Goal: Information Seeking & Learning: Learn about a topic

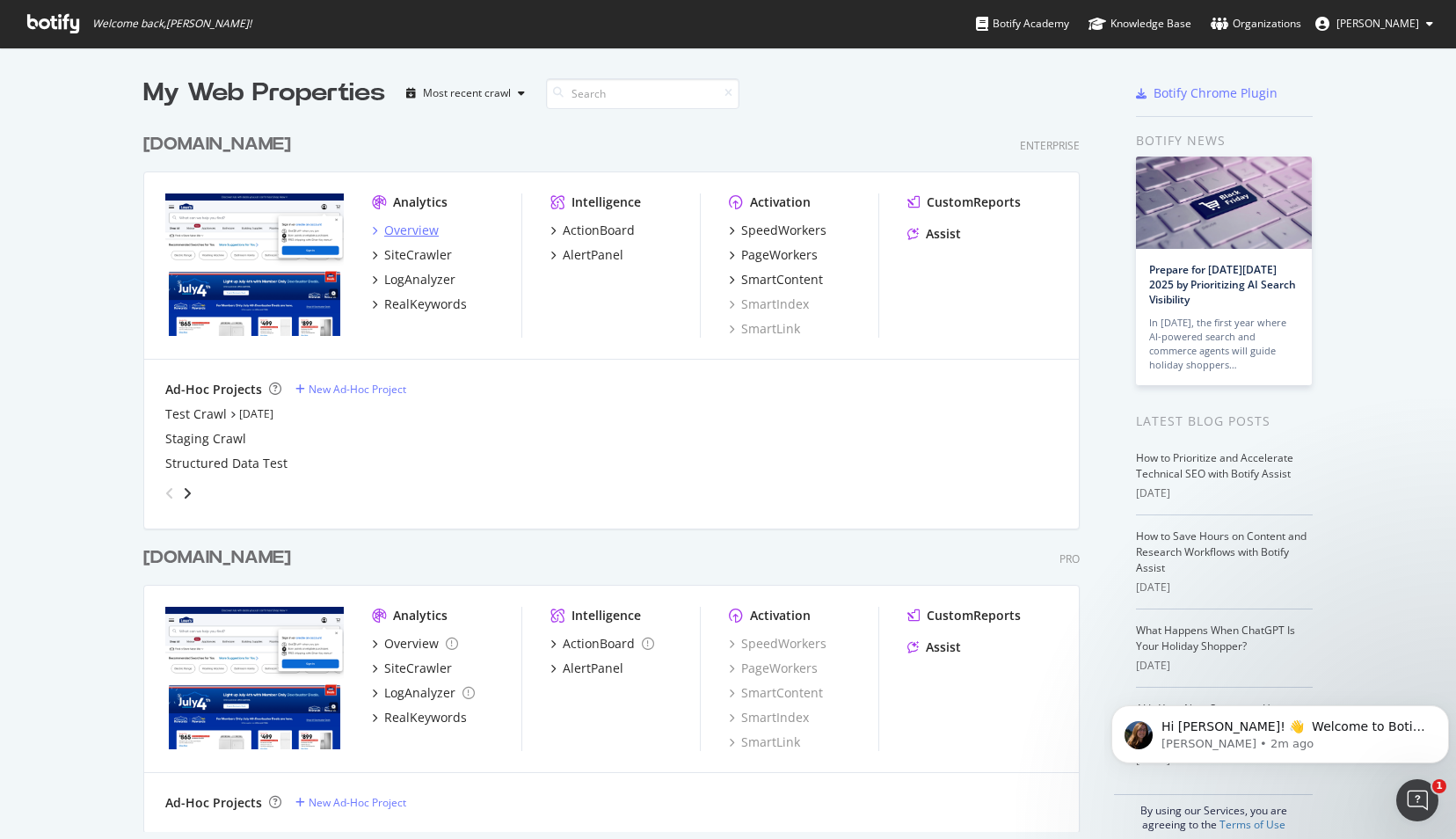
click at [410, 226] on div "Overview" at bounding box center [411, 229] width 55 height 18
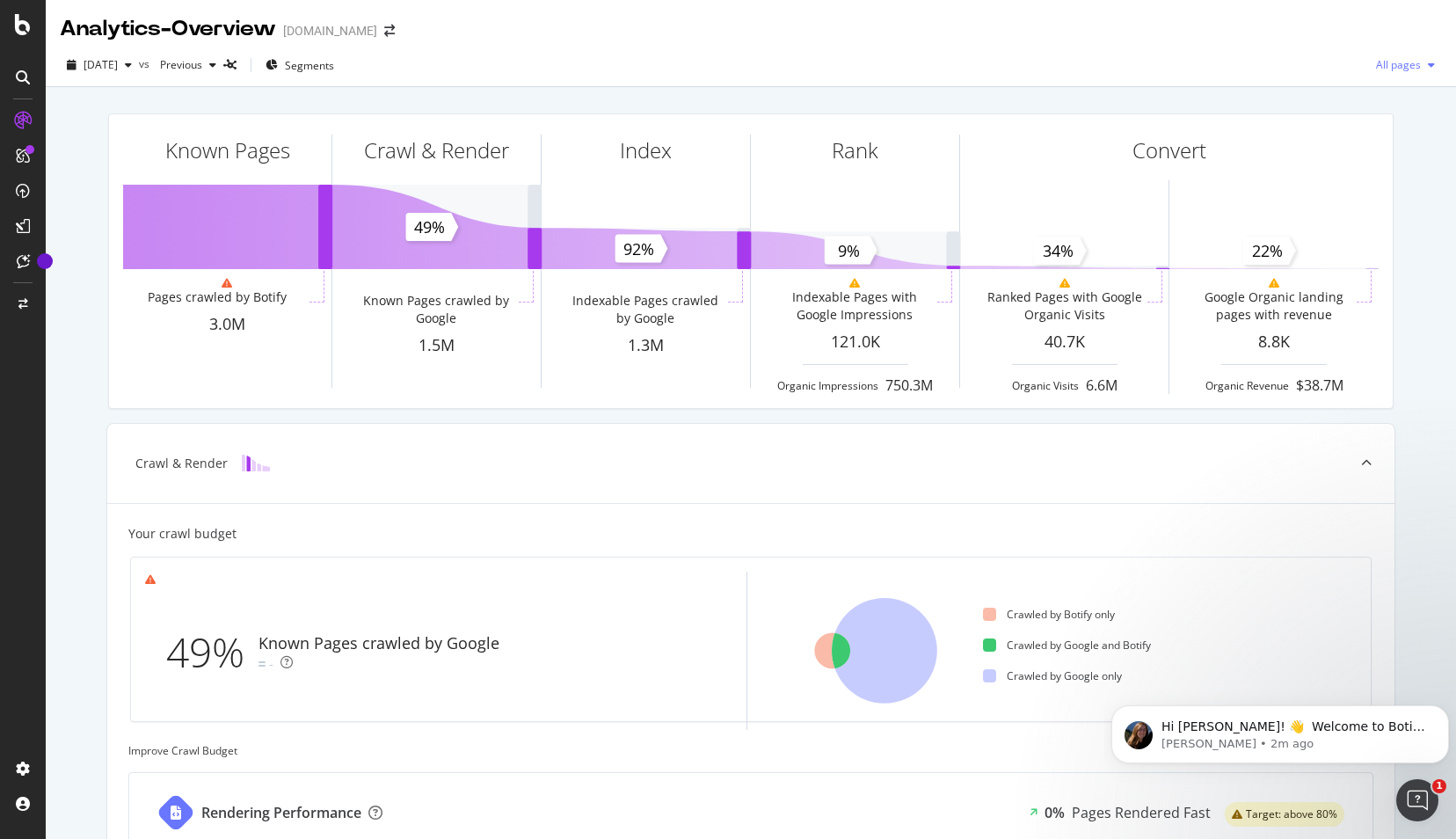
click at [1427, 64] on icon "button" at bounding box center [1431, 64] width 7 height 10
click at [1417, 145] on div "Known Pages Pages crawled by Botify 3.0M Crawl & Render Known Pages crawled by …" at bounding box center [751, 727] width 1410 height 1278
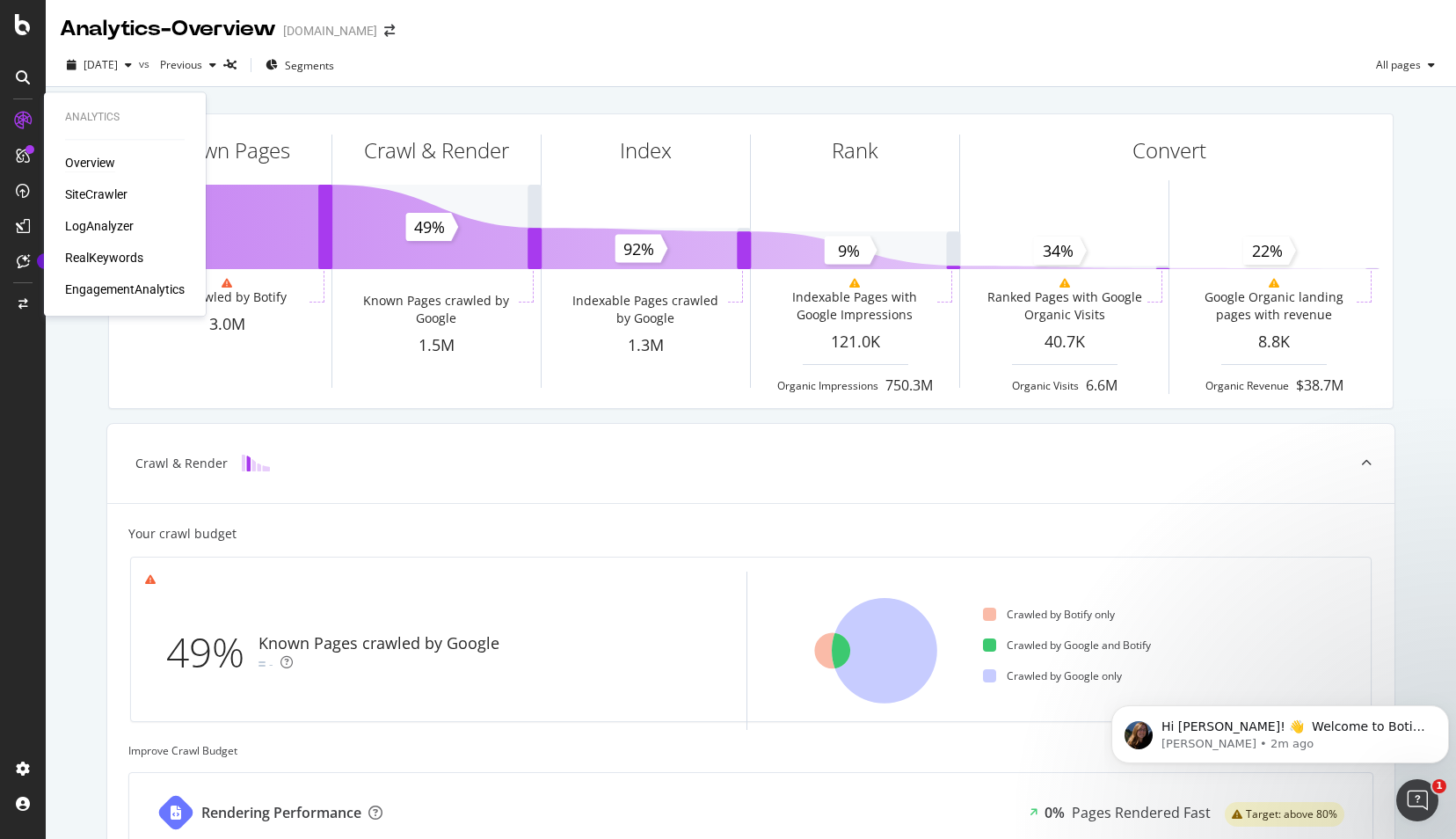
click at [88, 158] on div "Overview" at bounding box center [90, 163] width 50 height 18
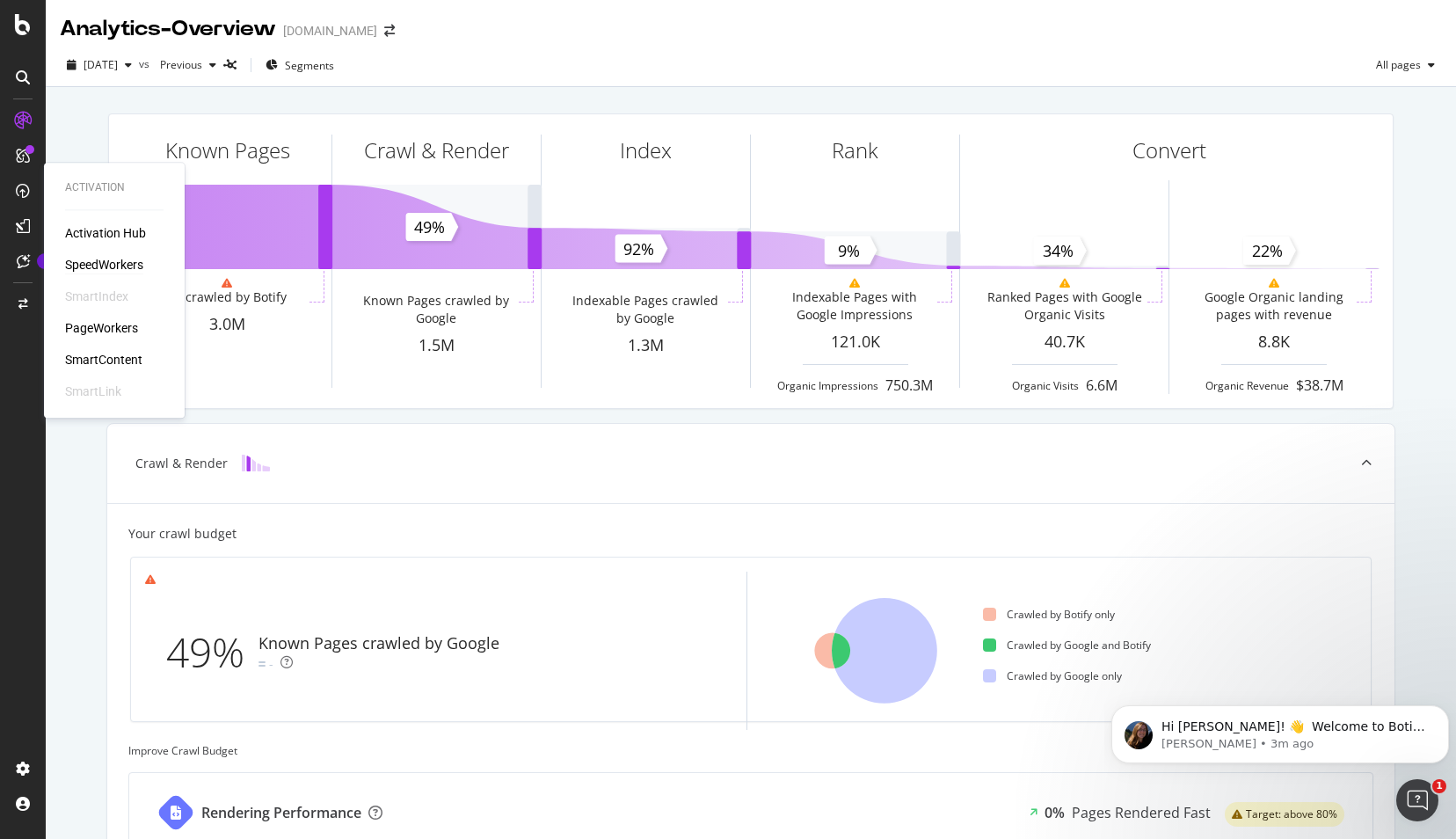
click at [121, 263] on div "SpeedWorkers" at bounding box center [104, 264] width 78 height 18
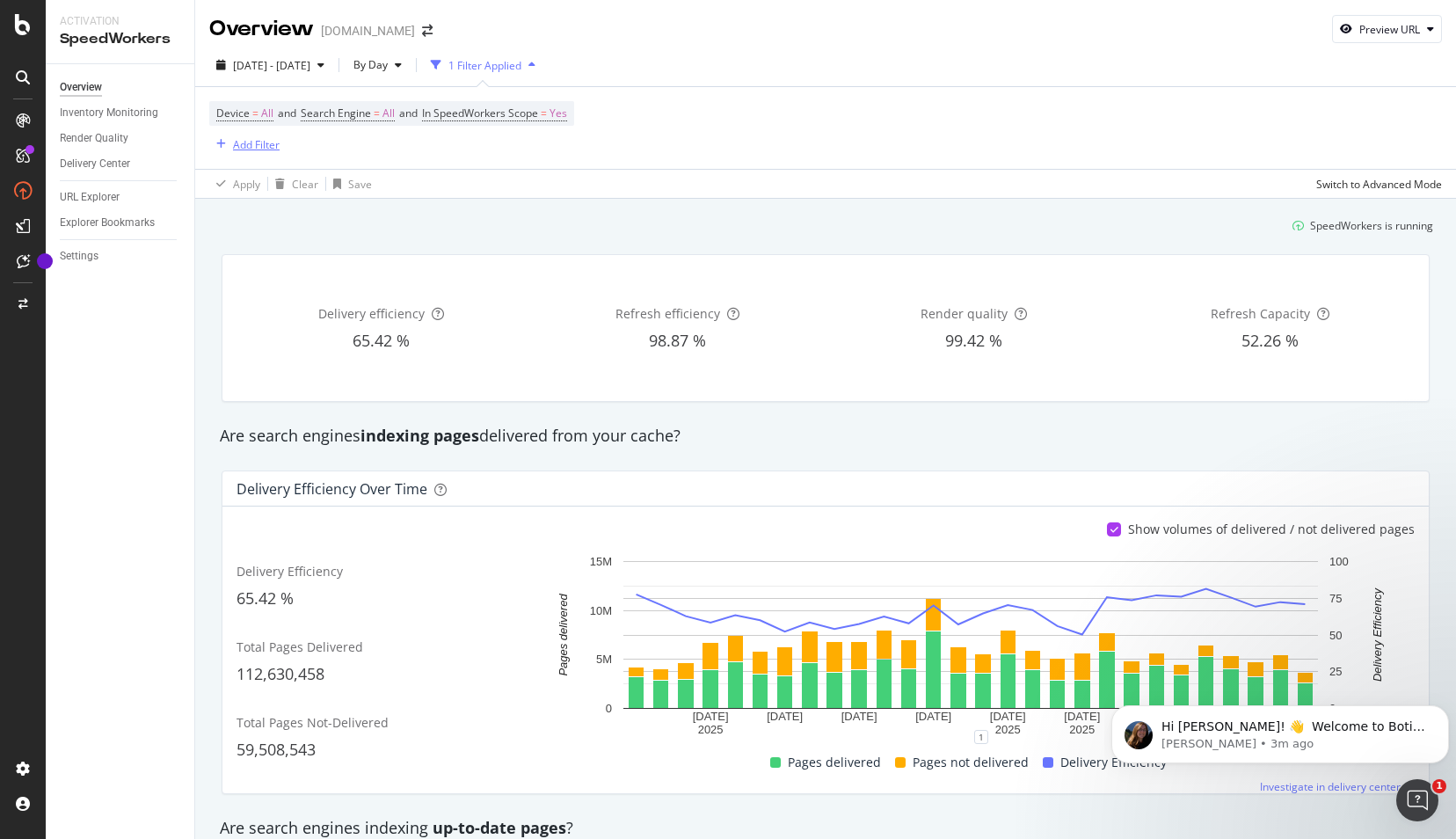
click at [246, 142] on div "Add Filter" at bounding box center [256, 145] width 46 height 15
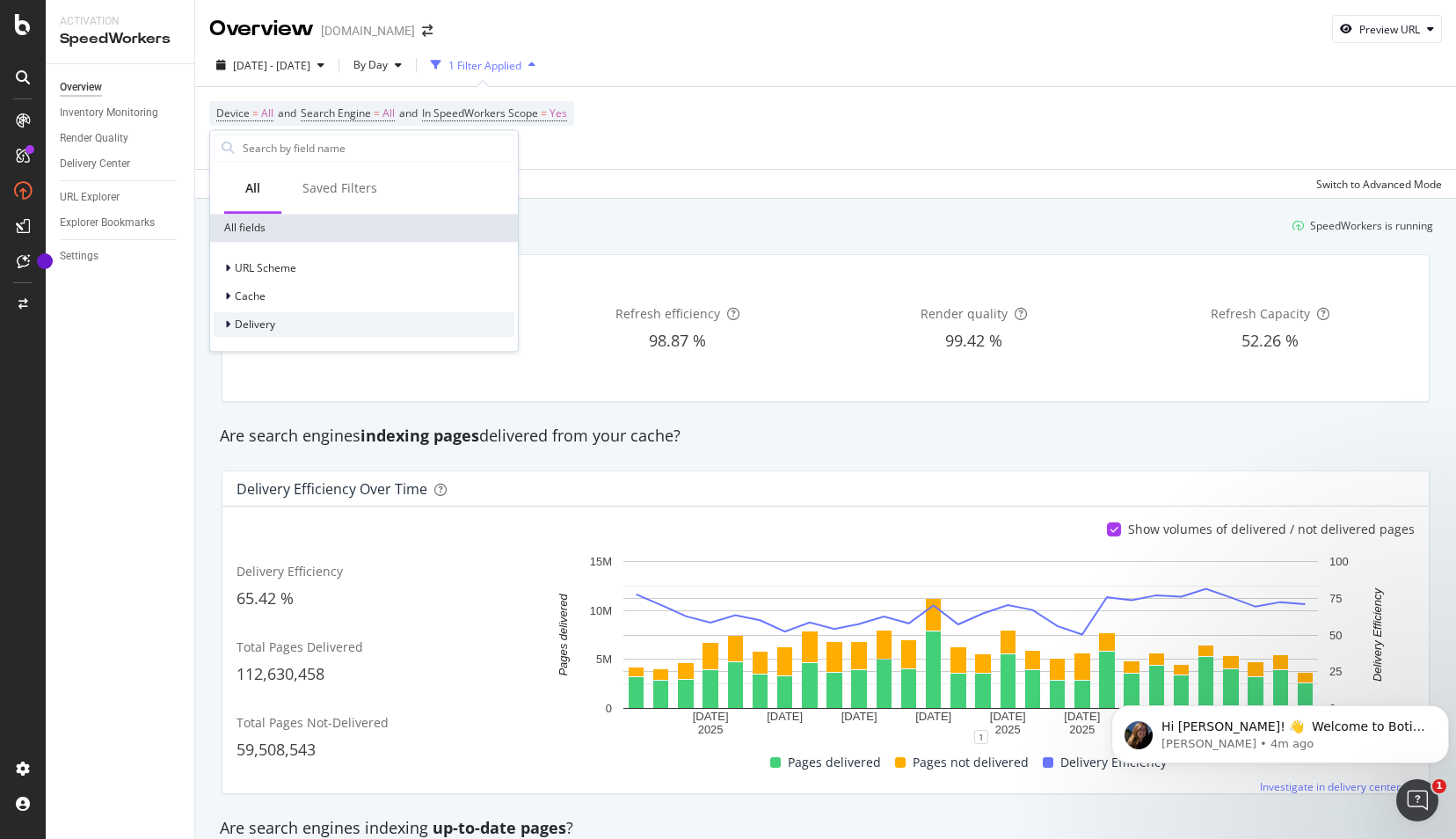
click at [234, 320] on div at bounding box center [229, 324] width 10 height 18
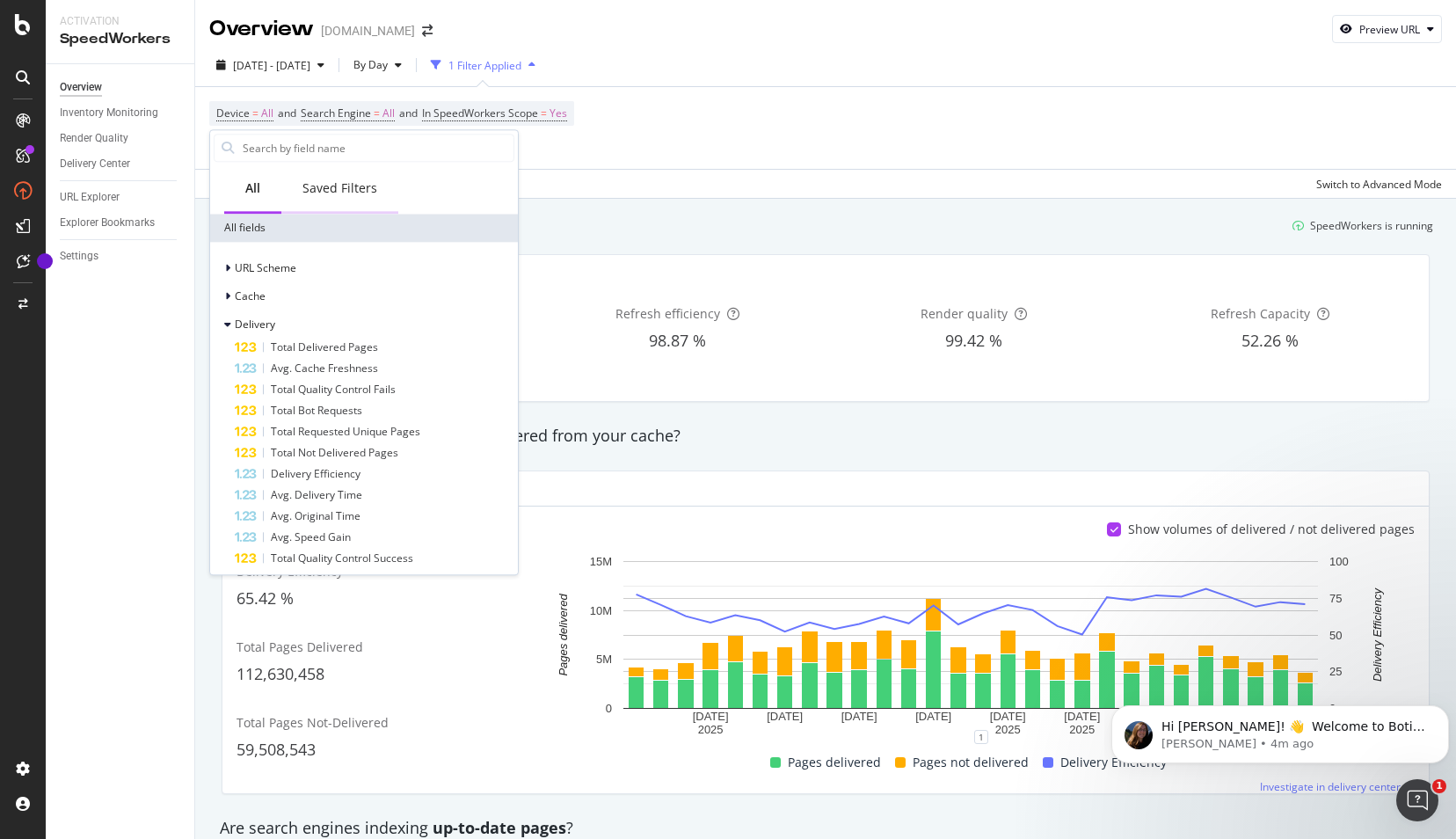
click at [336, 187] on div "Saved Filters" at bounding box center [339, 188] width 74 height 18
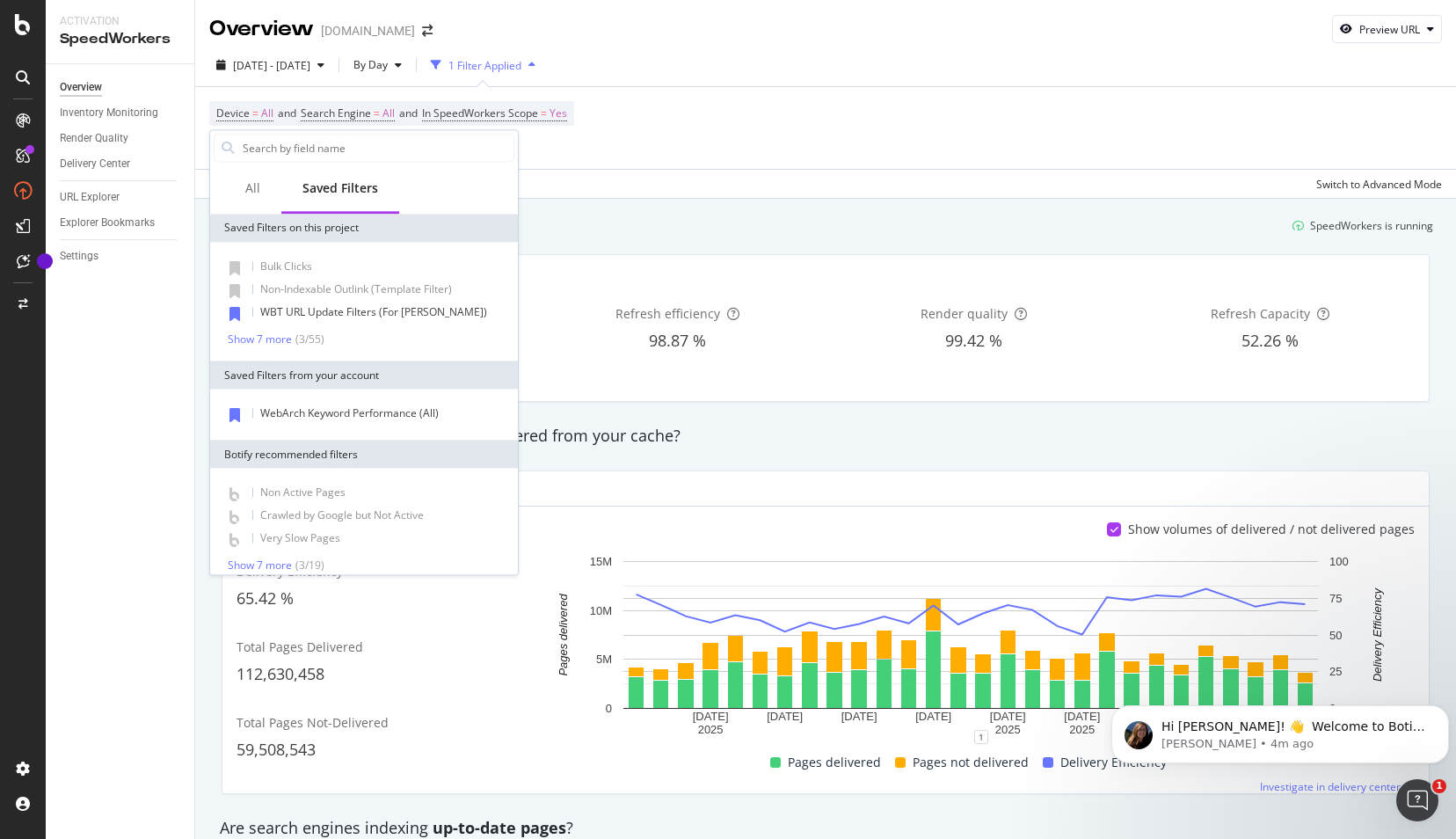
click at [77, 361] on div "Overview Inventory Monitoring Render Quality Delivery Center URL Explorer Explo…" at bounding box center [120, 452] width 149 height 775
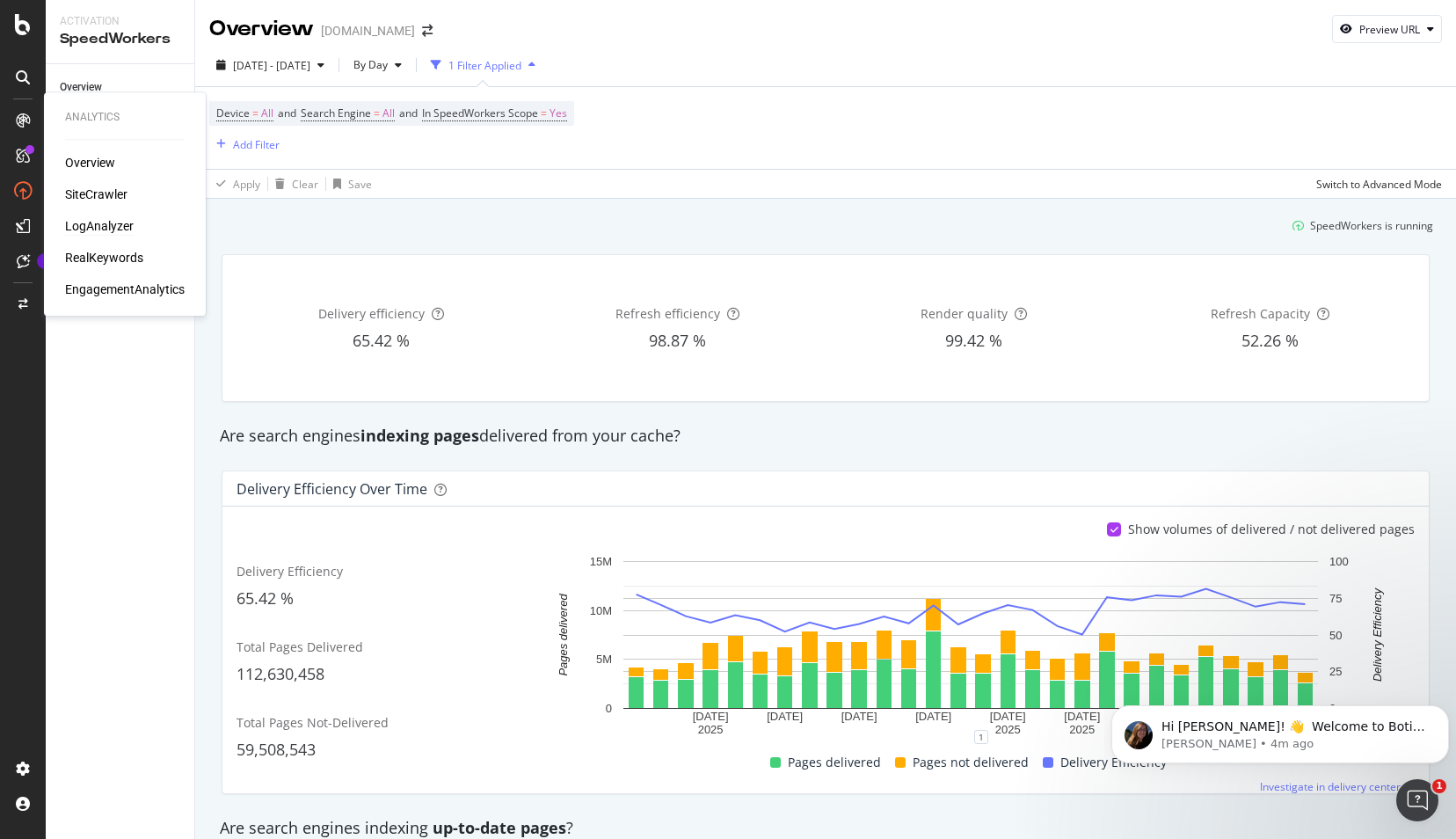
click at [95, 223] on div "LogAnalyzer" at bounding box center [99, 226] width 69 height 18
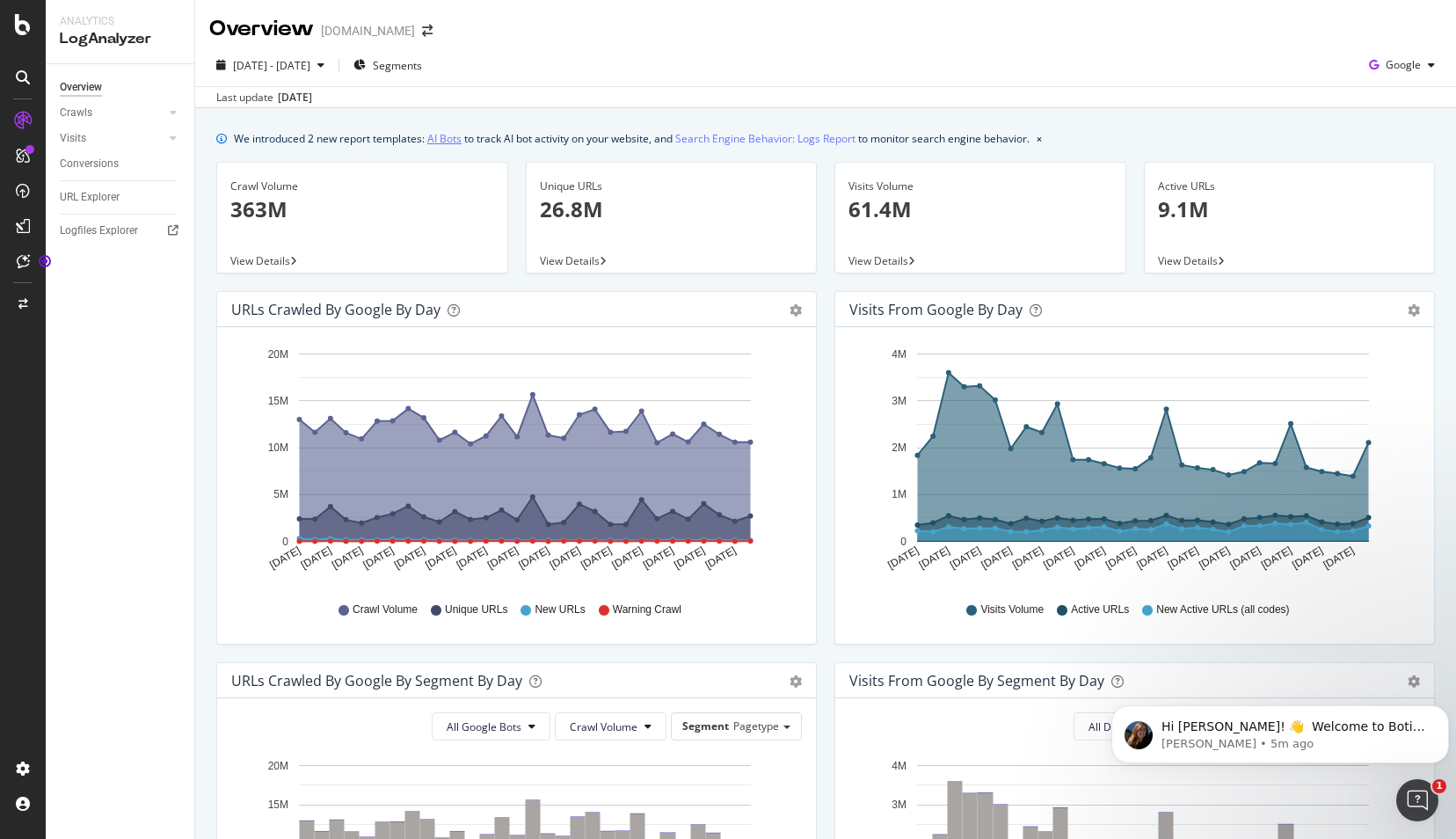
click at [449, 137] on link "AI Bots" at bounding box center [444, 138] width 34 height 19
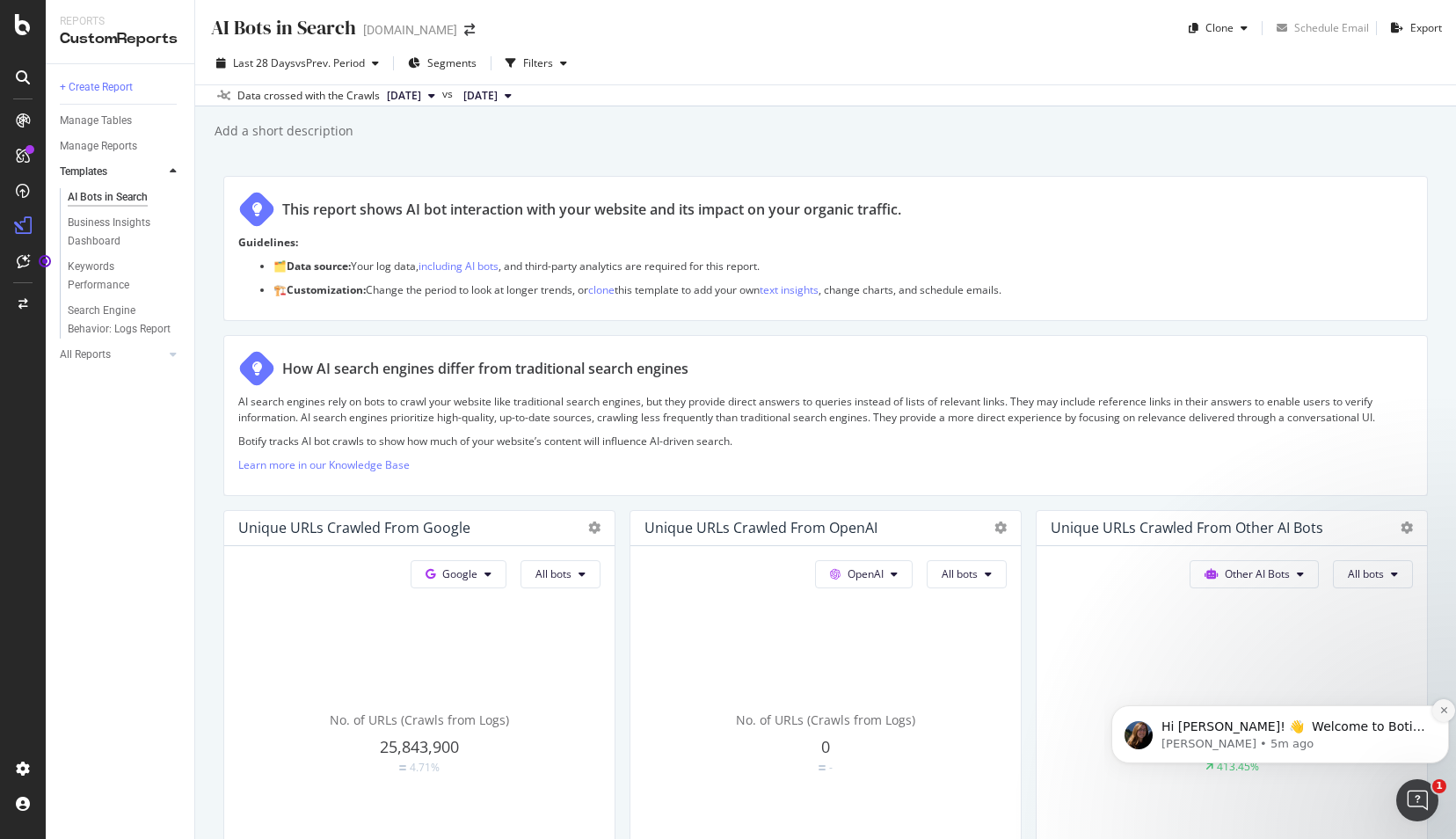
click at [1445, 716] on button "Dismiss notification" at bounding box center [1443, 710] width 23 height 23
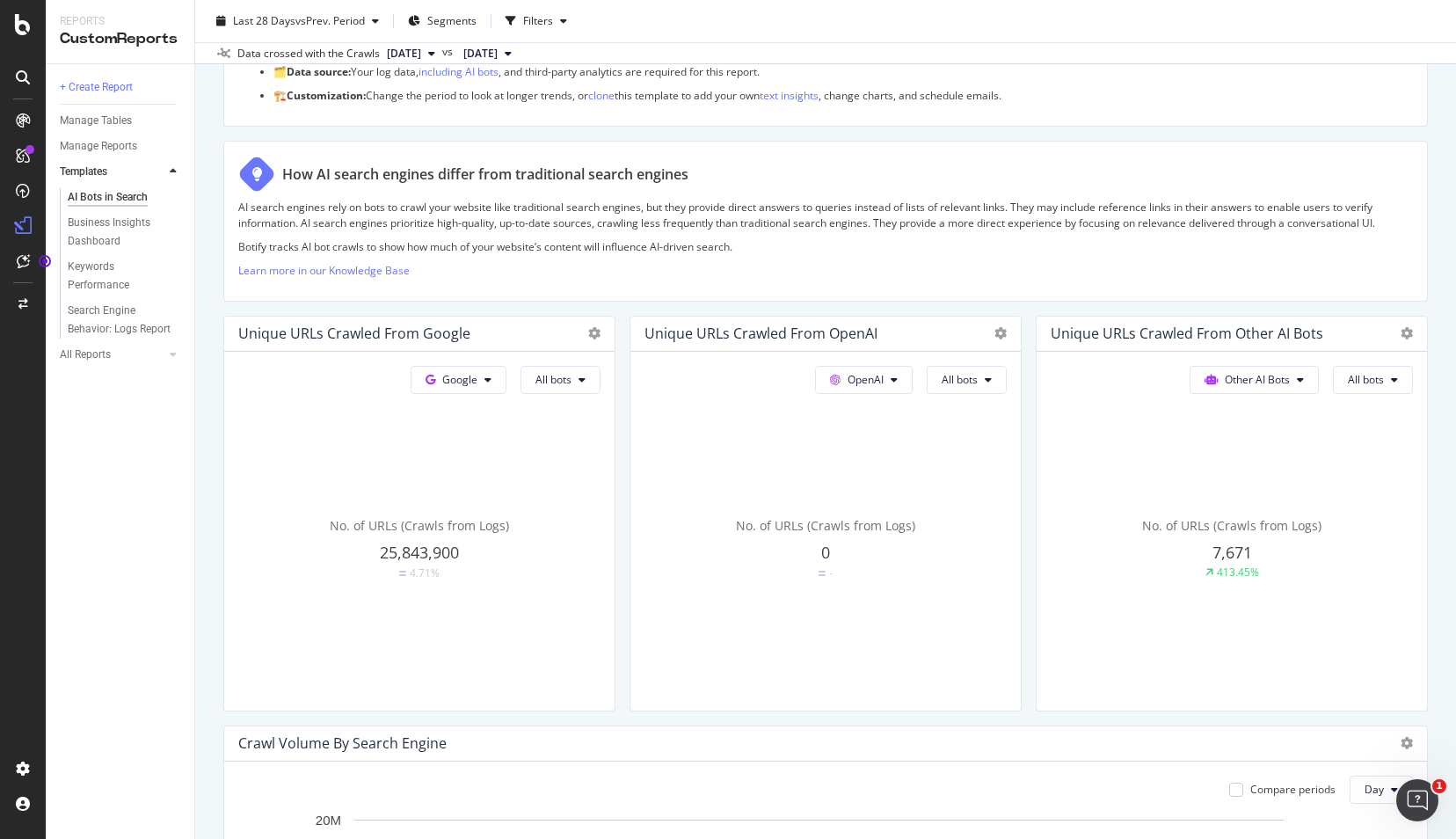
scroll to position [191, 0]
click at [840, 333] on div "Unique URLs Crawled from OpenAI" at bounding box center [760, 335] width 233 height 18
click at [894, 378] on button "OpenAI" at bounding box center [863, 382] width 98 height 28
click at [742, 415] on div "No. of URLs (Crawls from Logs) 0 -" at bounding box center [825, 551] width 362 height 295
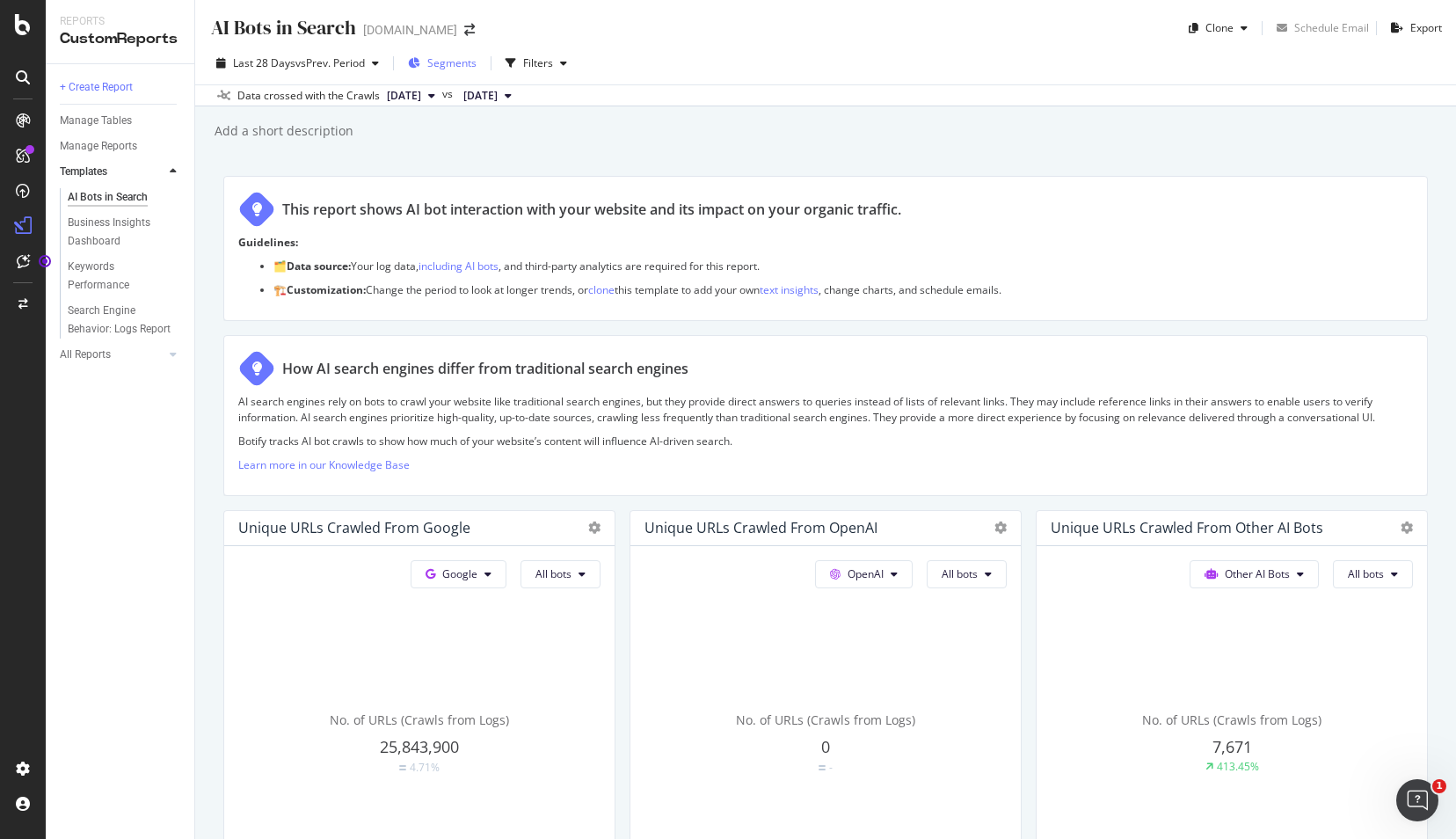
click at [446, 61] on span "Segments" at bounding box center [452, 63] width 49 height 15
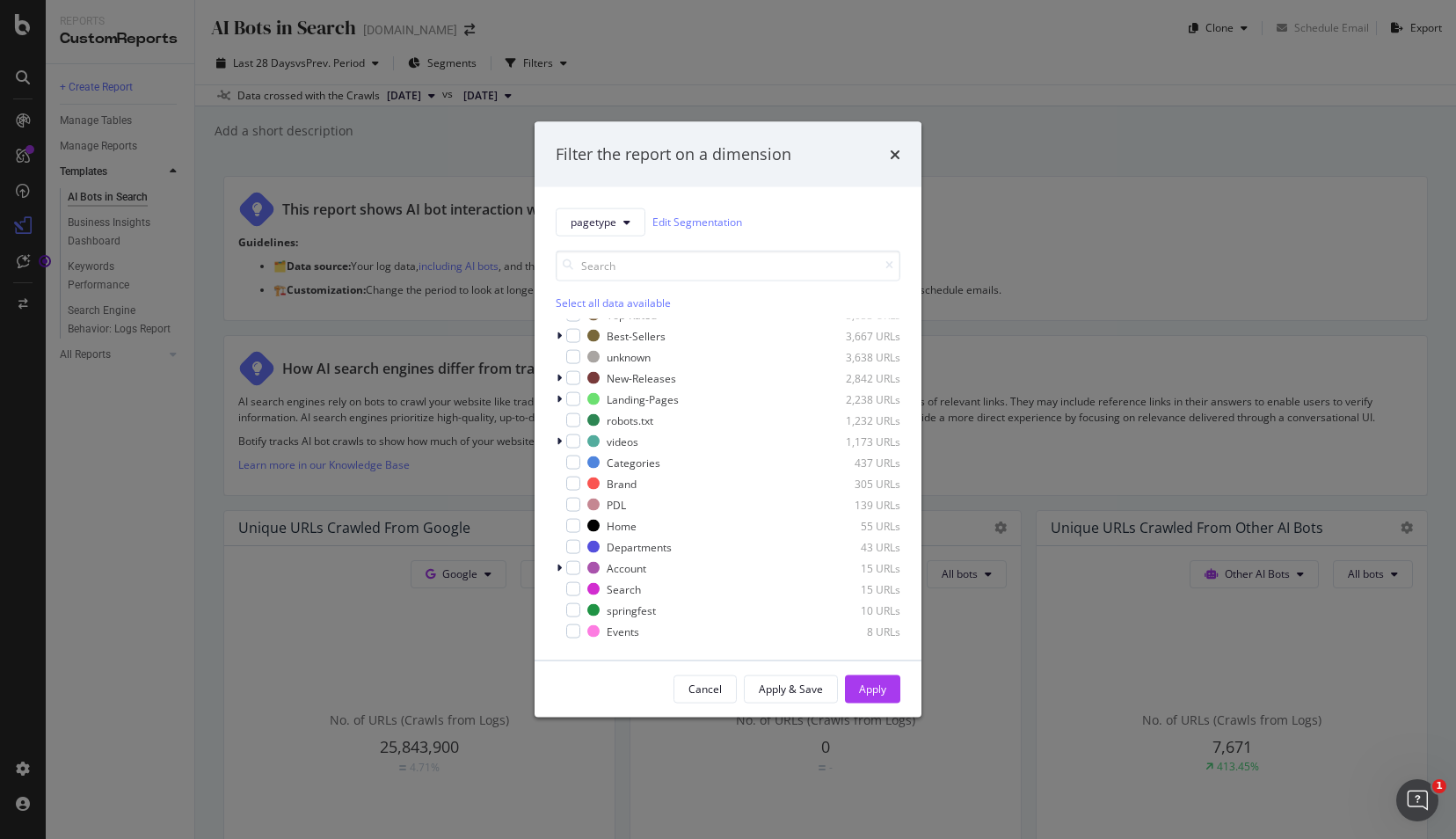
scroll to position [195, 0]
click at [899, 152] on icon "times" at bounding box center [894, 153] width 10 height 14
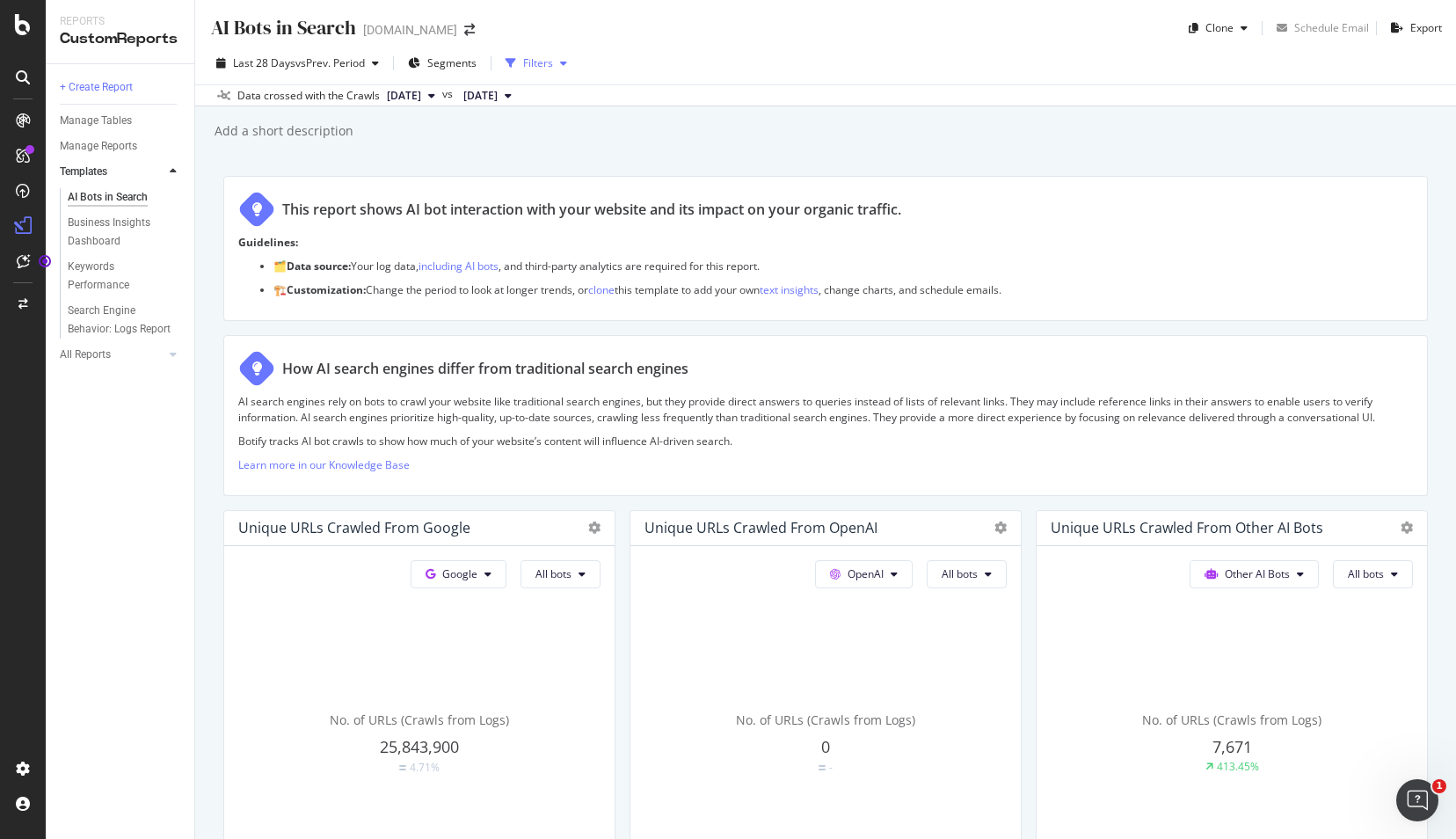
click at [567, 59] on icon "button" at bounding box center [564, 62] width 7 height 10
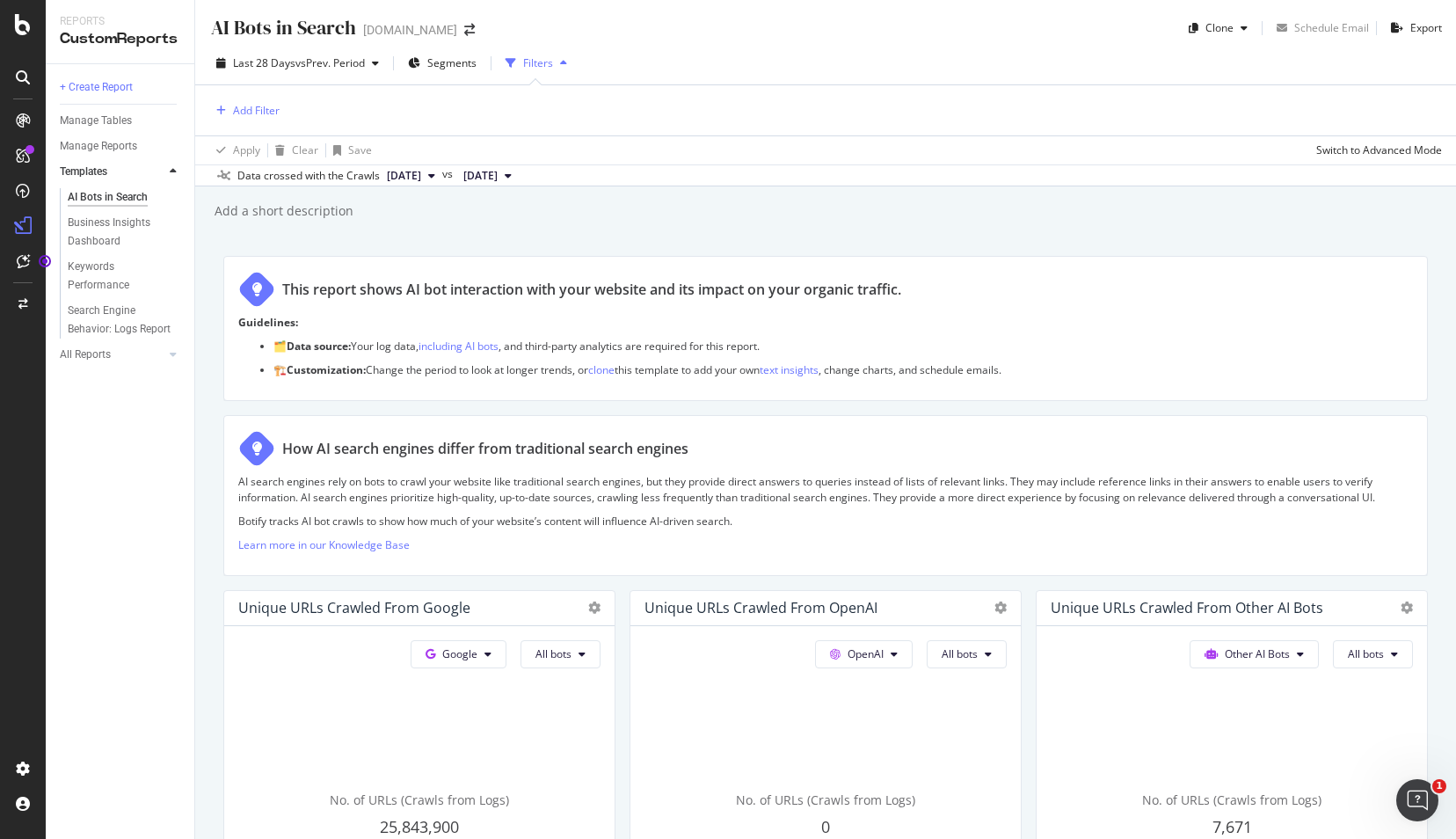
click at [530, 58] on div "Filters" at bounding box center [538, 63] width 30 height 15
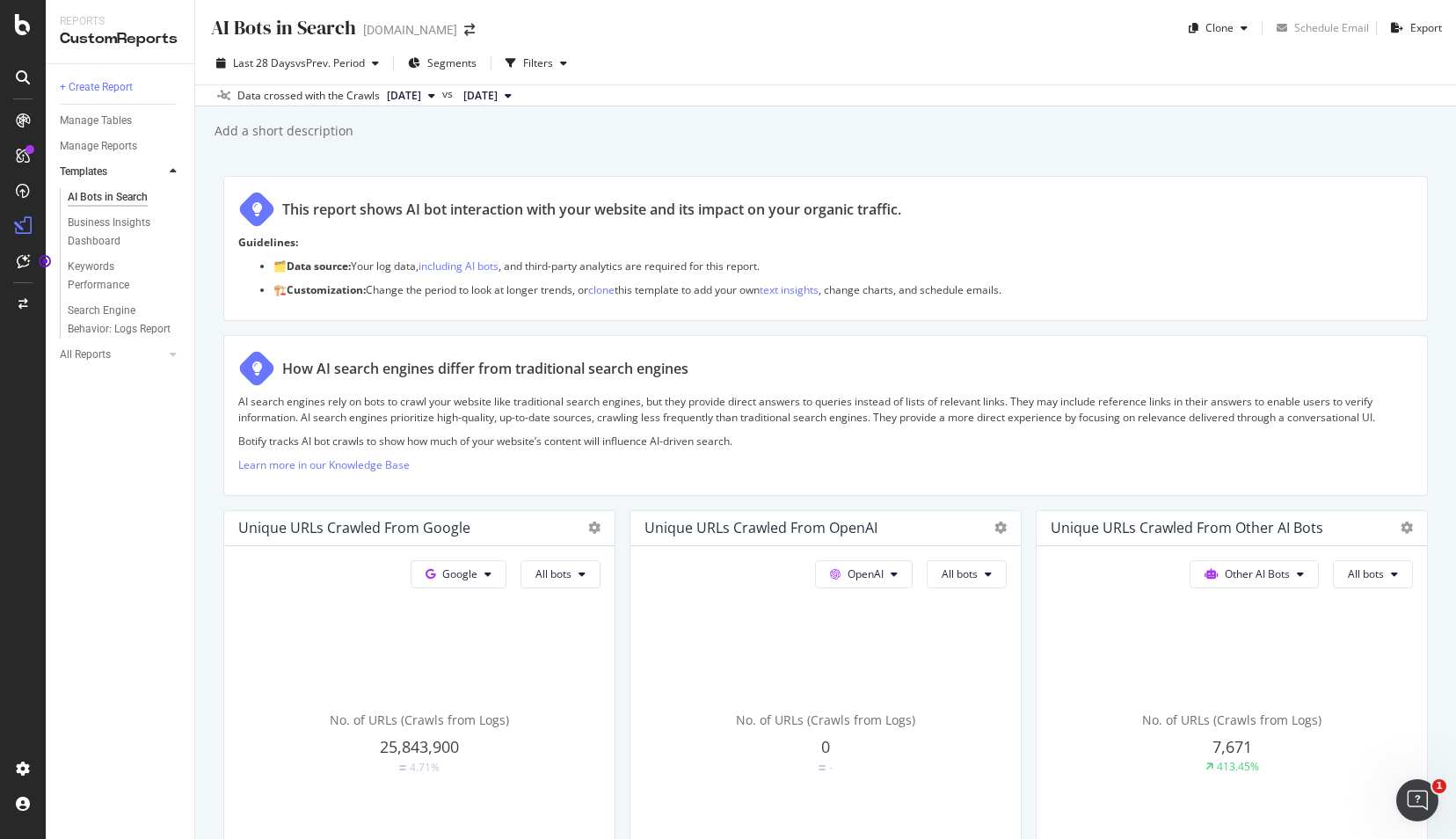
click at [111, 190] on div "AI Bots in Search" at bounding box center [108, 197] width 80 height 19
click at [93, 162] on div "Overview" at bounding box center [90, 163] width 50 height 18
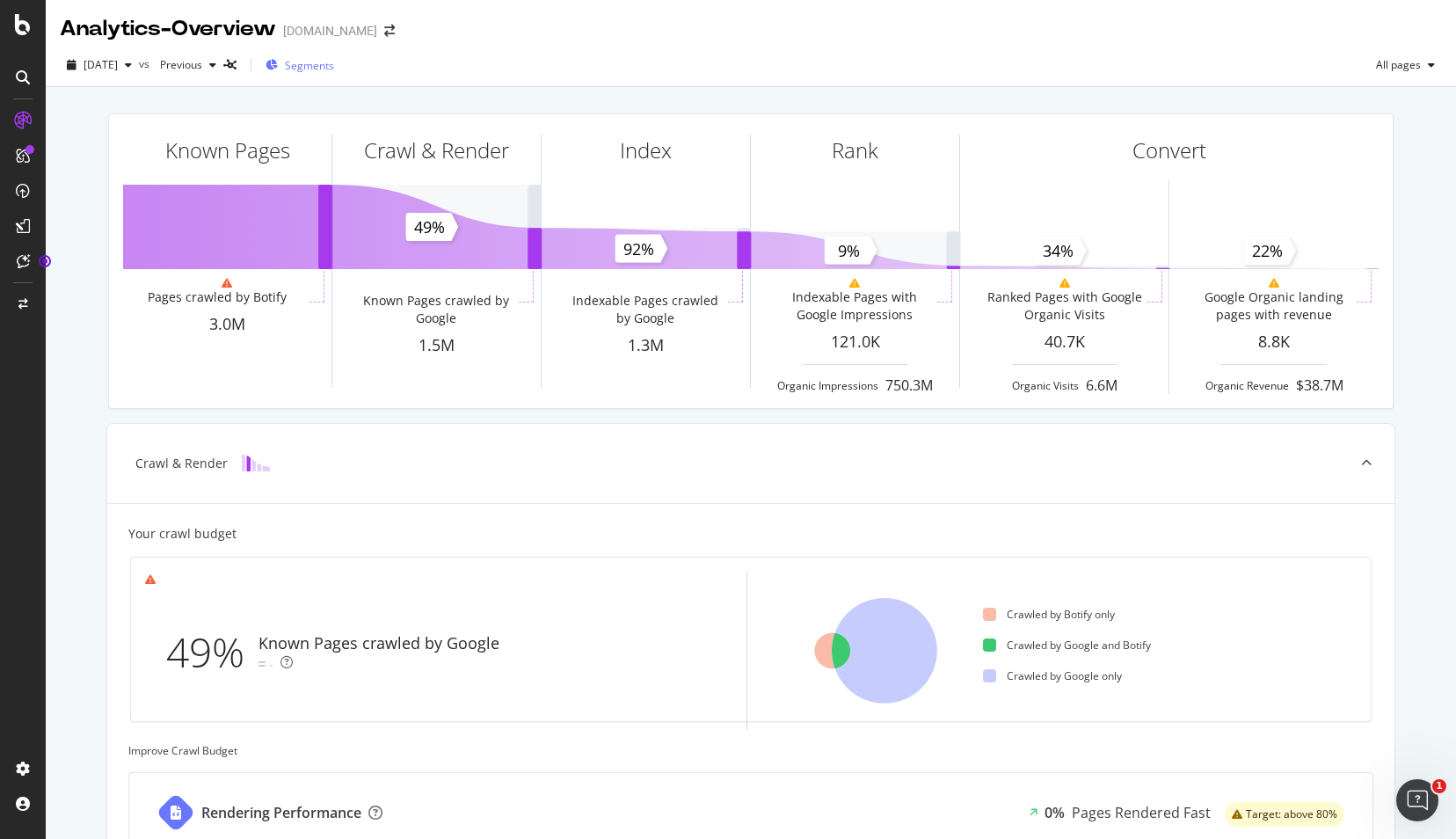
click at [334, 63] on span "Segments" at bounding box center [309, 65] width 49 height 15
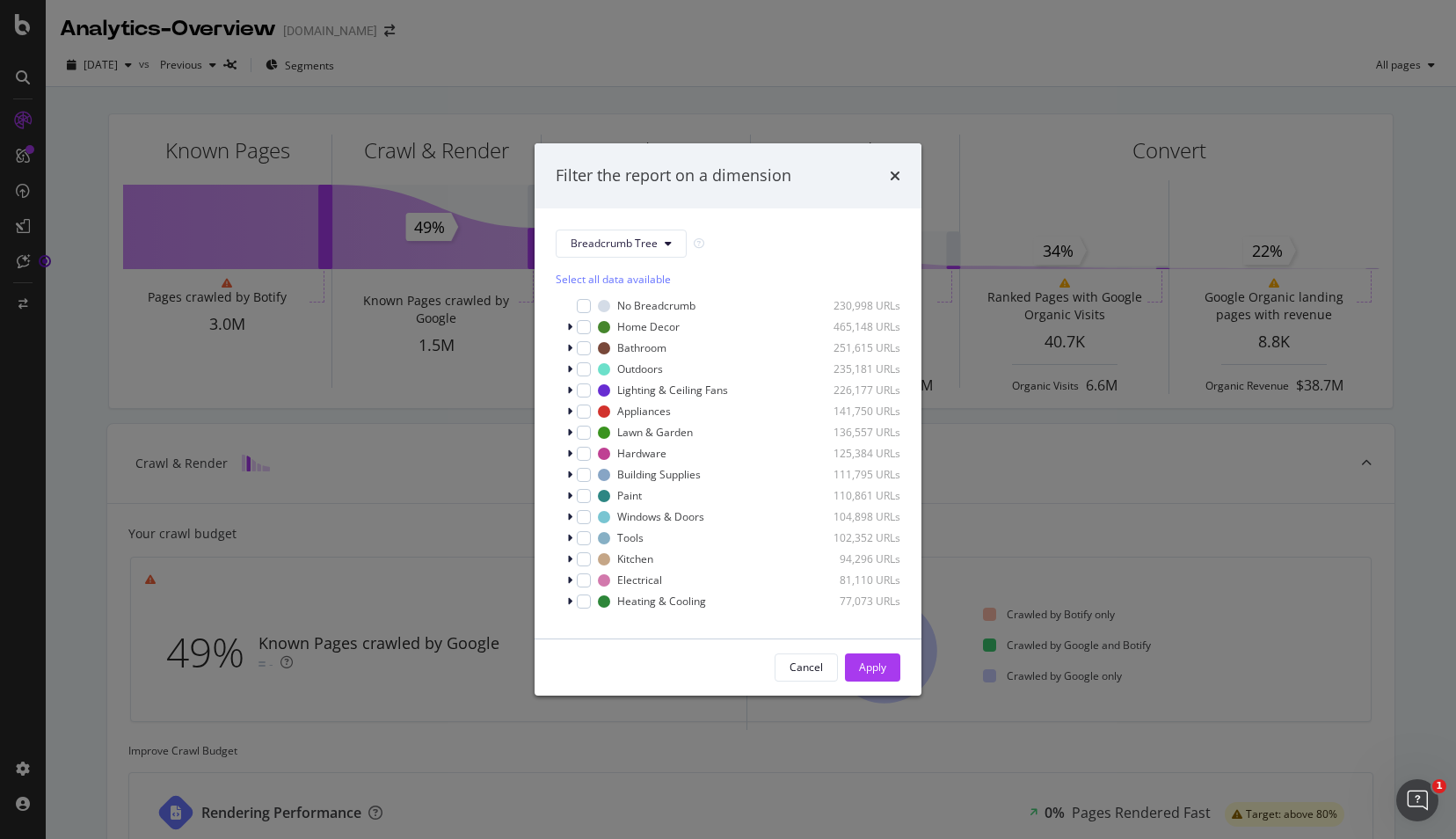
scroll to position [14, 0]
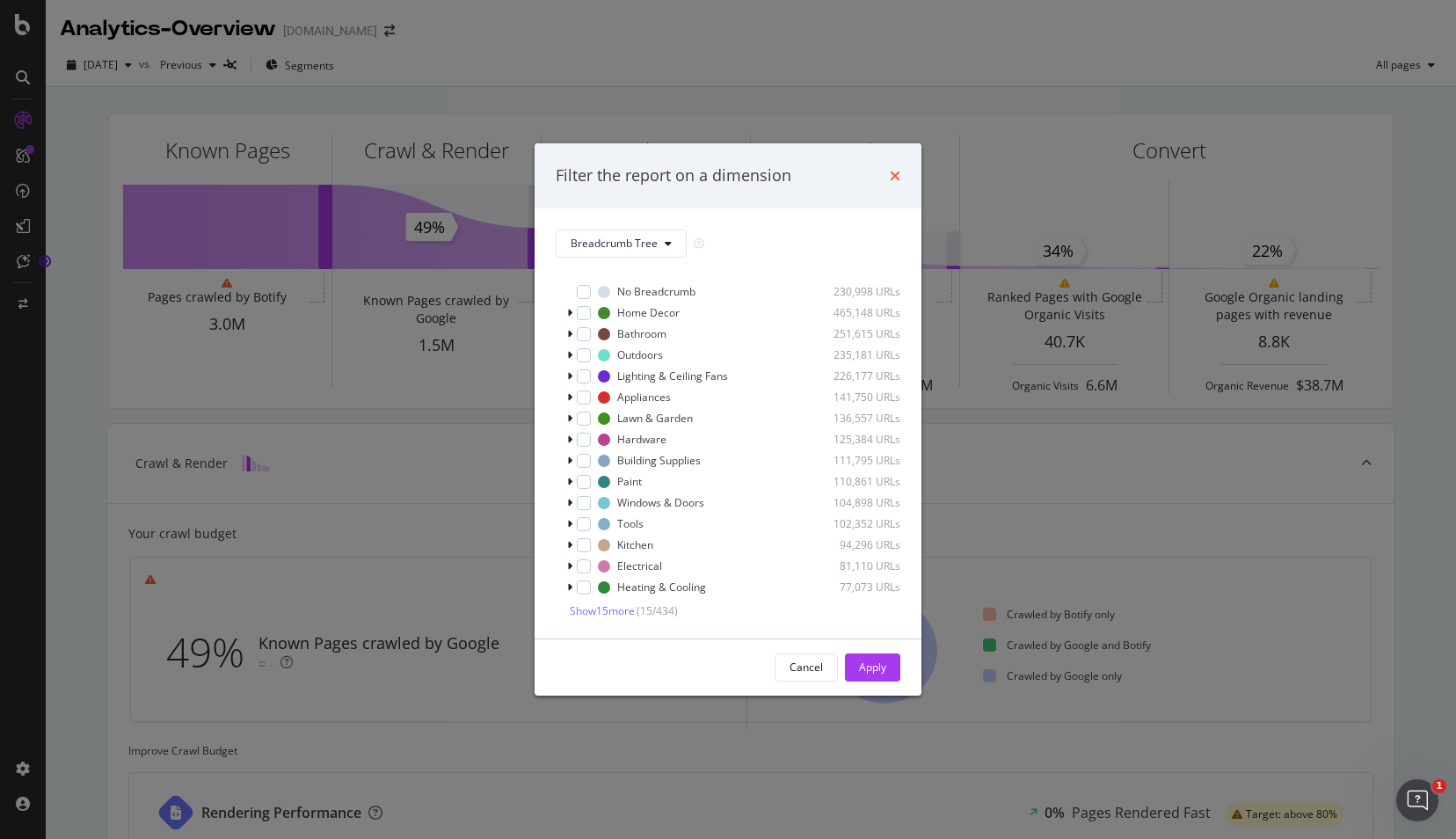
click at [897, 171] on icon "times" at bounding box center [894, 176] width 10 height 14
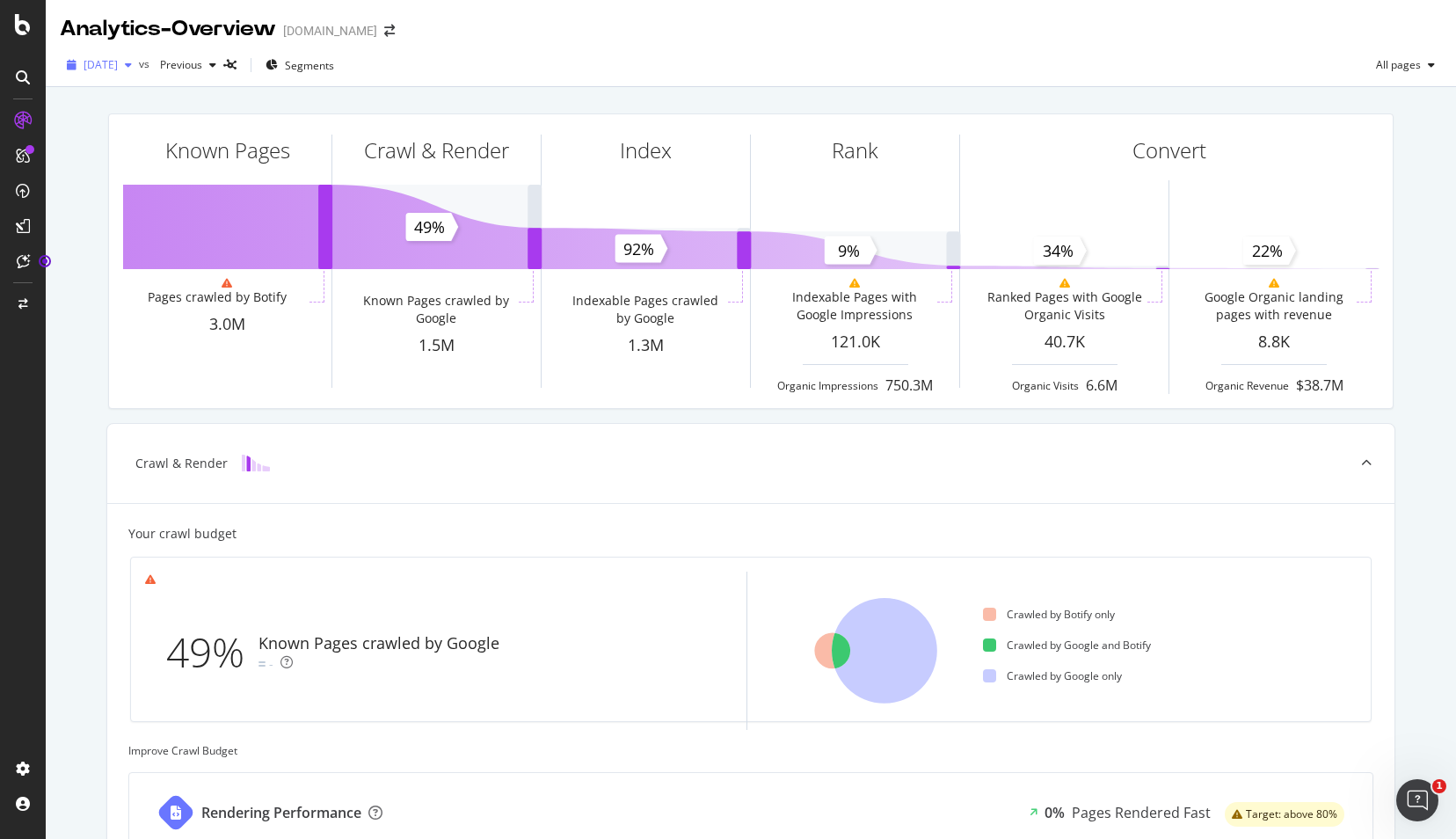
click at [132, 61] on icon "button" at bounding box center [128, 64] width 7 height 10
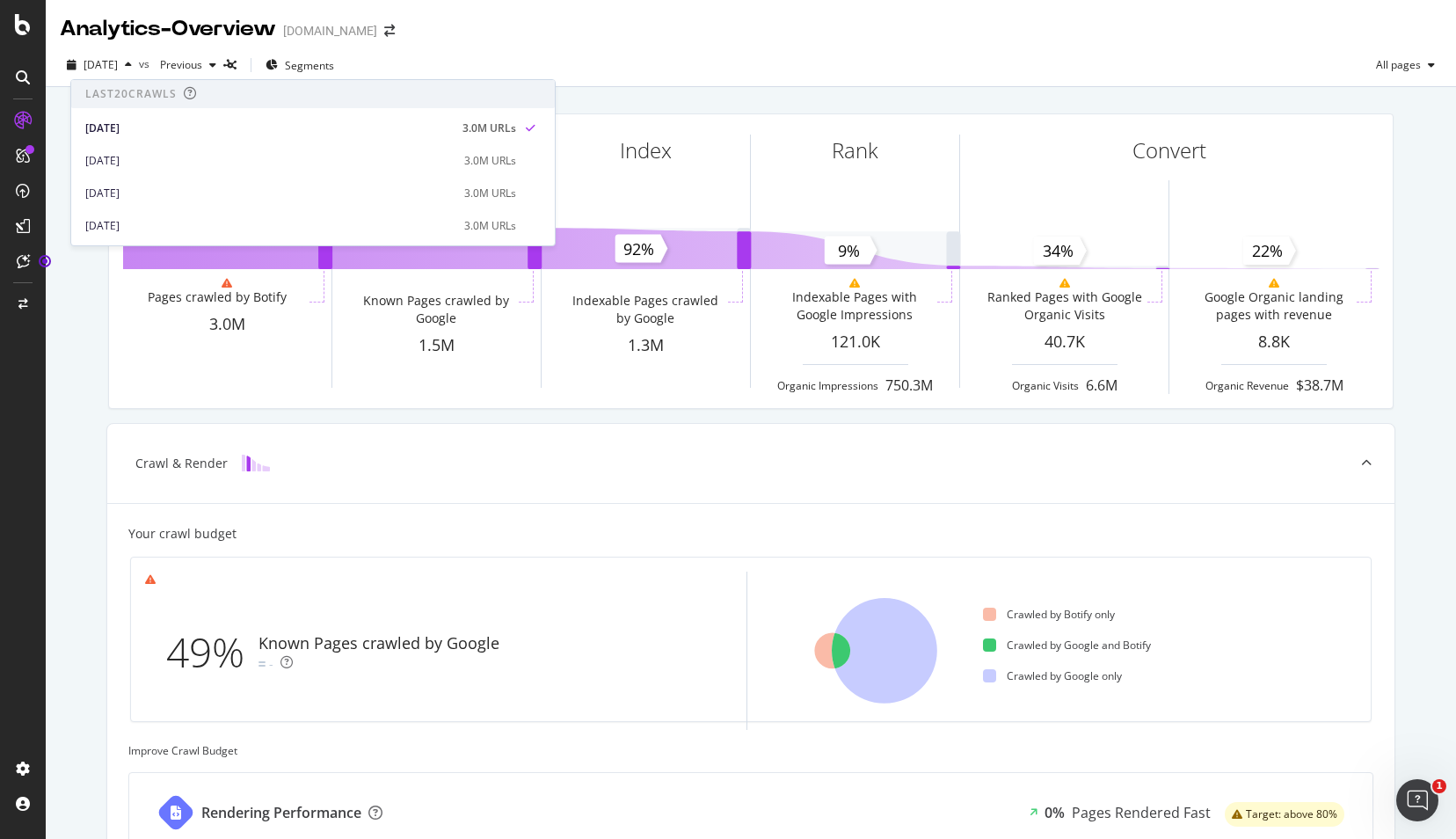
click at [746, 38] on div "Analytics - Overview www.lowes.com" at bounding box center [751, 21] width 1410 height 44
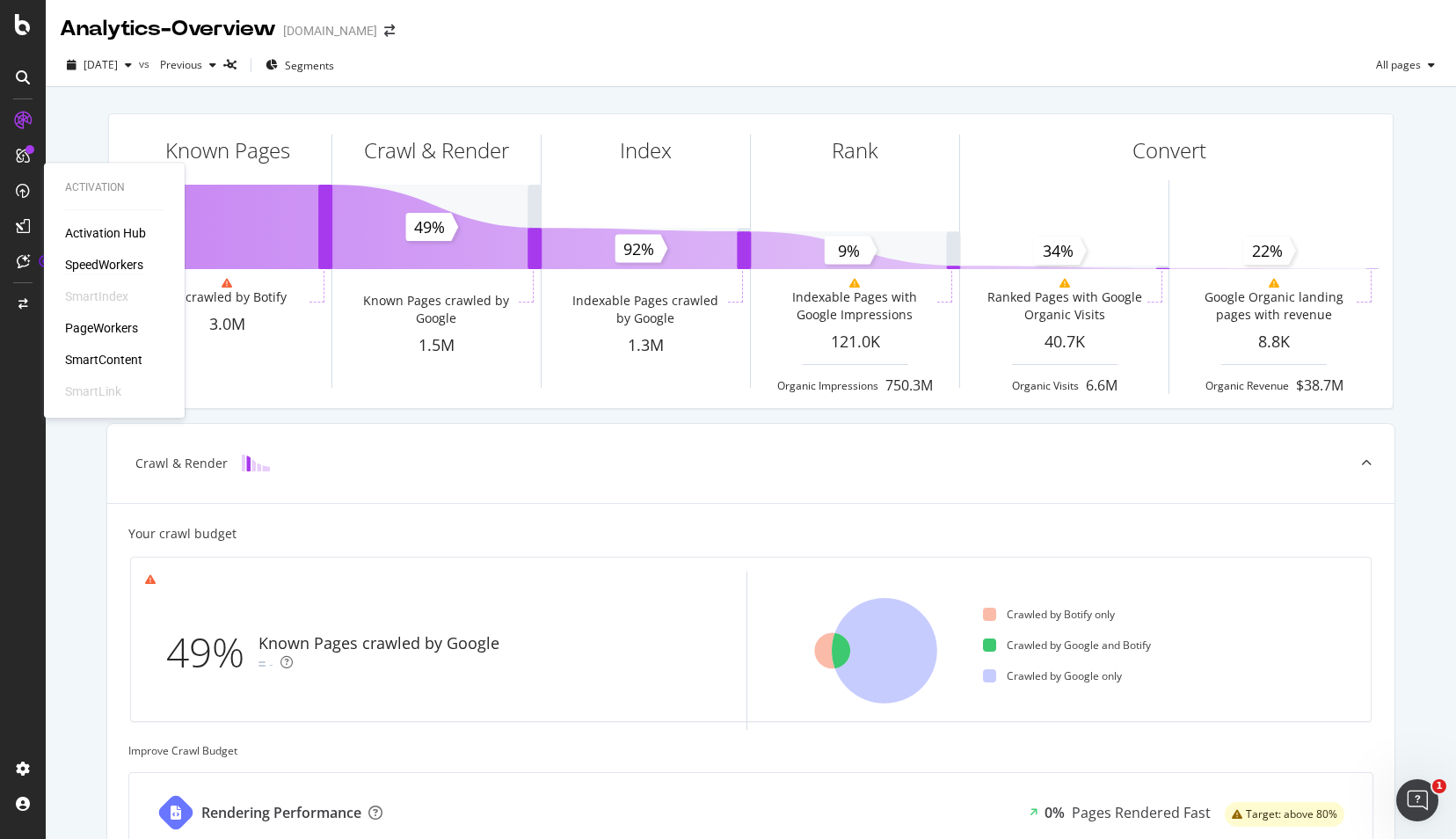
click at [118, 258] on div "SpeedWorkers" at bounding box center [104, 264] width 78 height 18
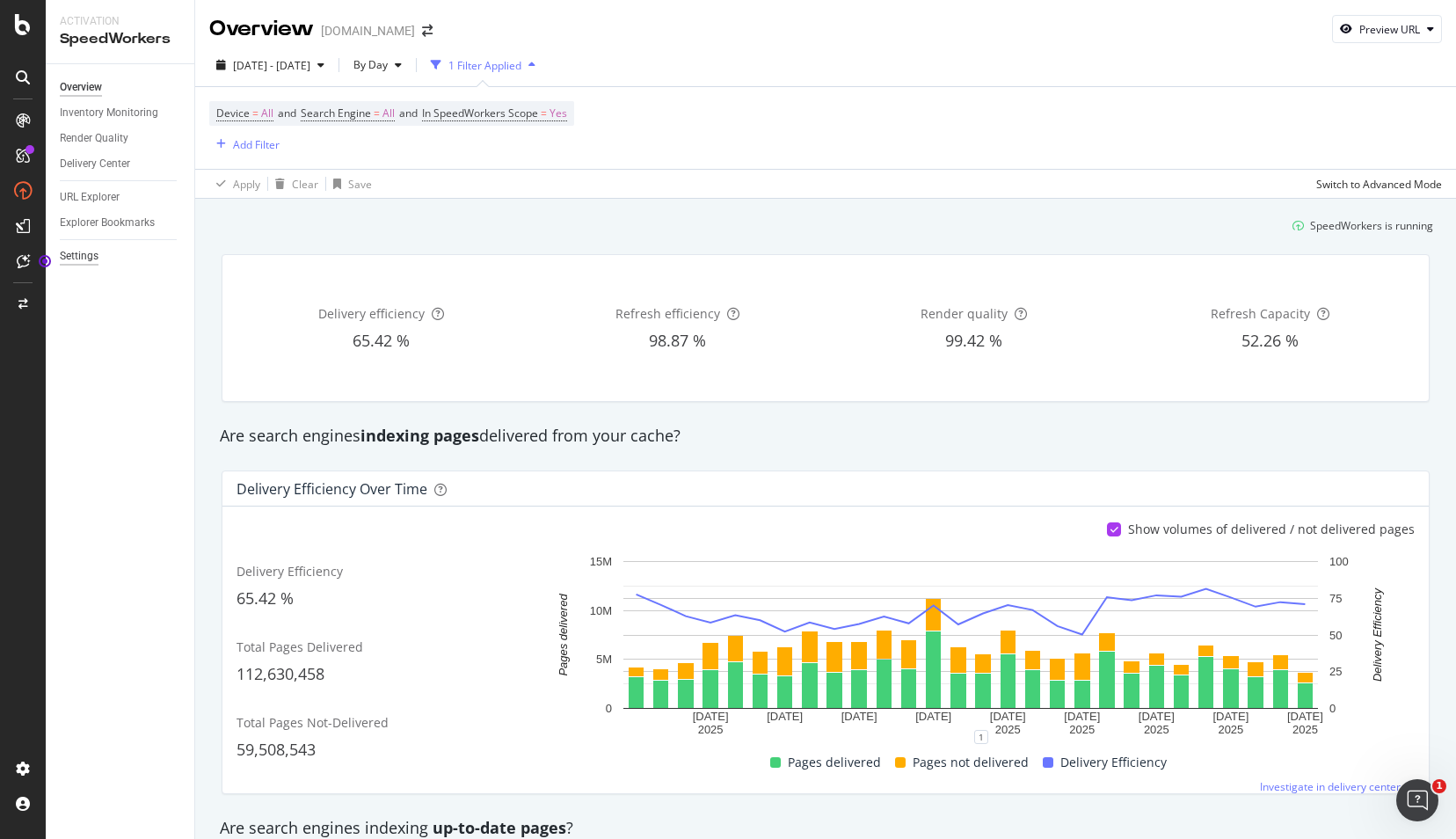
click at [73, 252] on div "Settings" at bounding box center [79, 256] width 39 height 19
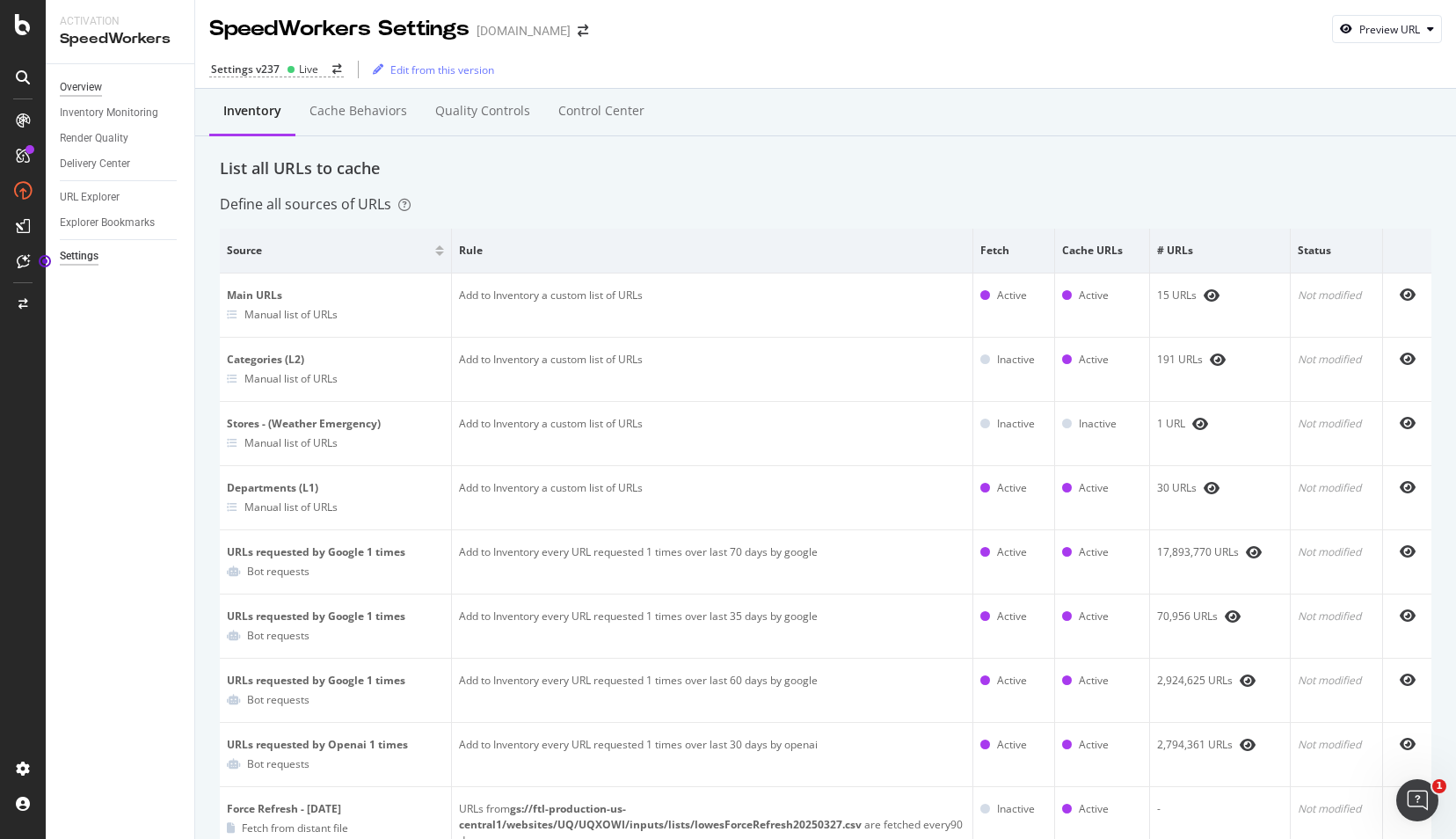
click at [95, 85] on div "Overview" at bounding box center [80, 87] width 42 height 19
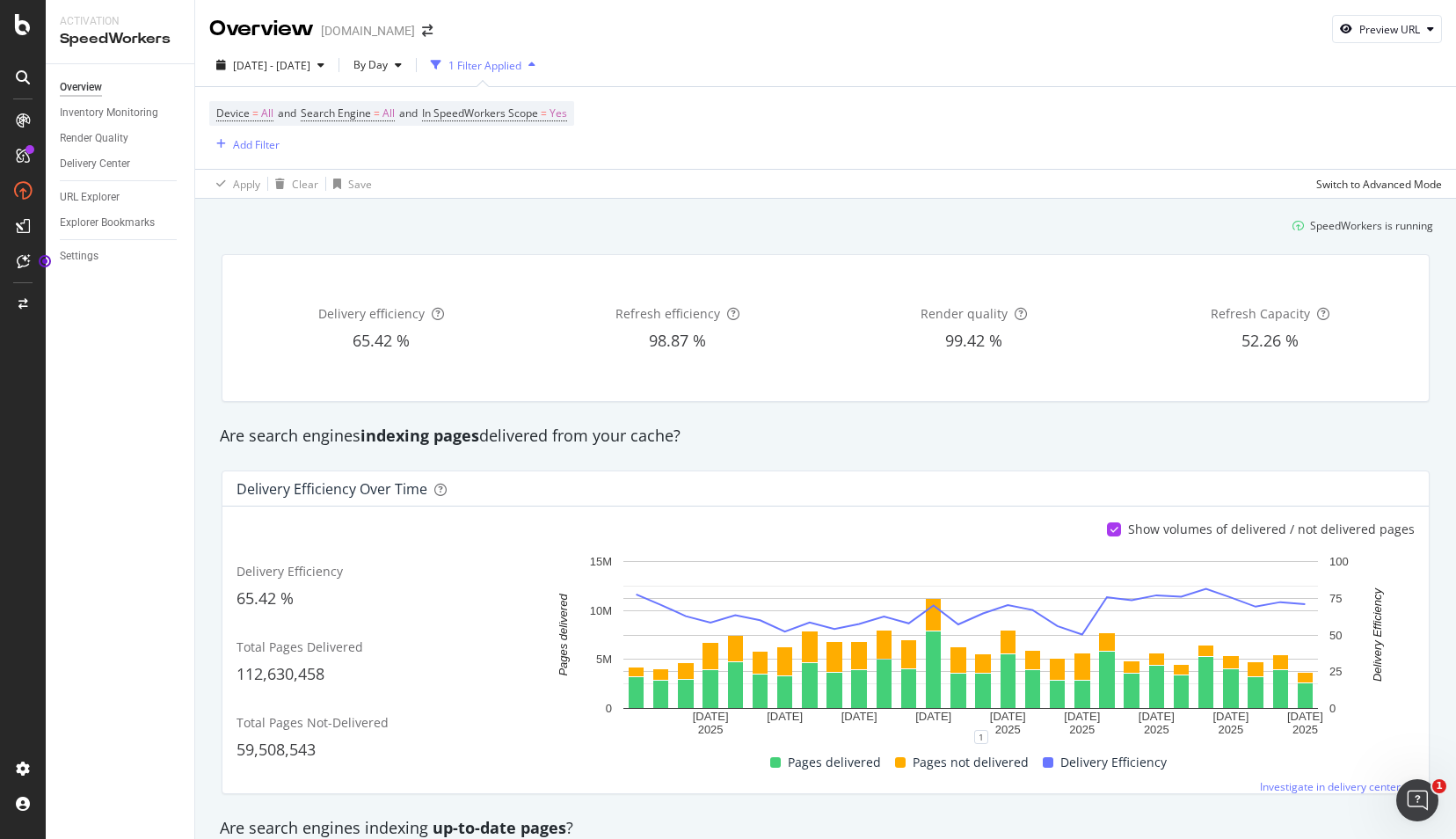
click at [521, 66] on div "1 Filter Applied" at bounding box center [485, 65] width 73 height 15
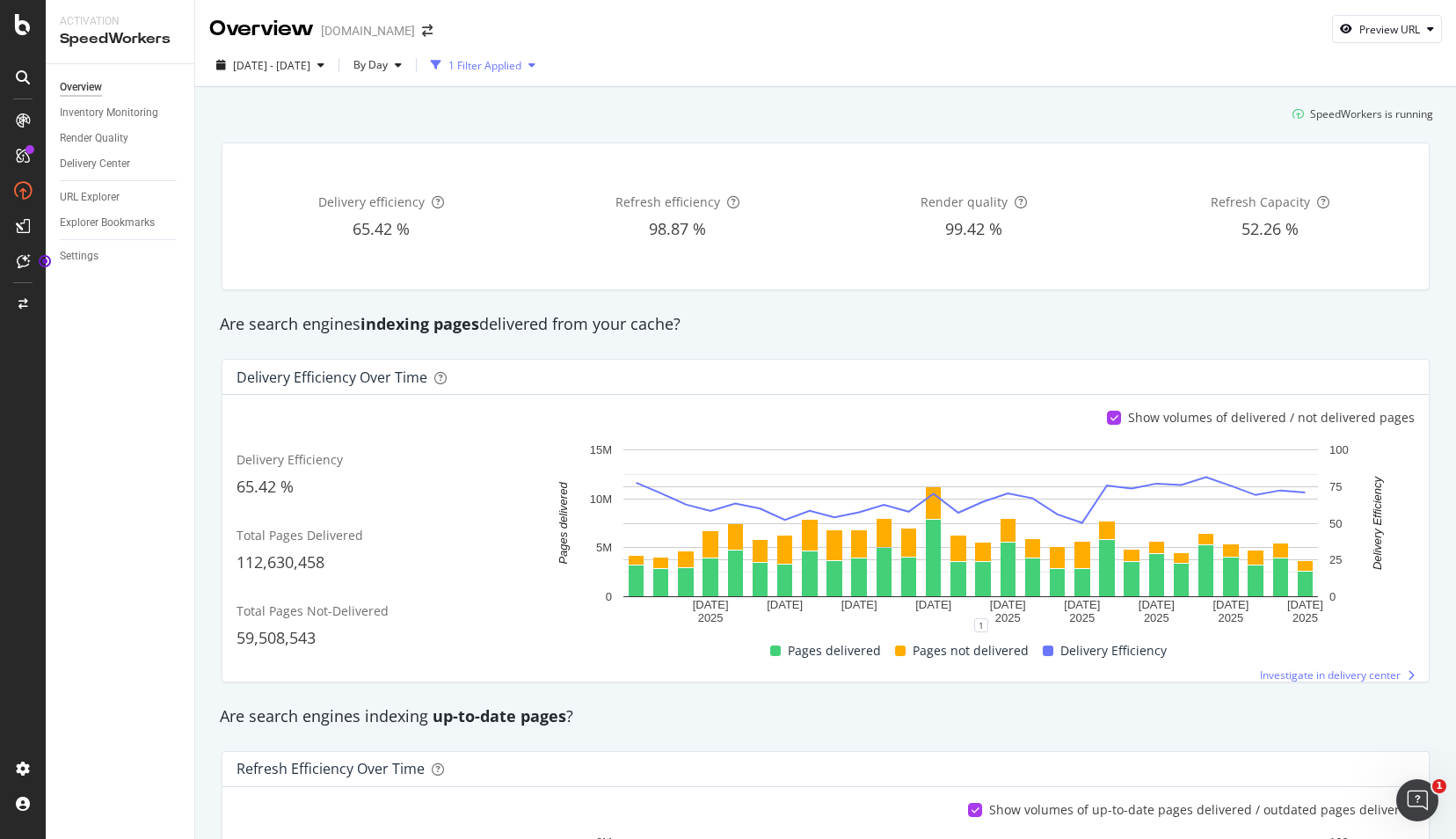
click at [521, 64] on div "1 Filter Applied" at bounding box center [485, 65] width 73 height 15
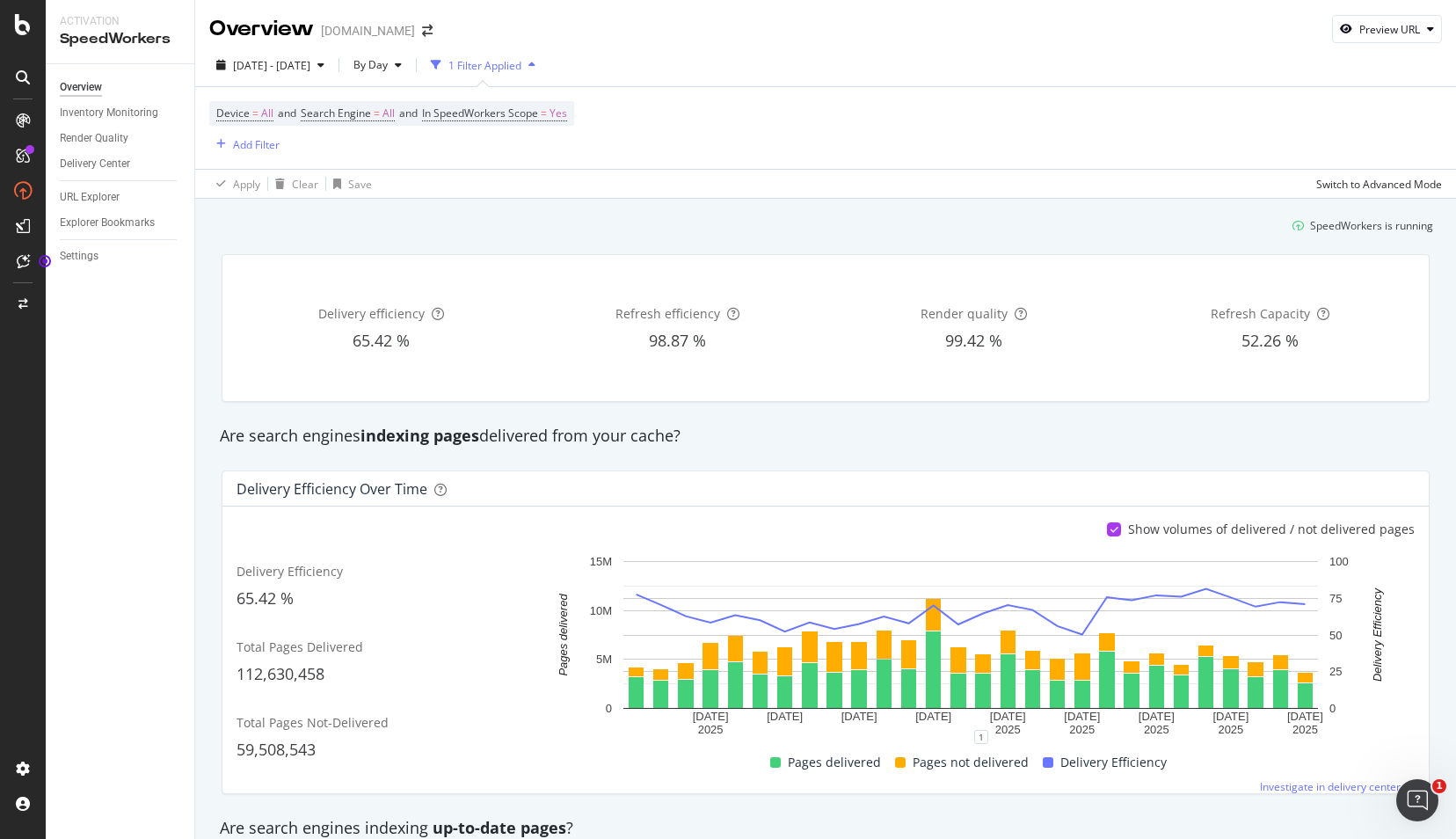
click at [75, 88] on div "Overview" at bounding box center [80, 87] width 42 height 19
click at [90, 327] on div "PageWorkers" at bounding box center [101, 327] width 73 height 18
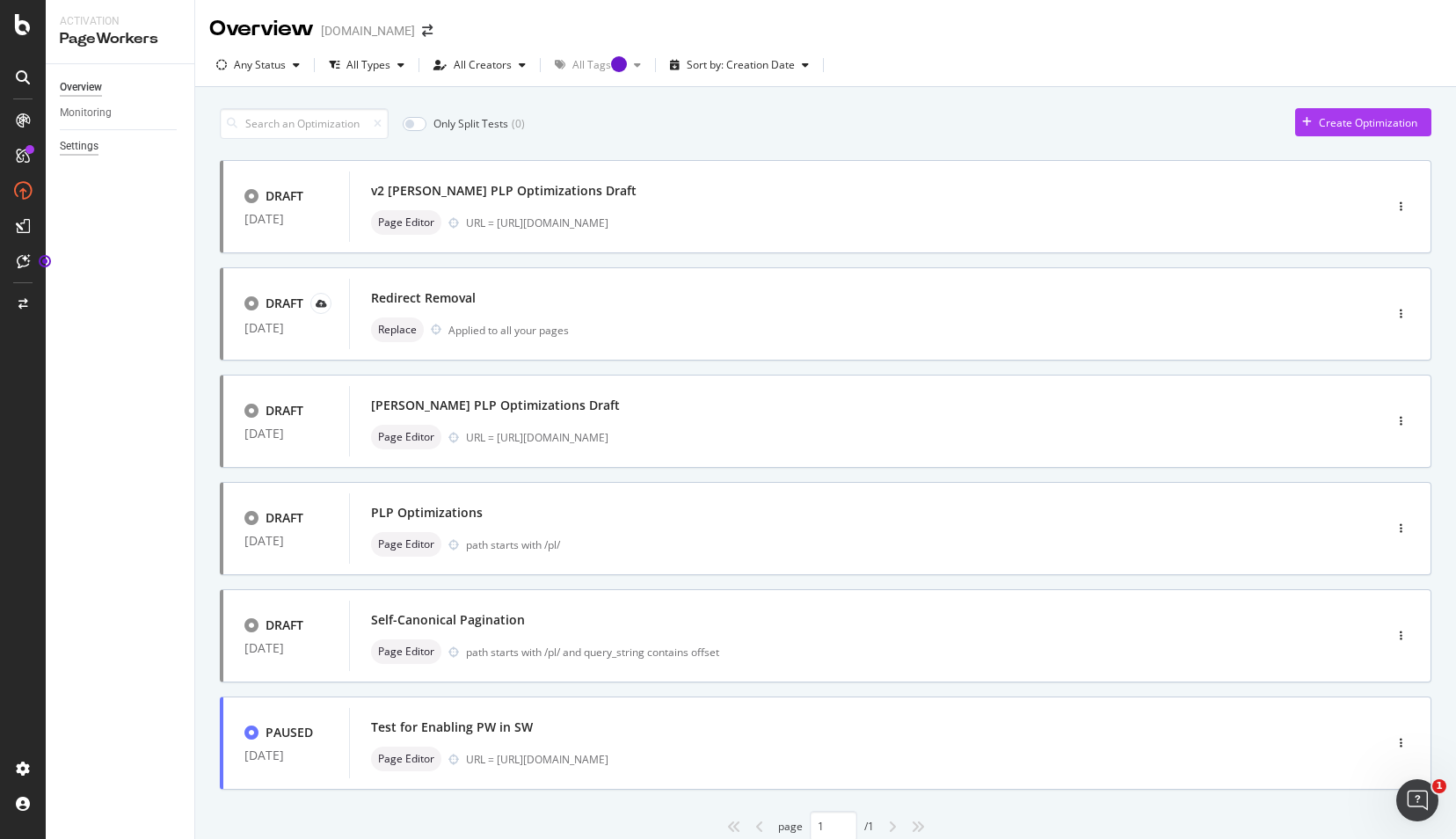
click at [79, 144] on div "Settings" at bounding box center [79, 147] width 39 height 19
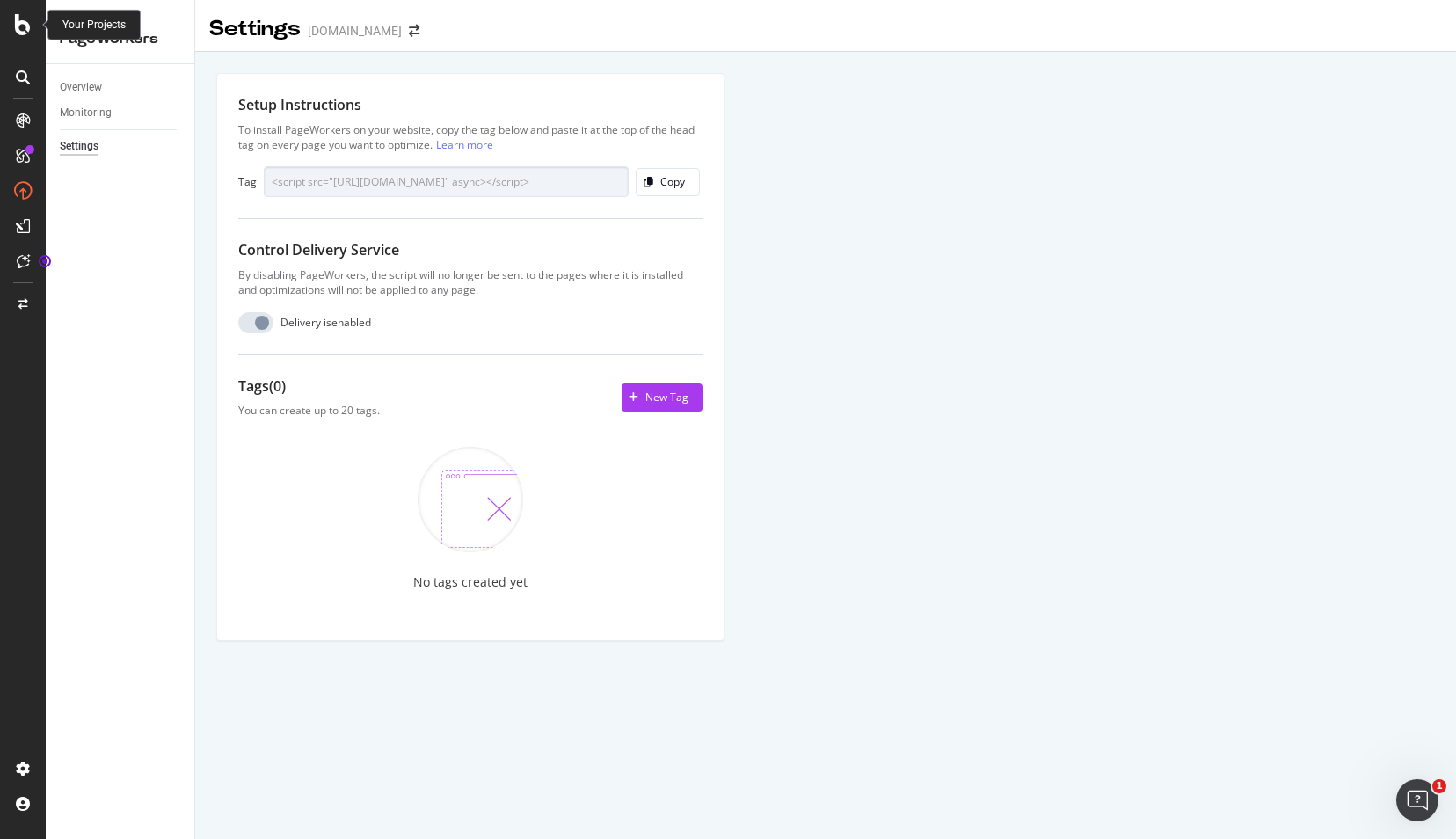
click at [22, 21] on icon at bounding box center [22, 24] width 16 height 21
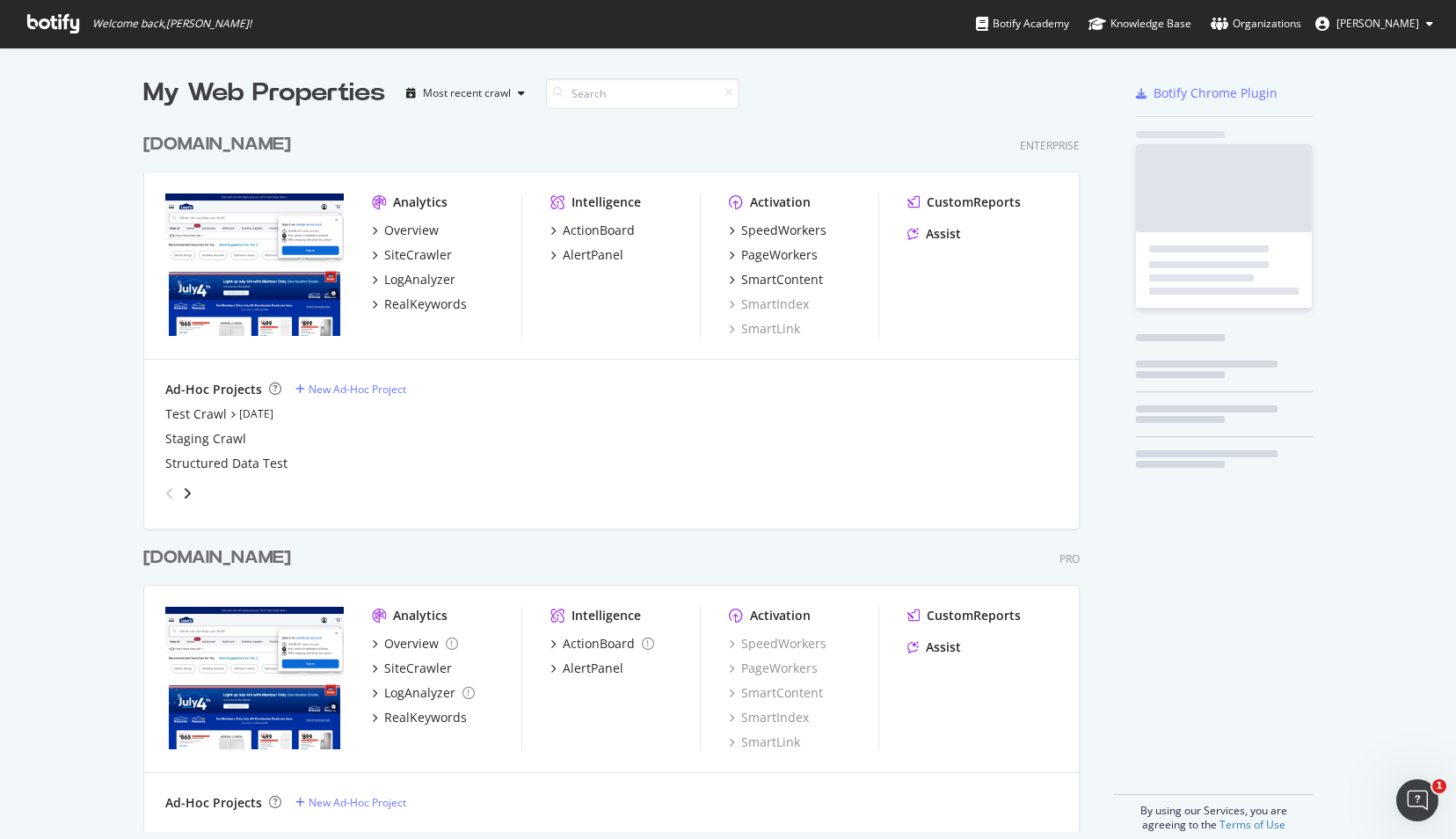
scroll to position [824, 1428]
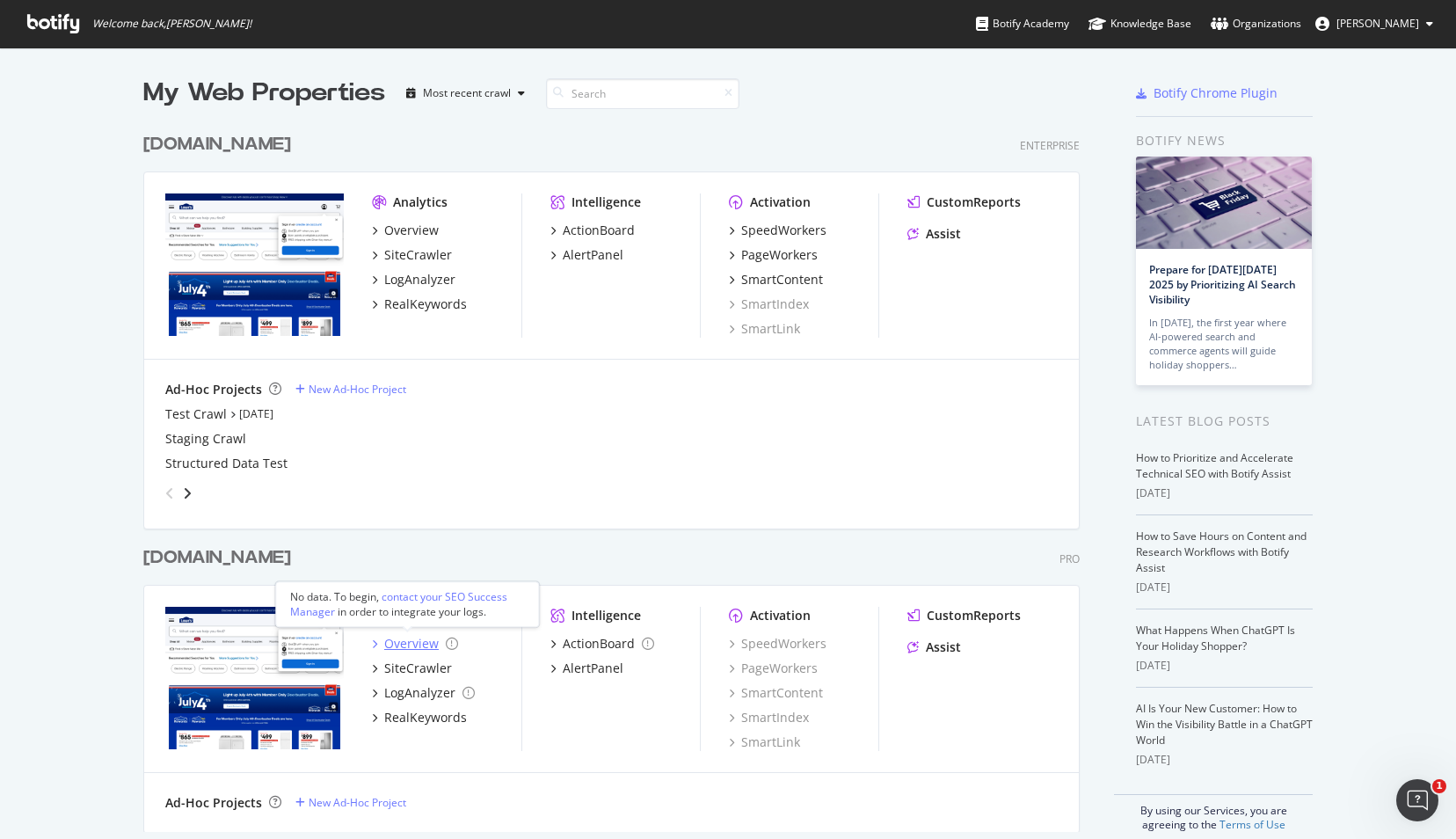
click at [404, 642] on div "Overview" at bounding box center [411, 643] width 55 height 18
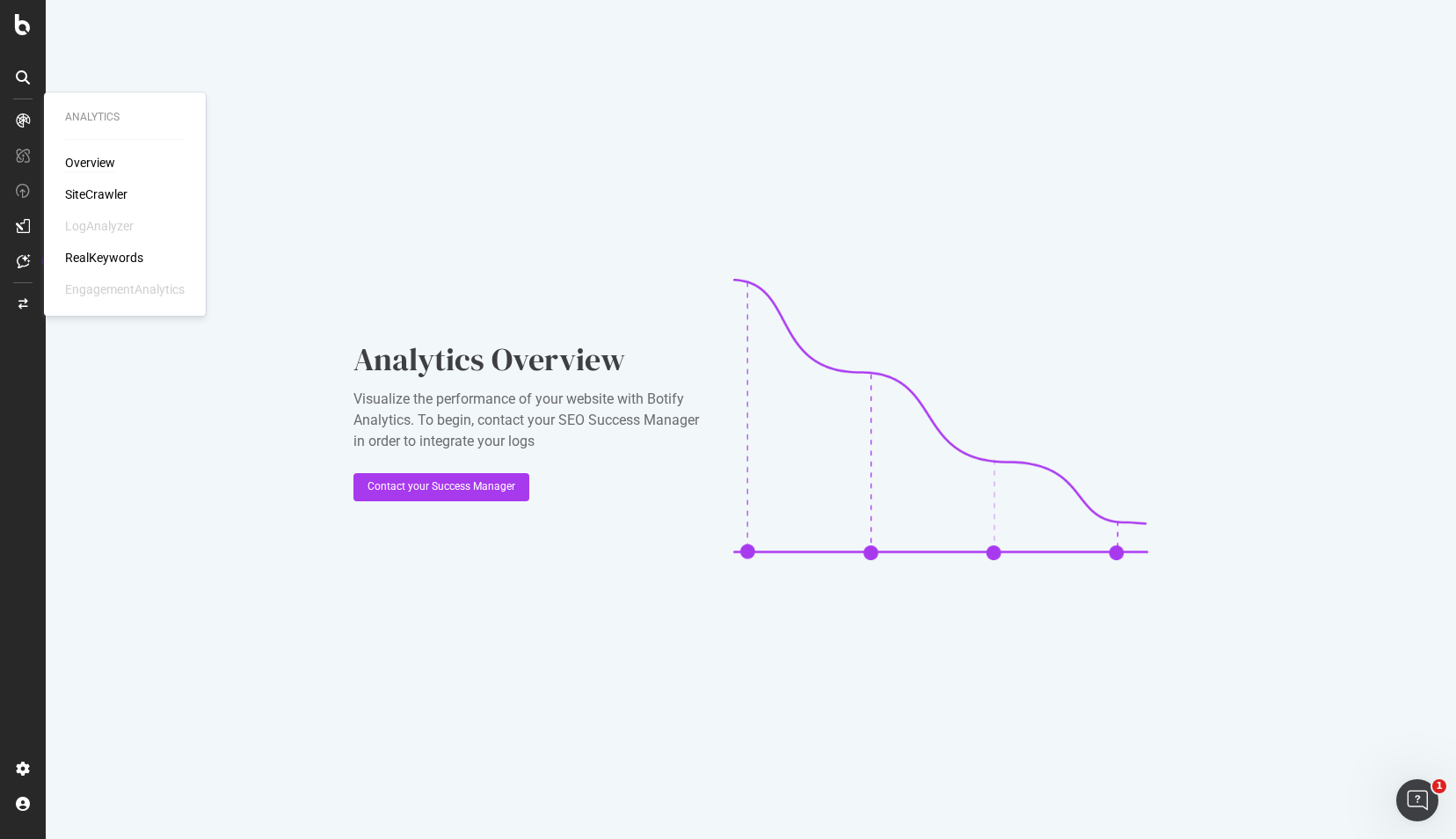
click at [79, 164] on div "Overview" at bounding box center [90, 163] width 50 height 18
click at [91, 196] on div "SiteCrawler" at bounding box center [96, 194] width 62 height 18
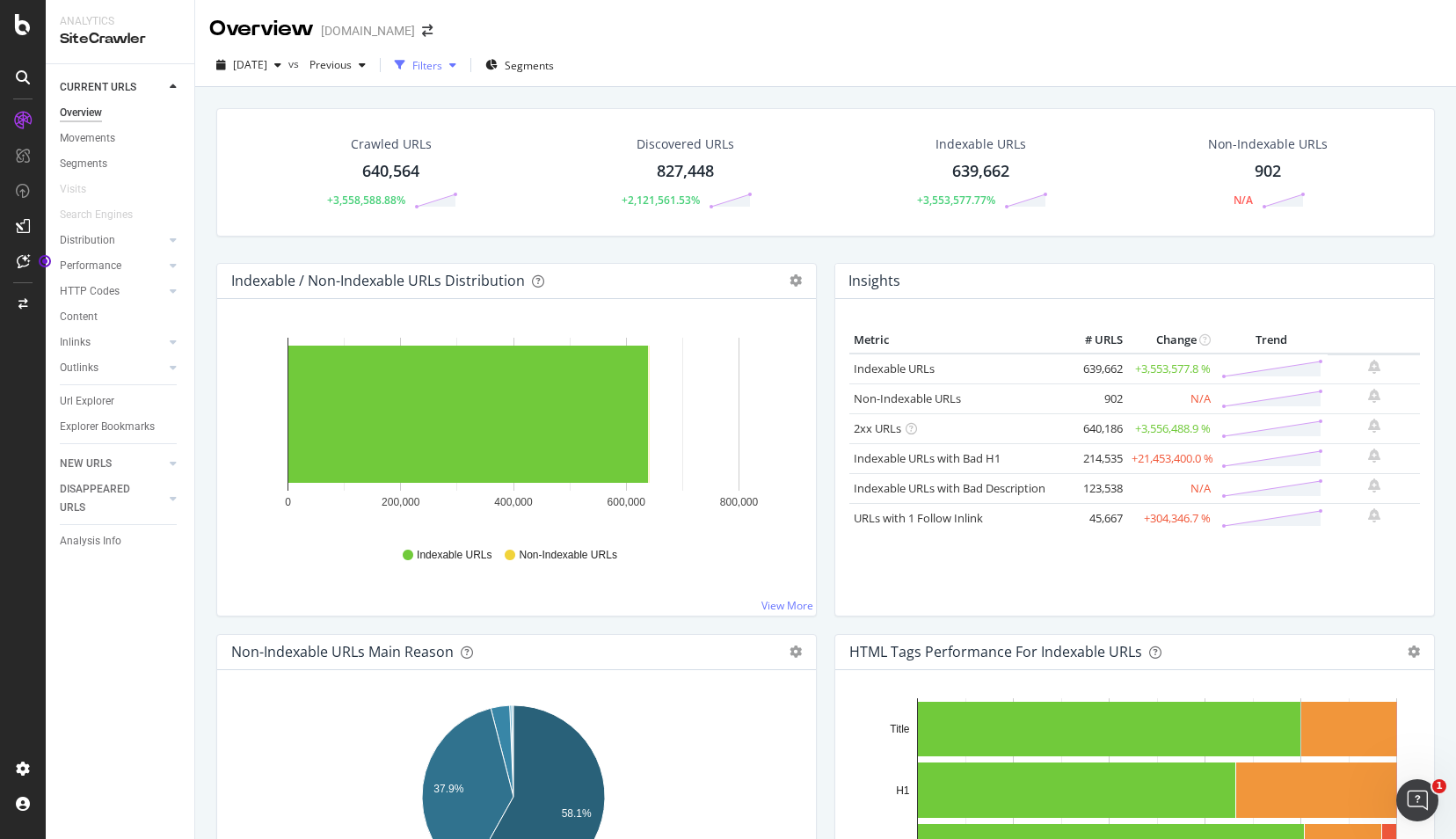
click at [464, 64] on div "button" at bounding box center [453, 64] width 21 height 10
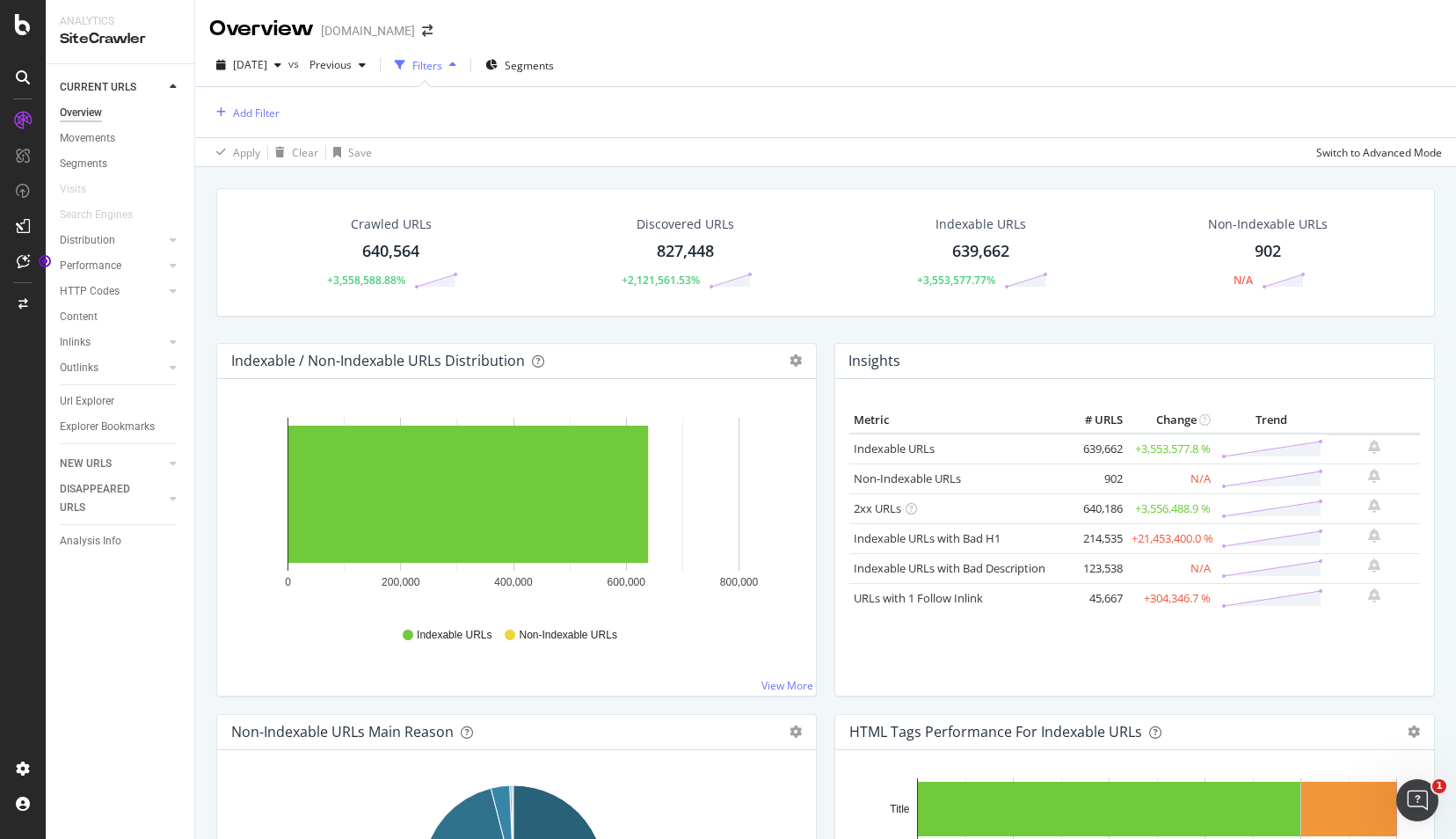
click at [456, 63] on icon "button" at bounding box center [453, 64] width 7 height 10
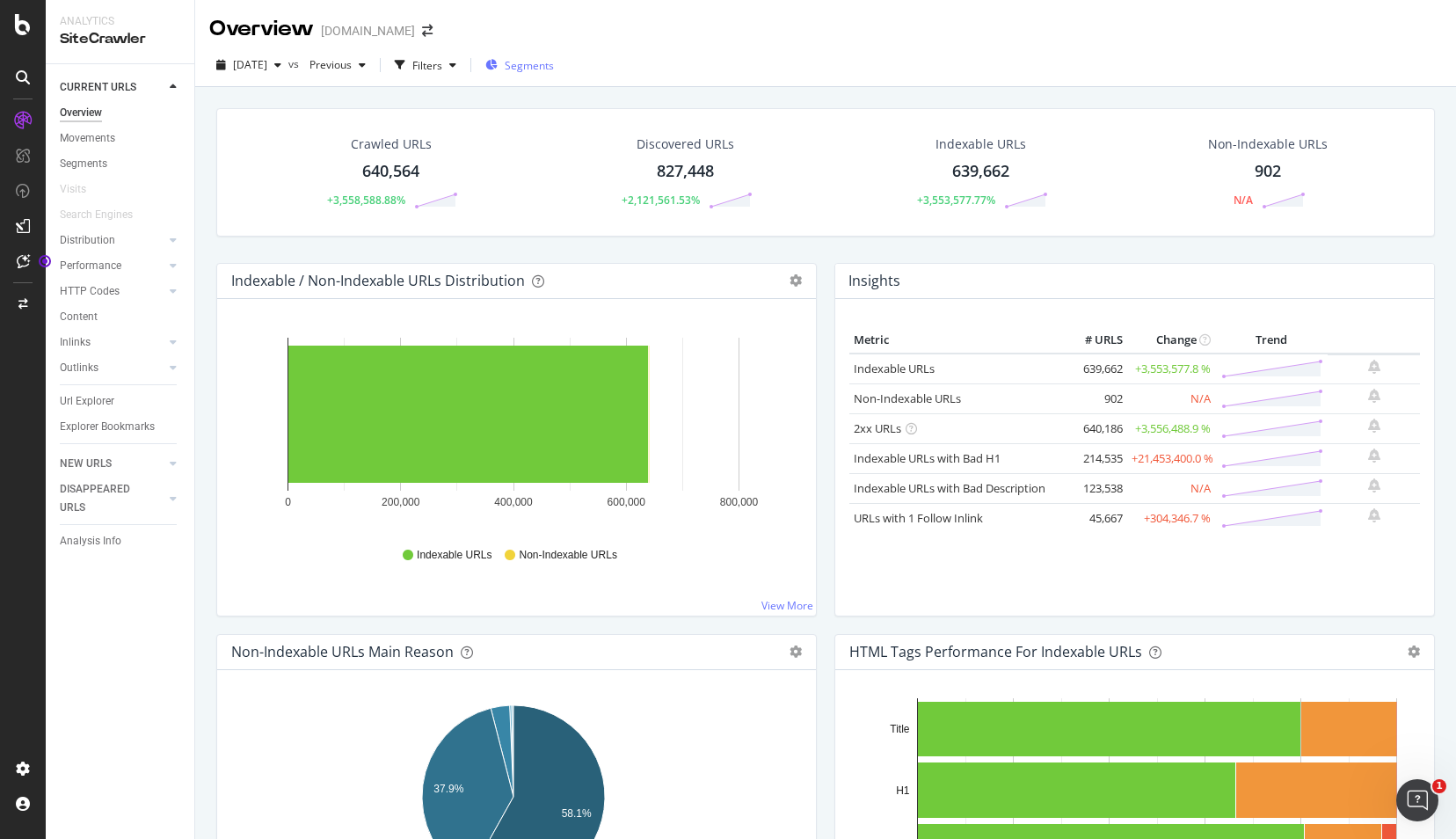
click at [554, 60] on span "Segments" at bounding box center [529, 65] width 49 height 15
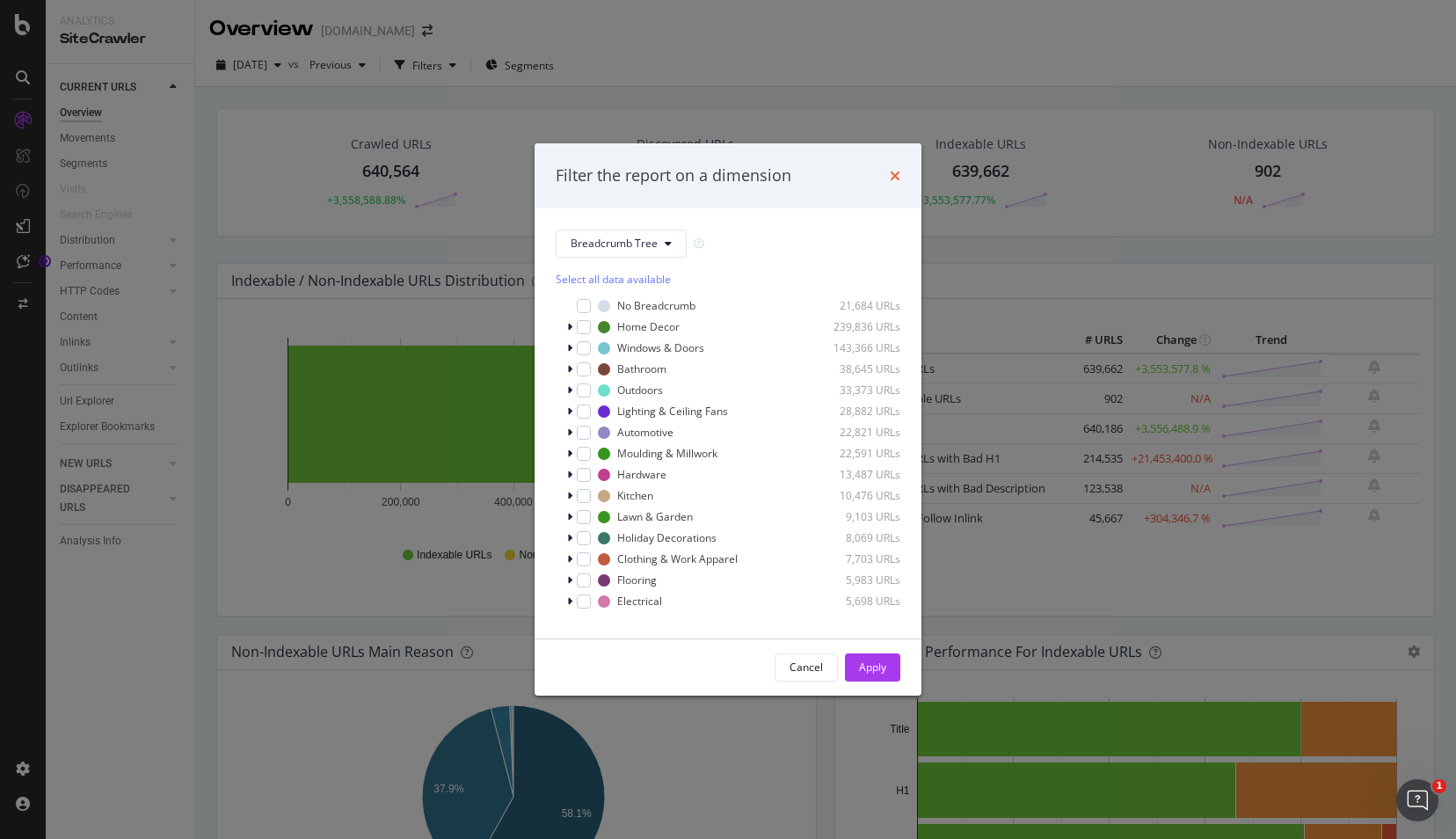
click at [895, 171] on icon "times" at bounding box center [894, 176] width 10 height 14
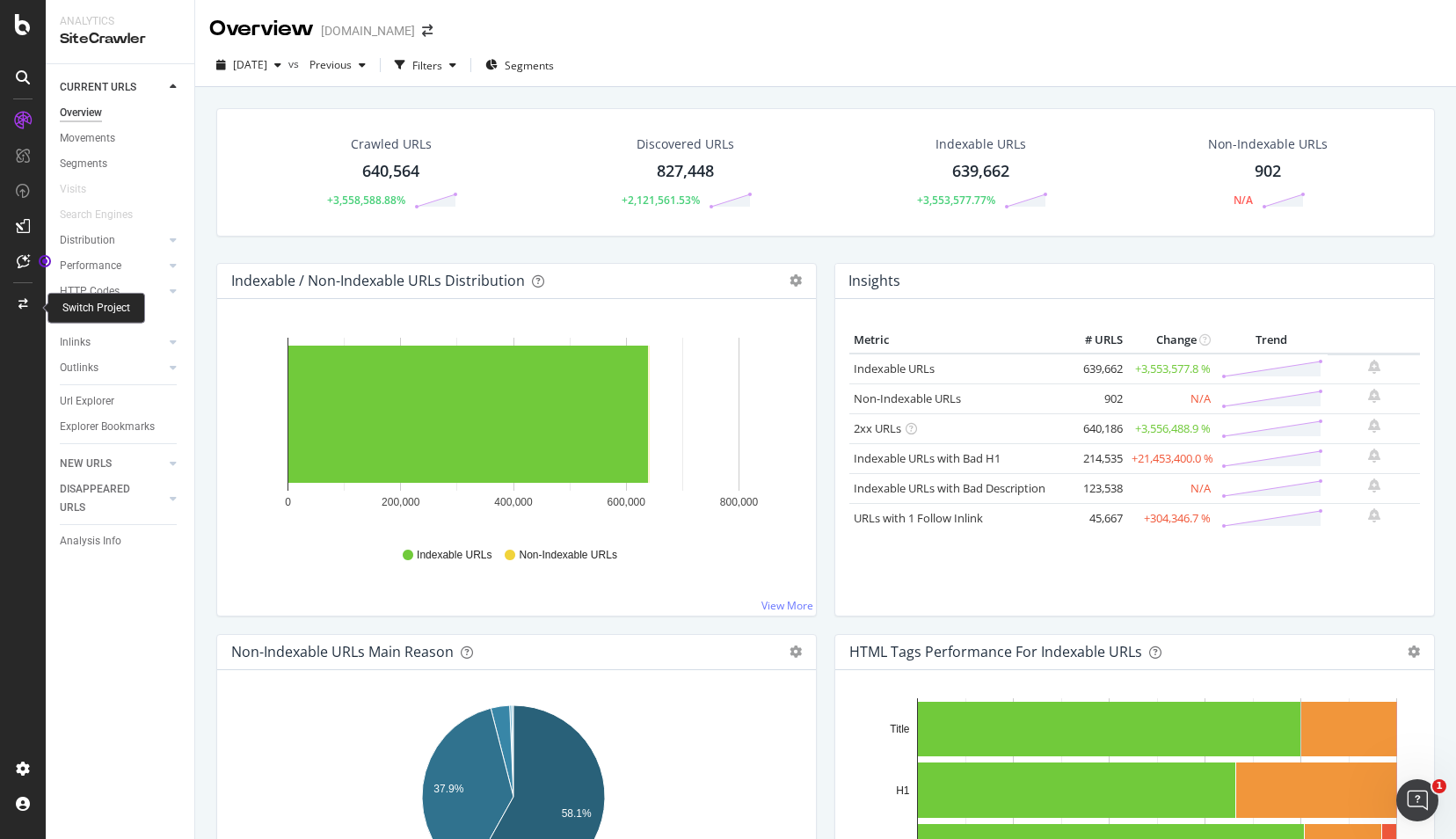
click at [89, 304] on div "Switch Project" at bounding box center [96, 308] width 68 height 15
click at [21, 304] on icon at bounding box center [23, 304] width 9 height 10
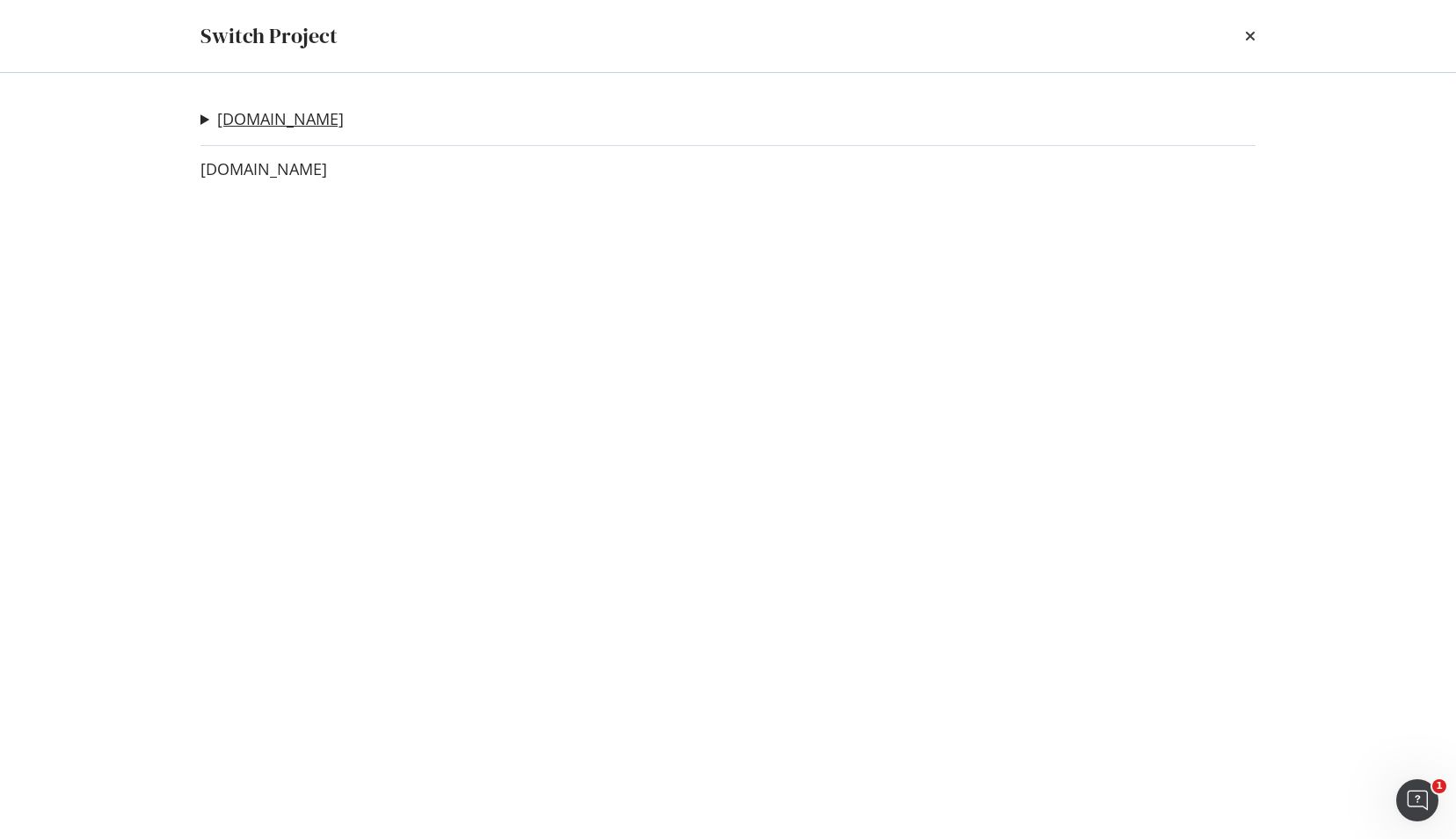
click at [299, 117] on link "[DOMAIN_NAME]" at bounding box center [281, 119] width 126 height 19
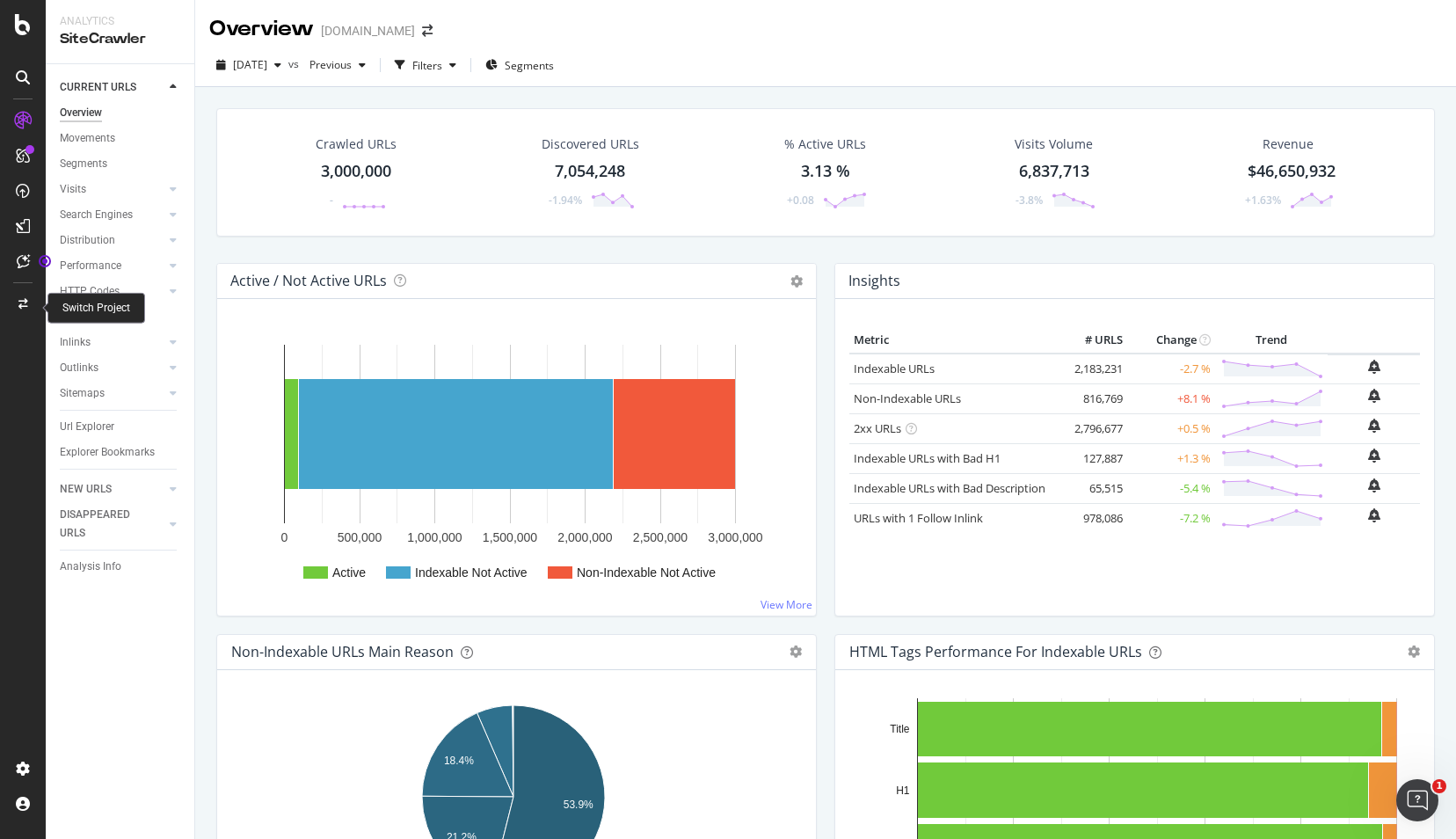
click at [112, 309] on div "Switch Project" at bounding box center [96, 308] width 68 height 15
click at [20, 299] on icon at bounding box center [23, 304] width 9 height 10
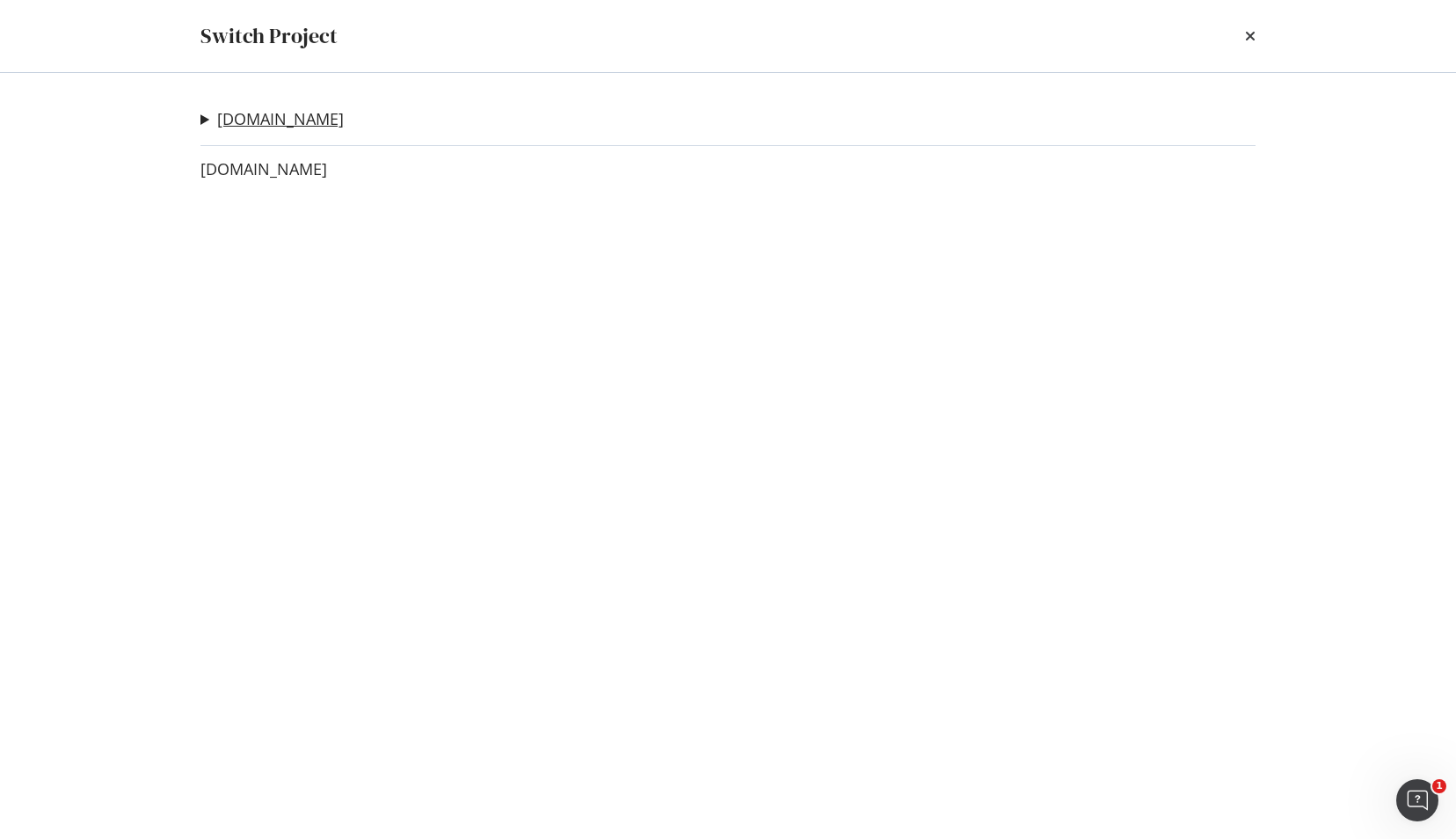
click at [294, 122] on link "[DOMAIN_NAME]" at bounding box center [281, 119] width 126 height 19
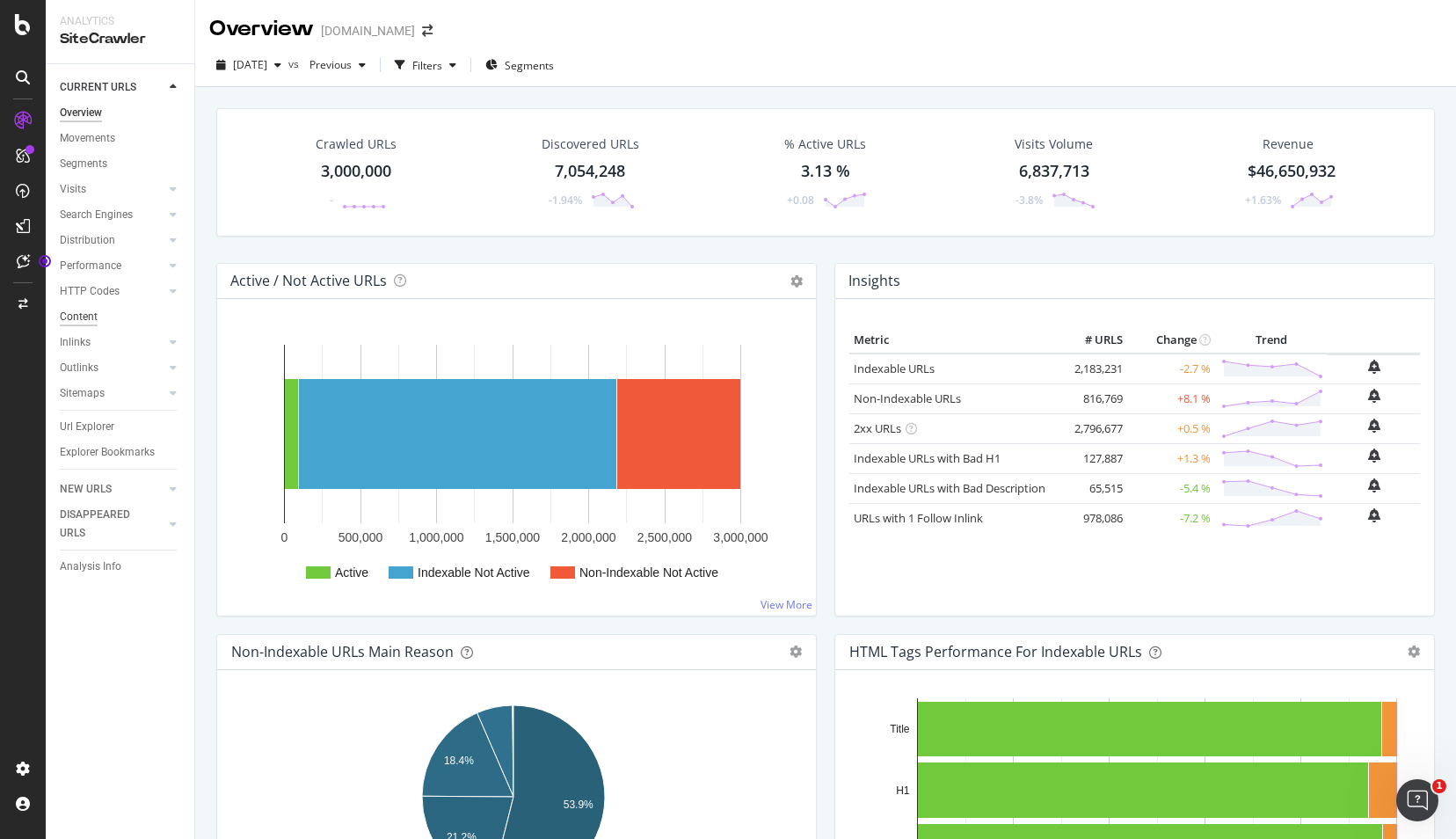
click at [83, 317] on div "Content" at bounding box center [78, 317] width 38 height 19
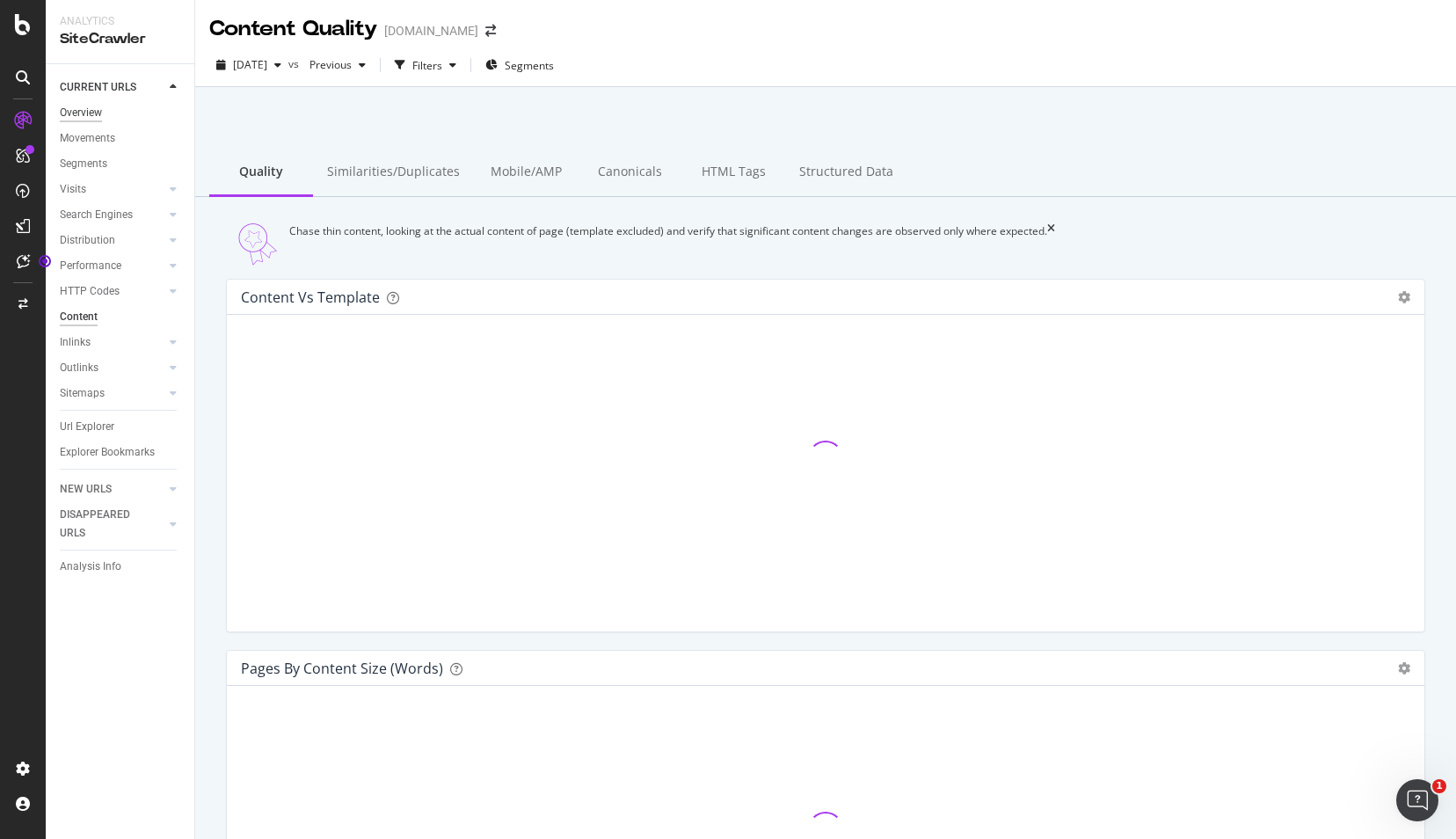
click at [92, 113] on div "Overview" at bounding box center [80, 113] width 42 height 19
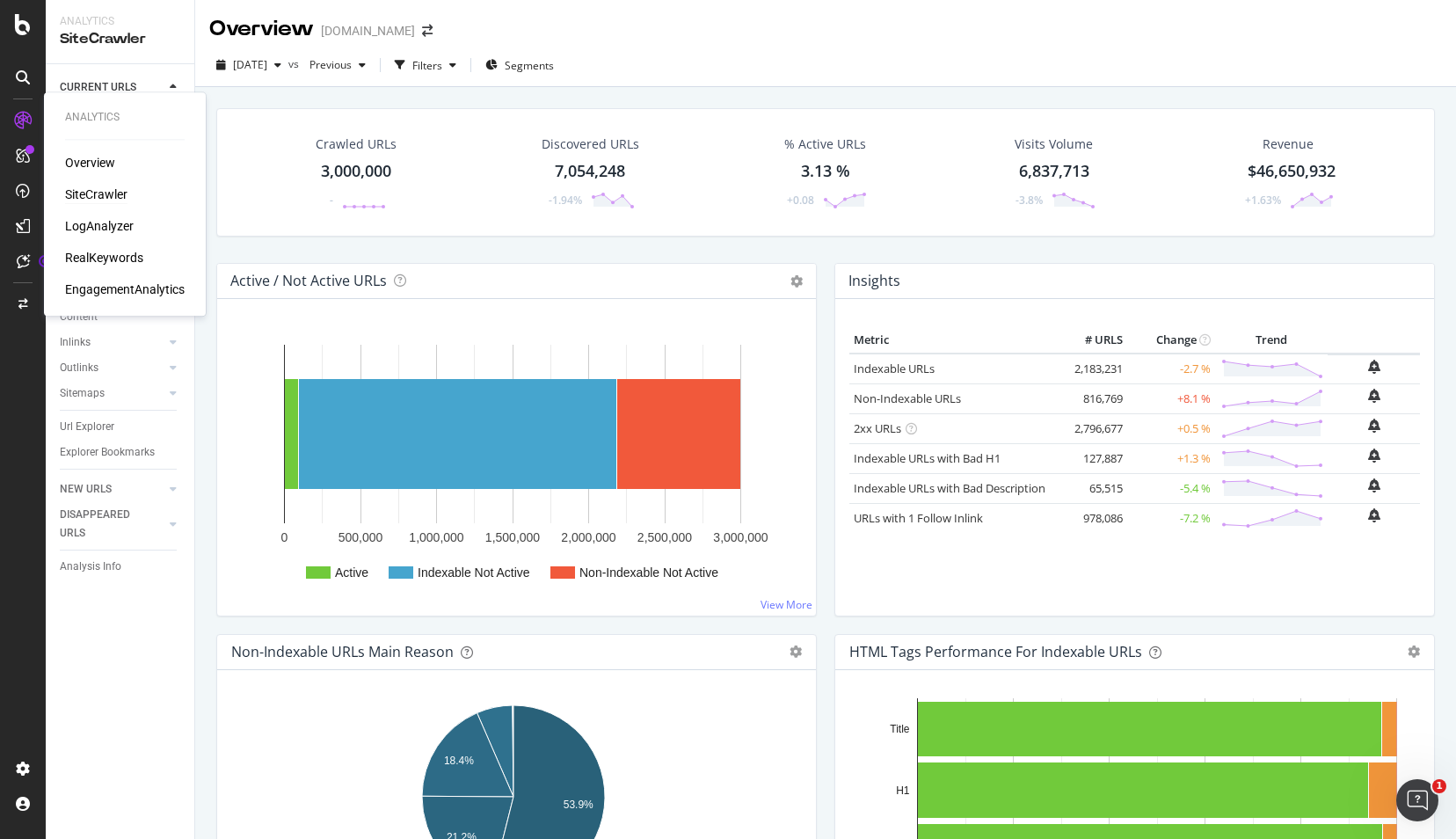
click at [93, 190] on div "SiteCrawler" at bounding box center [96, 194] width 62 height 18
click at [373, 66] on div "button" at bounding box center [361, 64] width 21 height 10
click at [622, 39] on div "Overview www.lowes.com" at bounding box center [825, 21] width 1261 height 44
click at [86, 160] on div "Overview" at bounding box center [90, 163] width 50 height 18
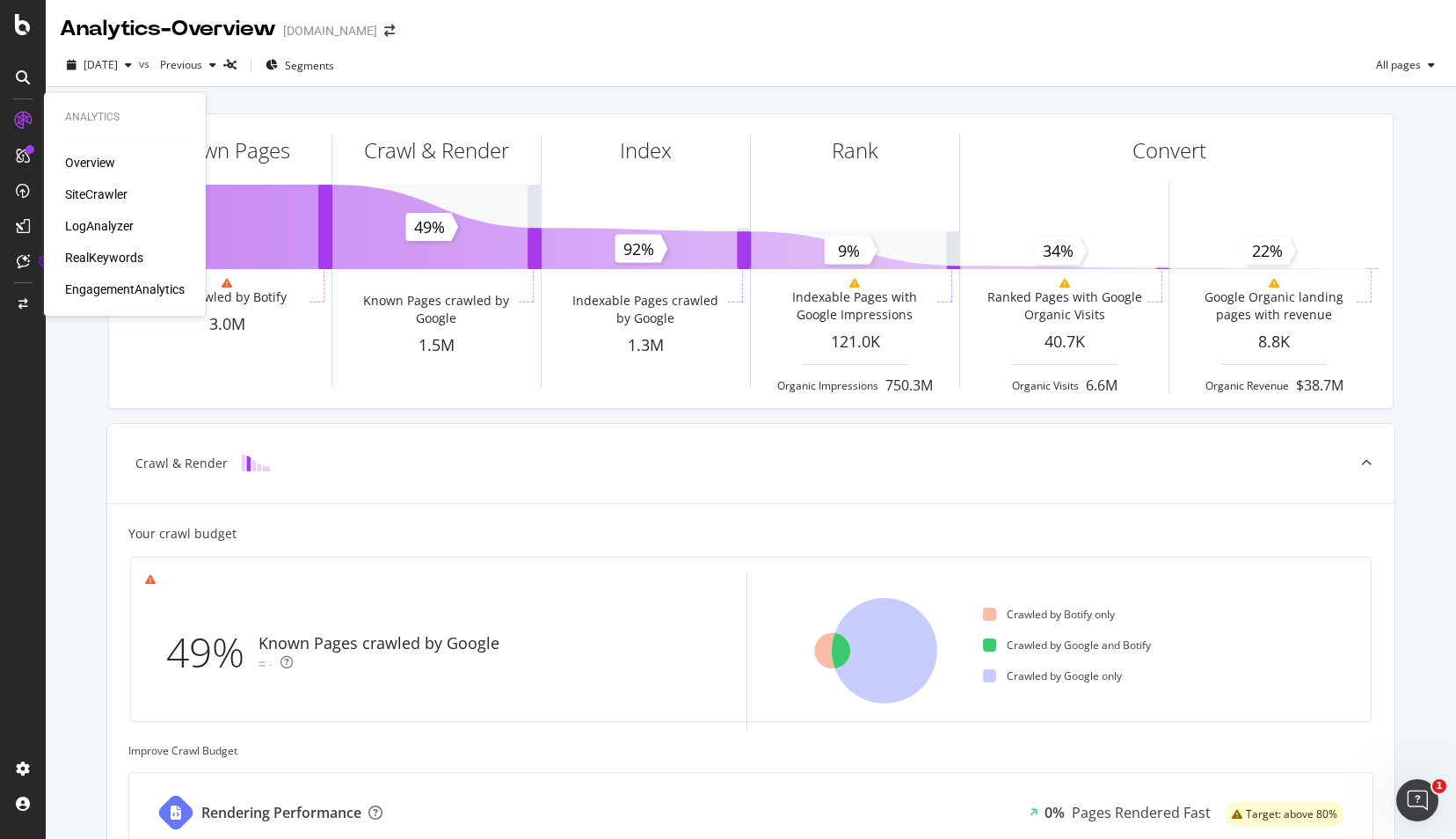
click at [90, 261] on div "RealKeywords" at bounding box center [104, 257] width 78 height 18
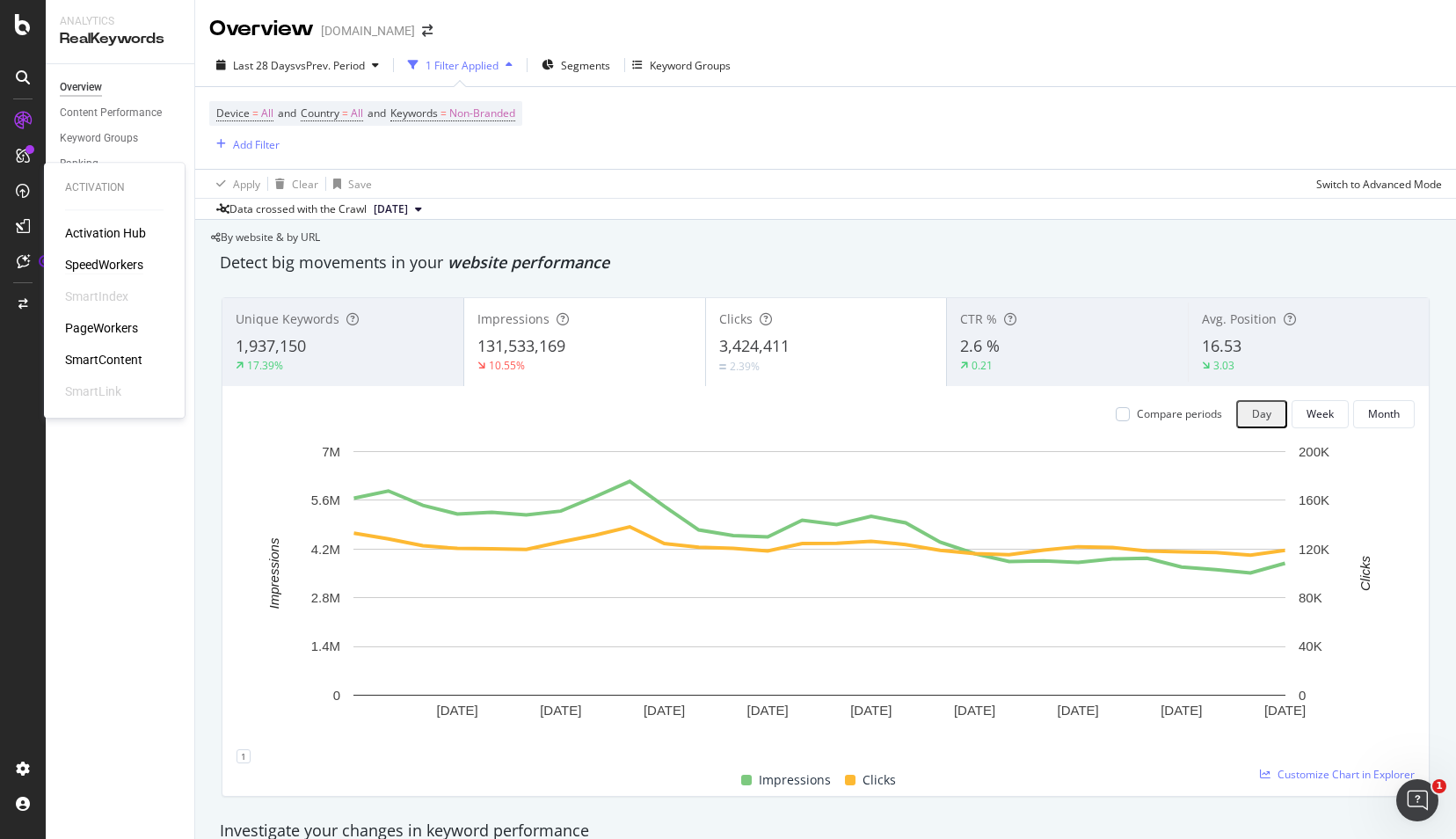
click at [98, 266] on div "SpeedWorkers" at bounding box center [104, 264] width 78 height 18
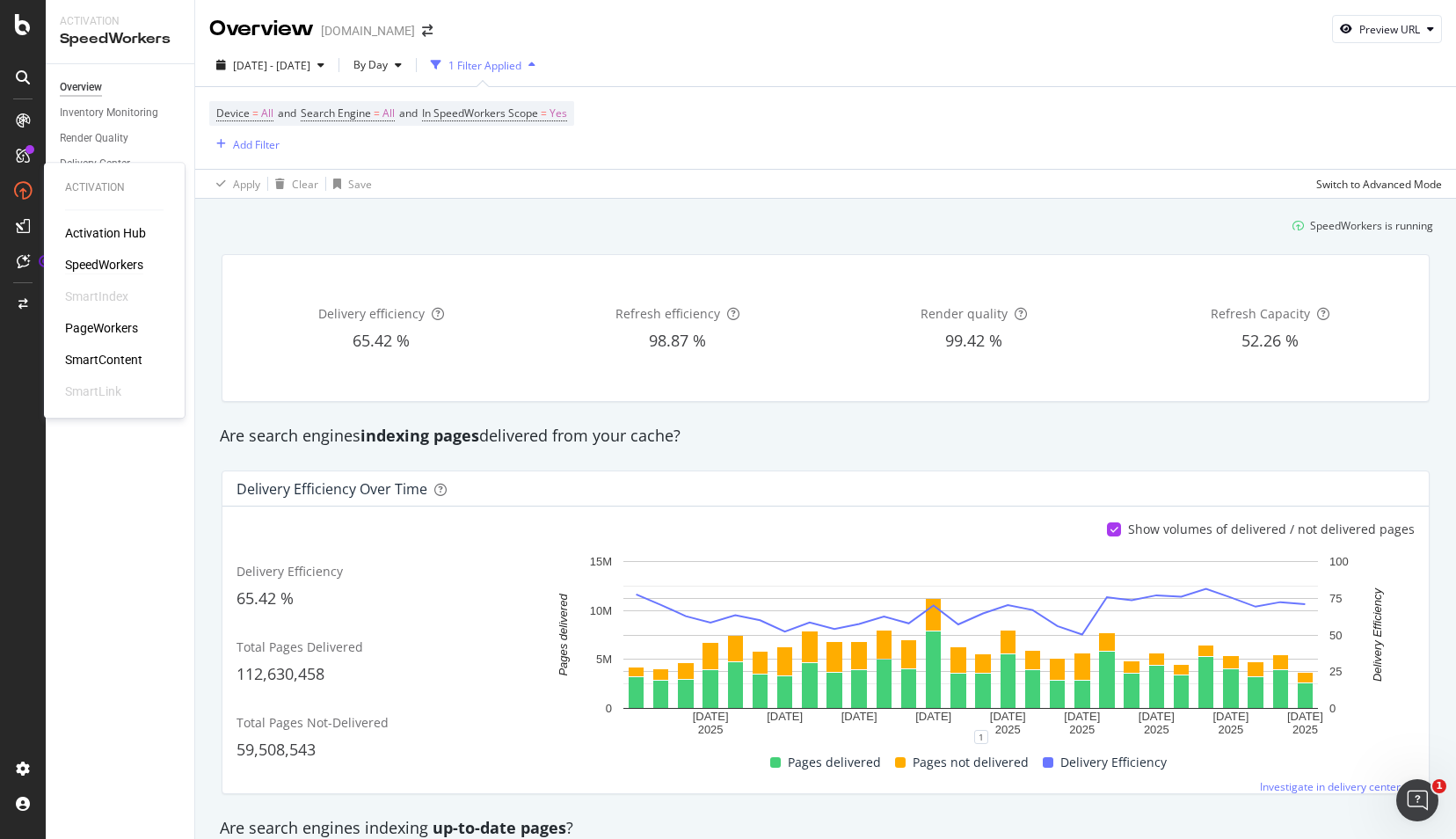
click at [118, 262] on div "SpeedWorkers" at bounding box center [104, 264] width 78 height 18
click at [90, 322] on div "PageWorkers" at bounding box center [101, 327] width 73 height 18
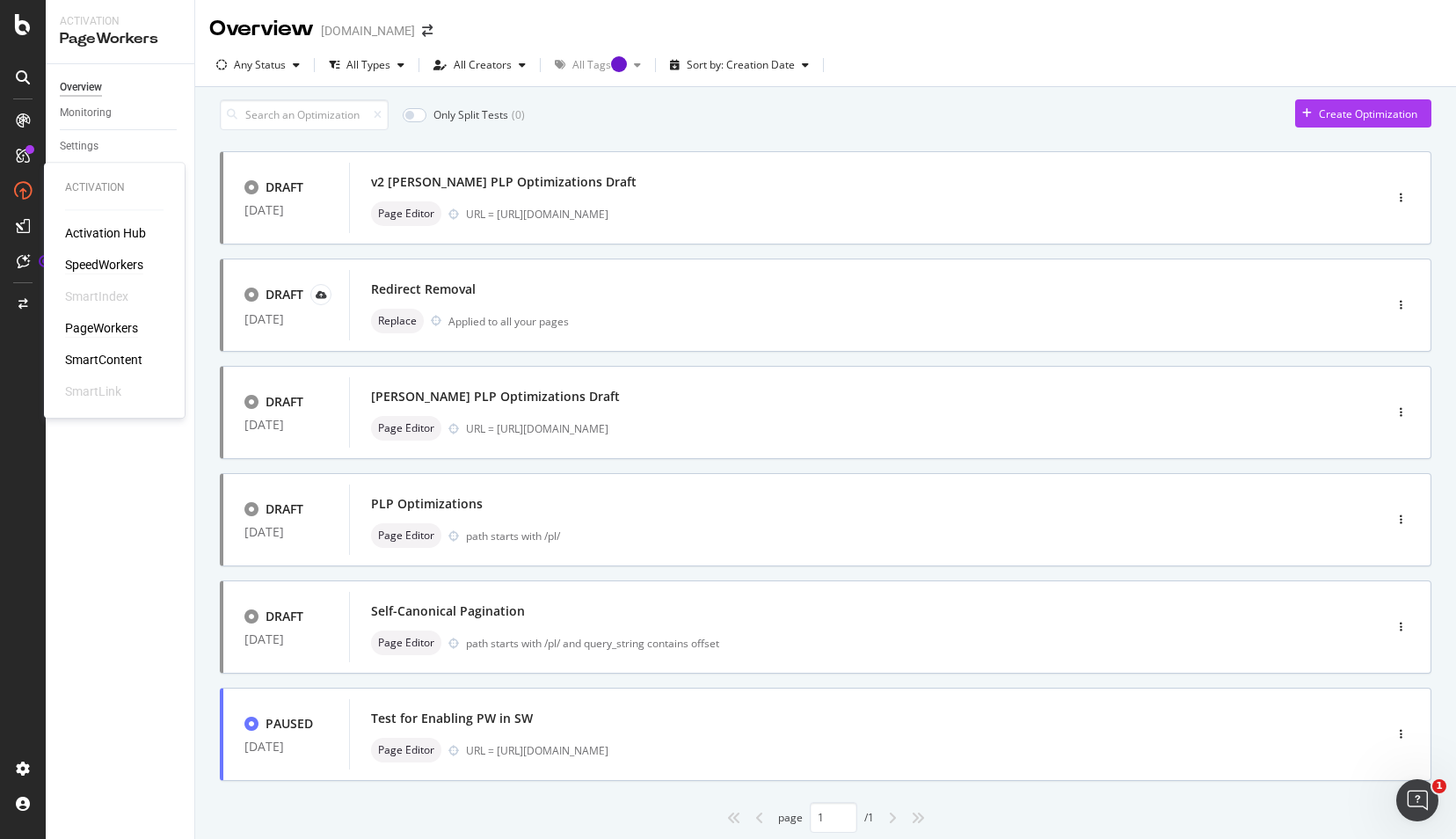
click at [100, 259] on div "SpeedWorkers" at bounding box center [104, 264] width 78 height 18
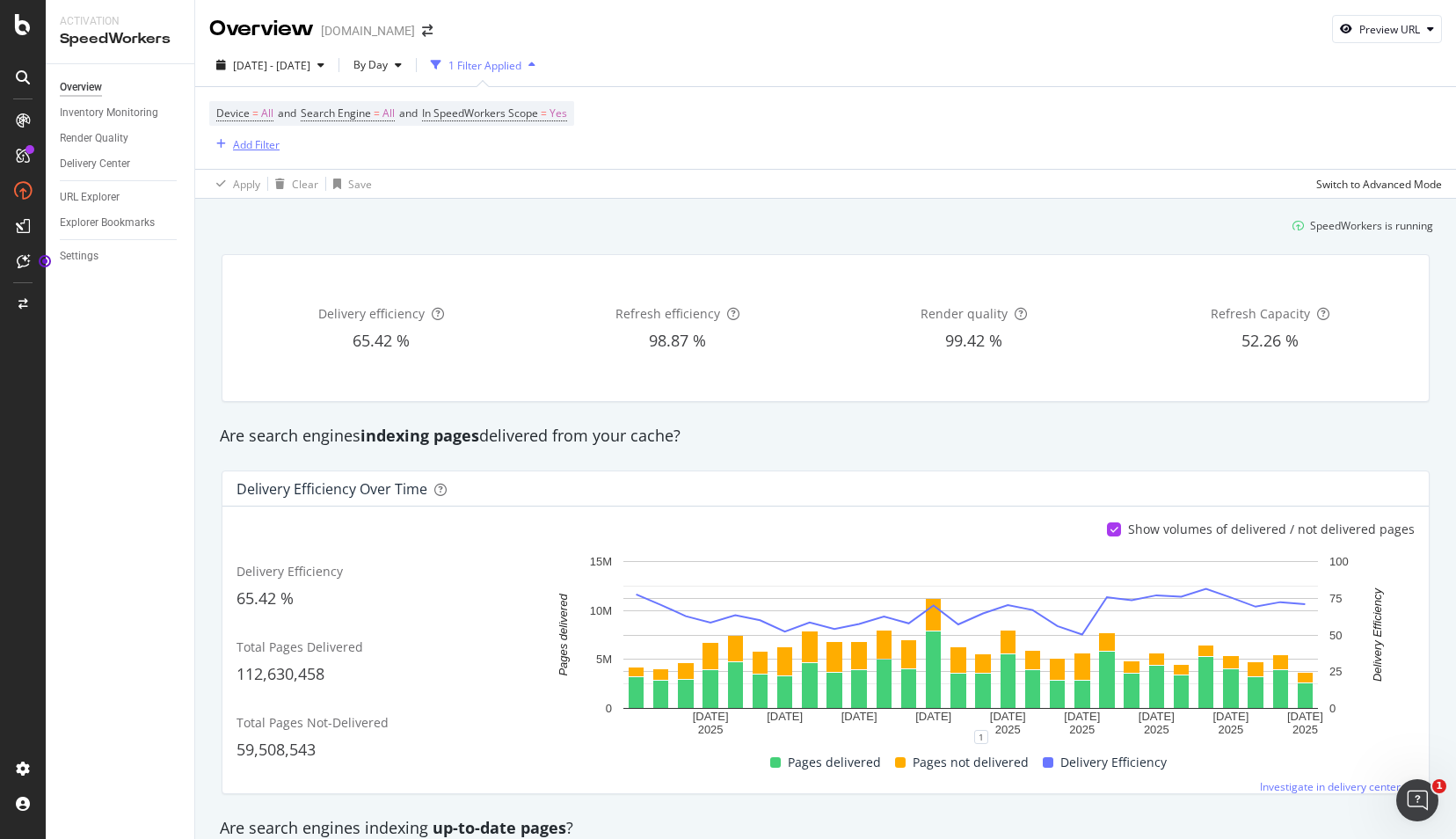
click at [262, 142] on div "Add Filter" at bounding box center [256, 145] width 46 height 15
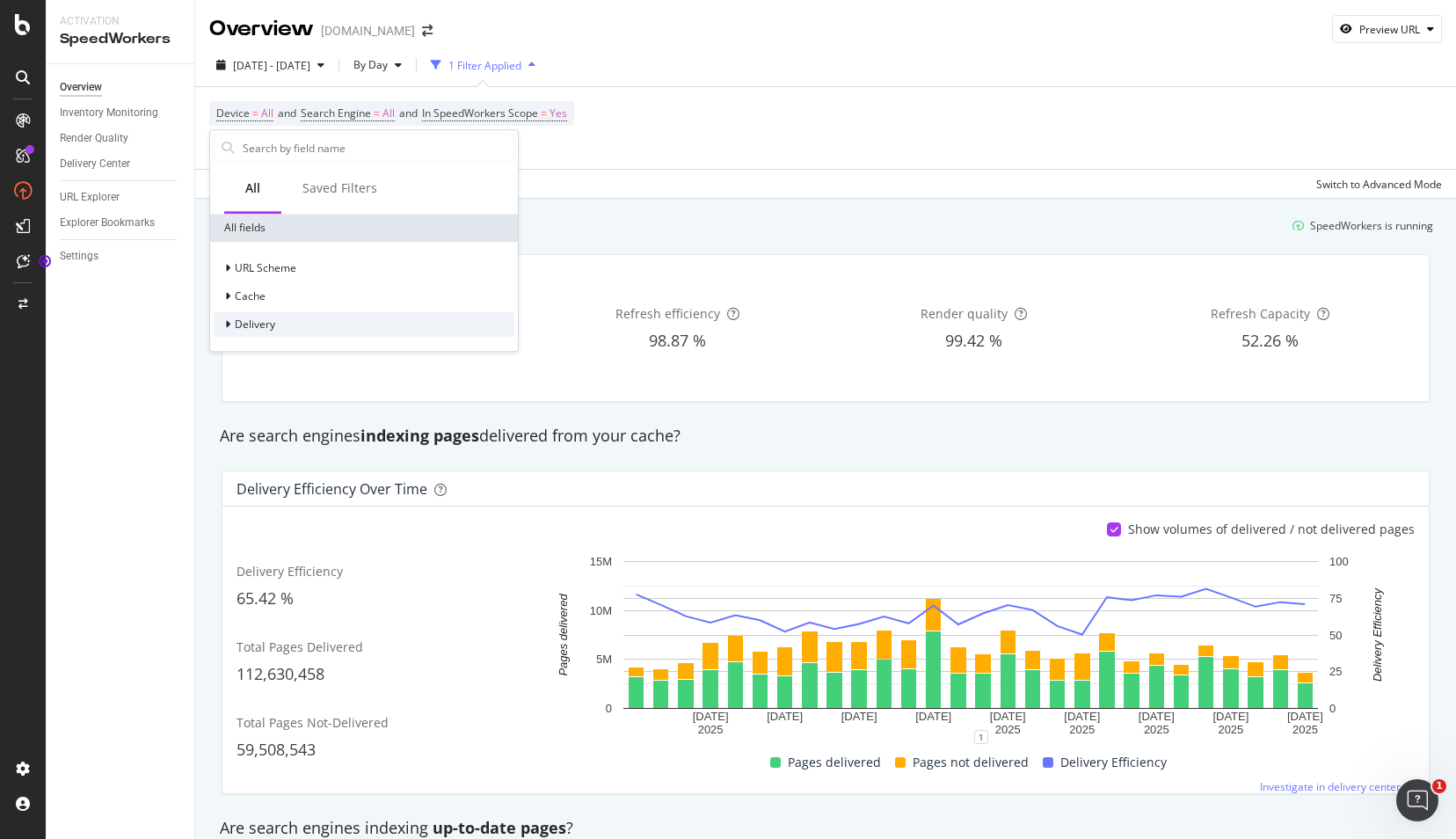
click at [233, 321] on div at bounding box center [229, 324] width 10 height 18
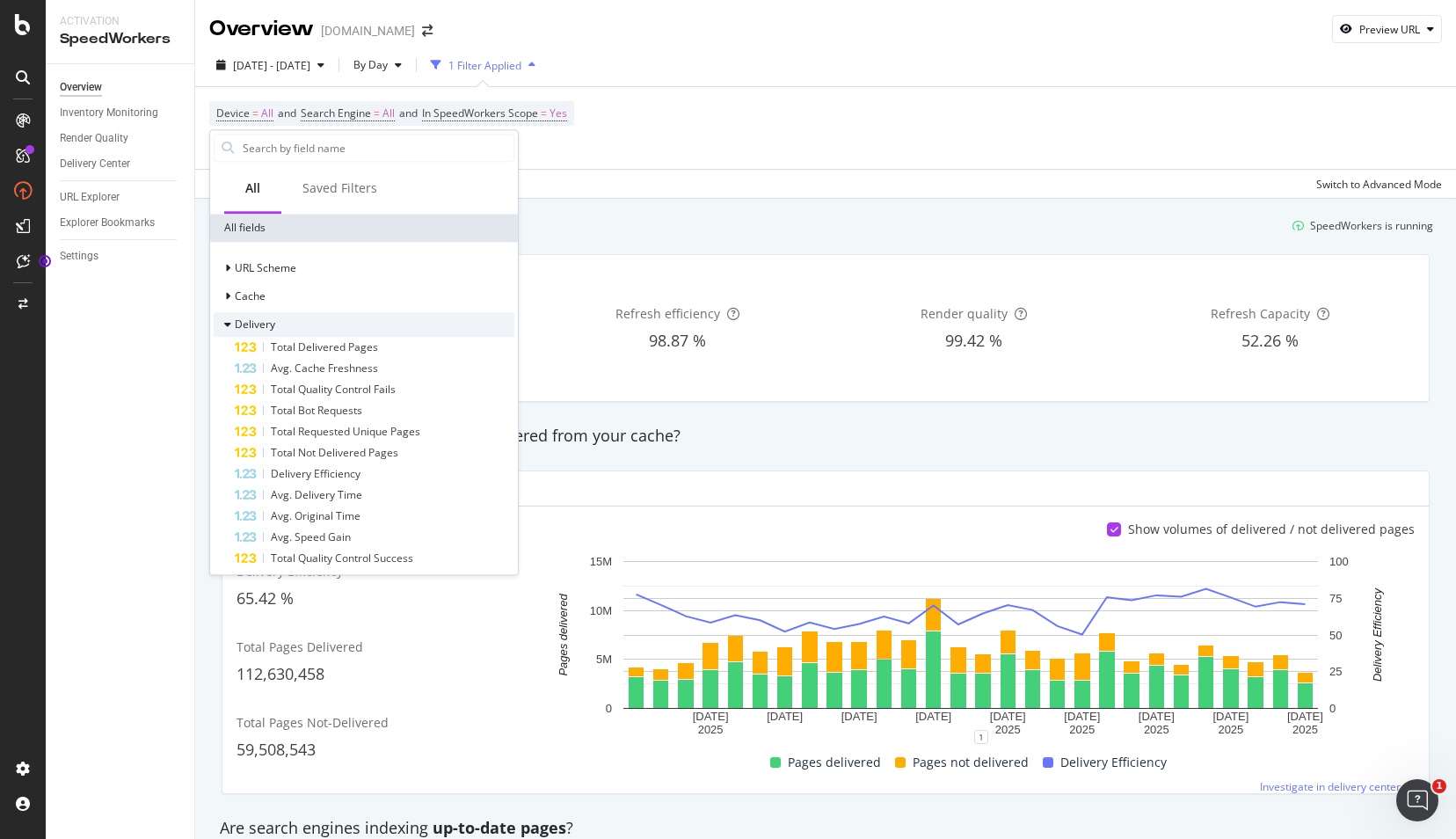
click at [226, 319] on icon at bounding box center [228, 323] width 7 height 10
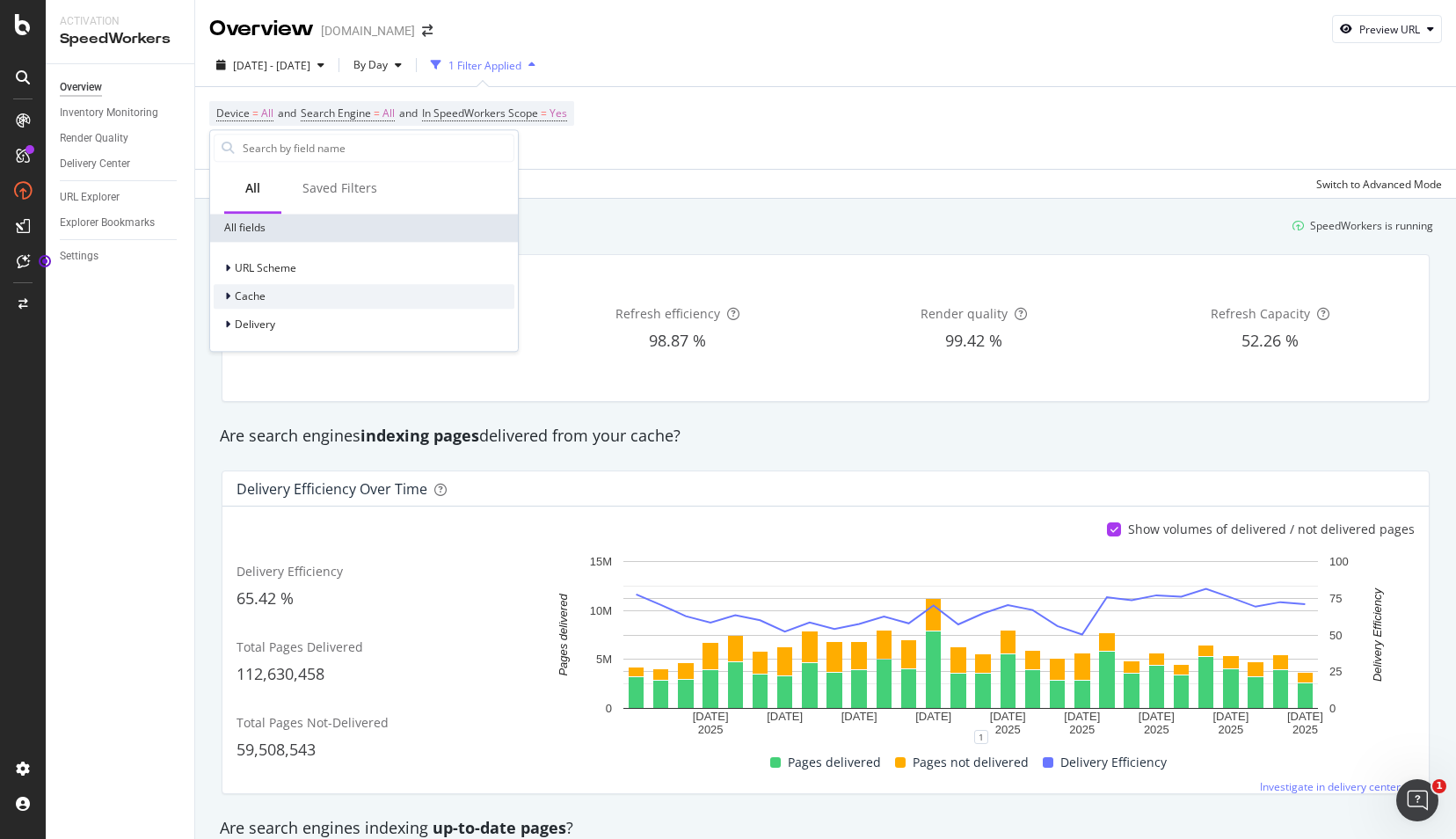
click at [230, 295] on icon at bounding box center [228, 295] width 6 height 10
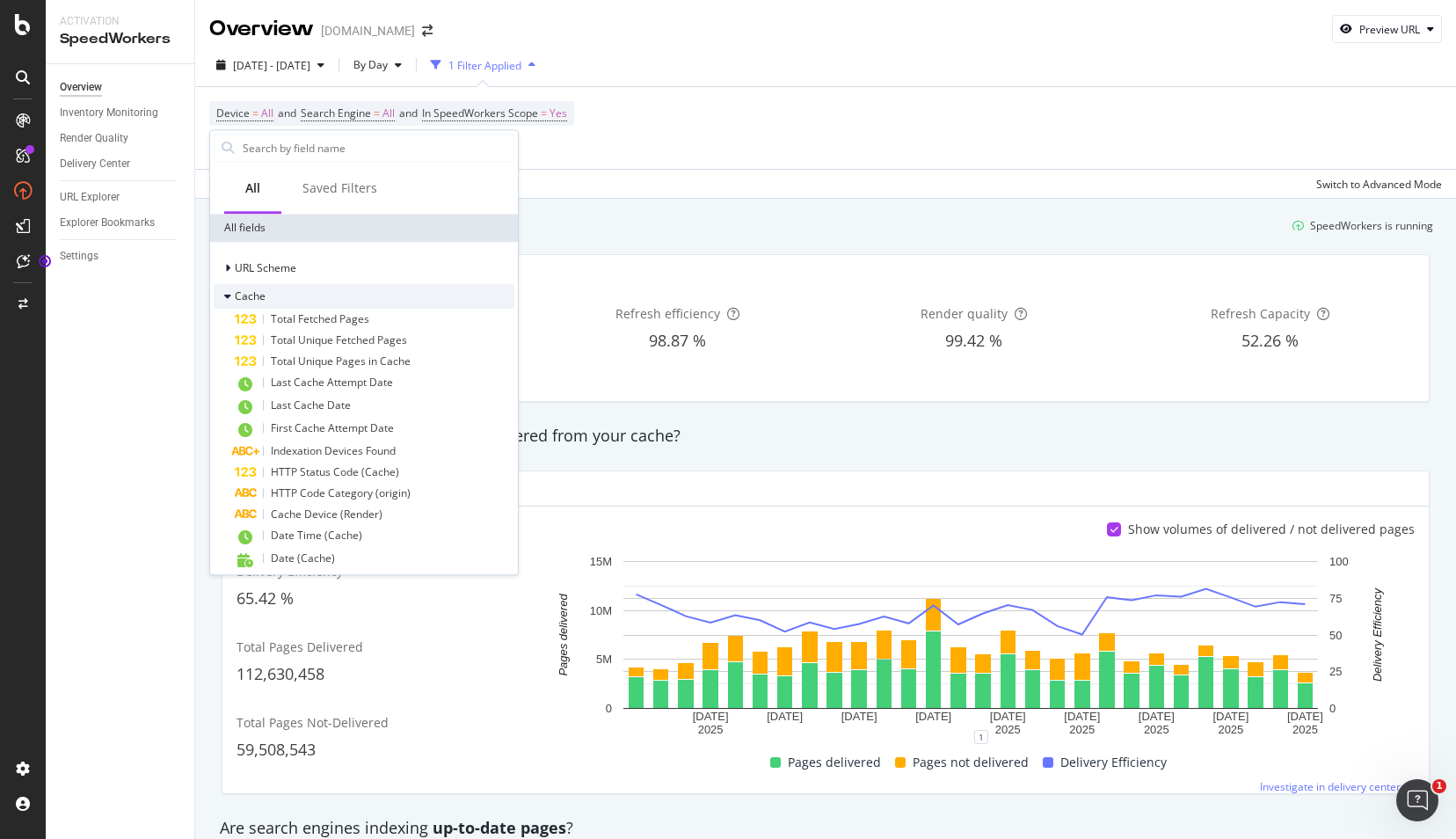
click at [229, 292] on icon at bounding box center [228, 295] width 7 height 10
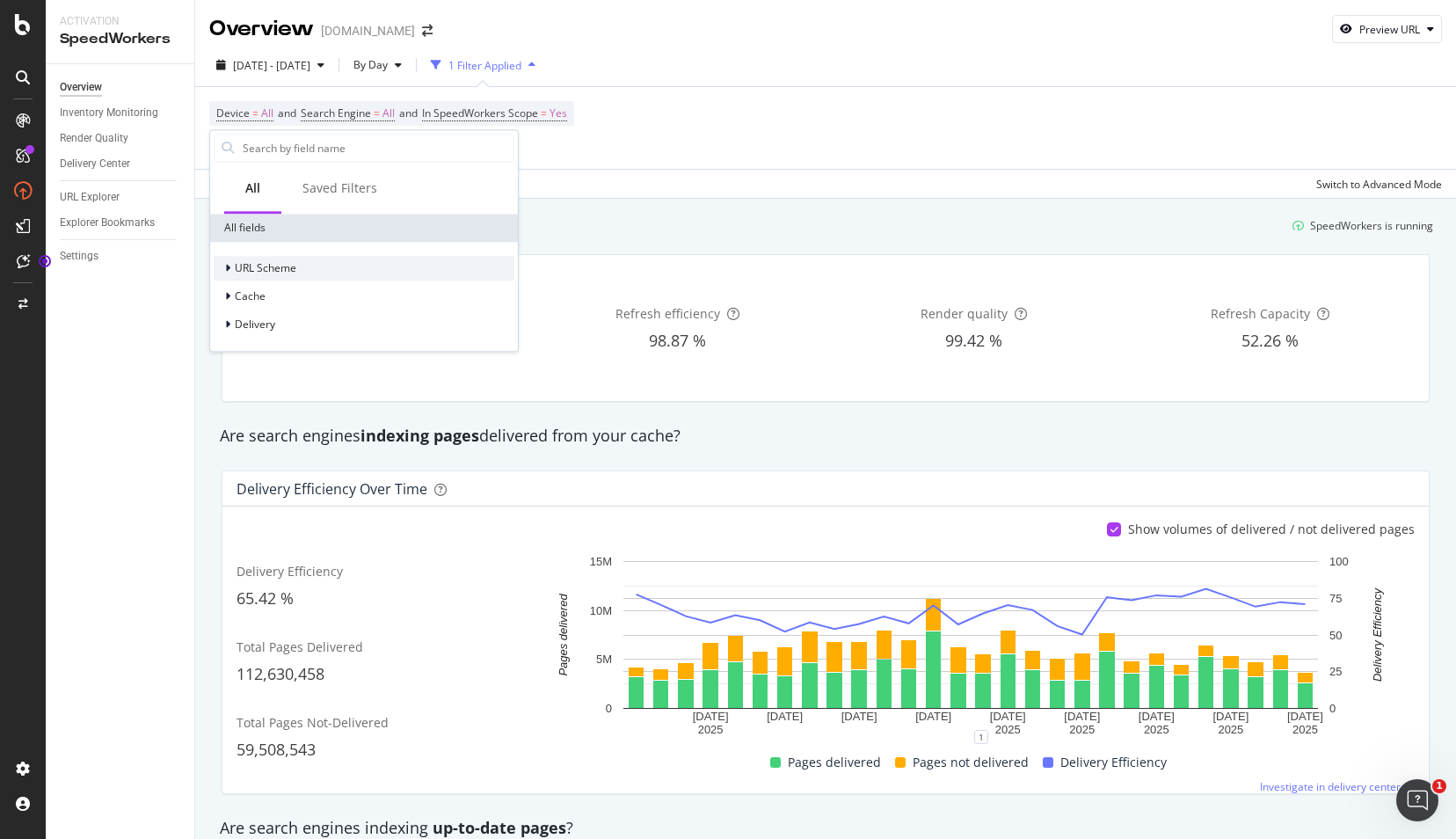
click at [231, 262] on div at bounding box center [229, 268] width 10 height 18
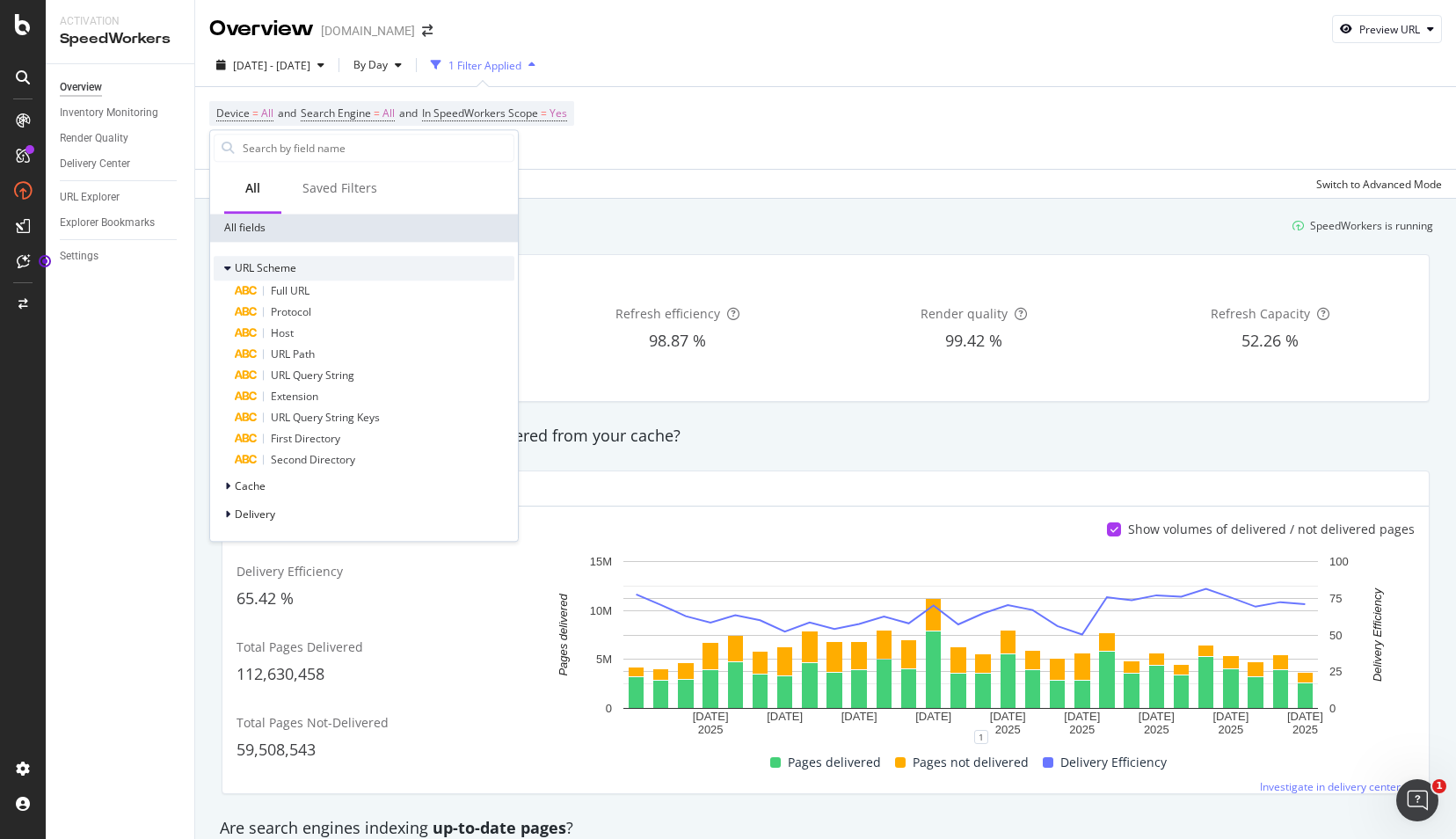
click at [227, 264] on icon at bounding box center [228, 268] width 7 height 10
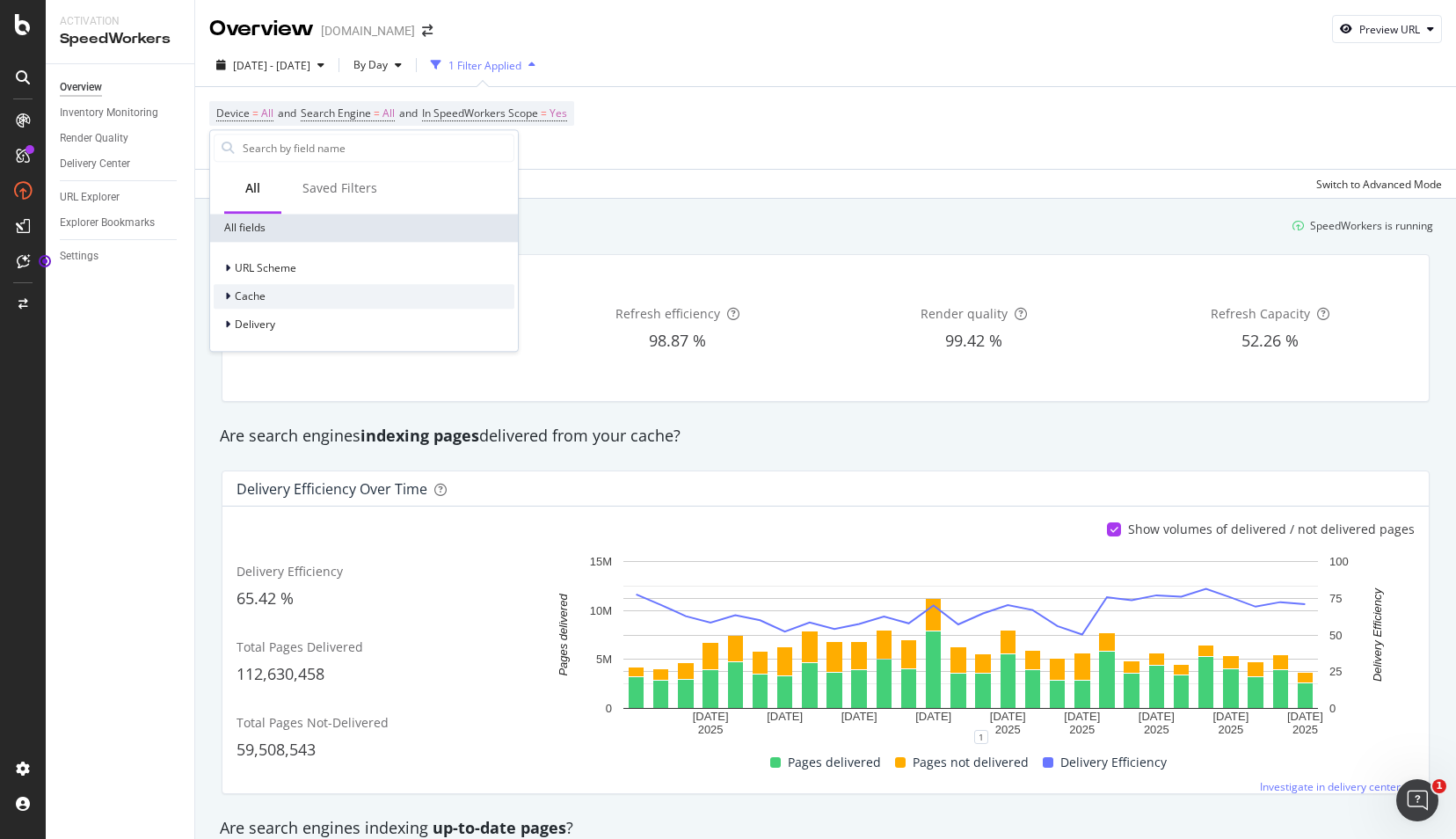
click at [227, 299] on icon at bounding box center [228, 295] width 6 height 10
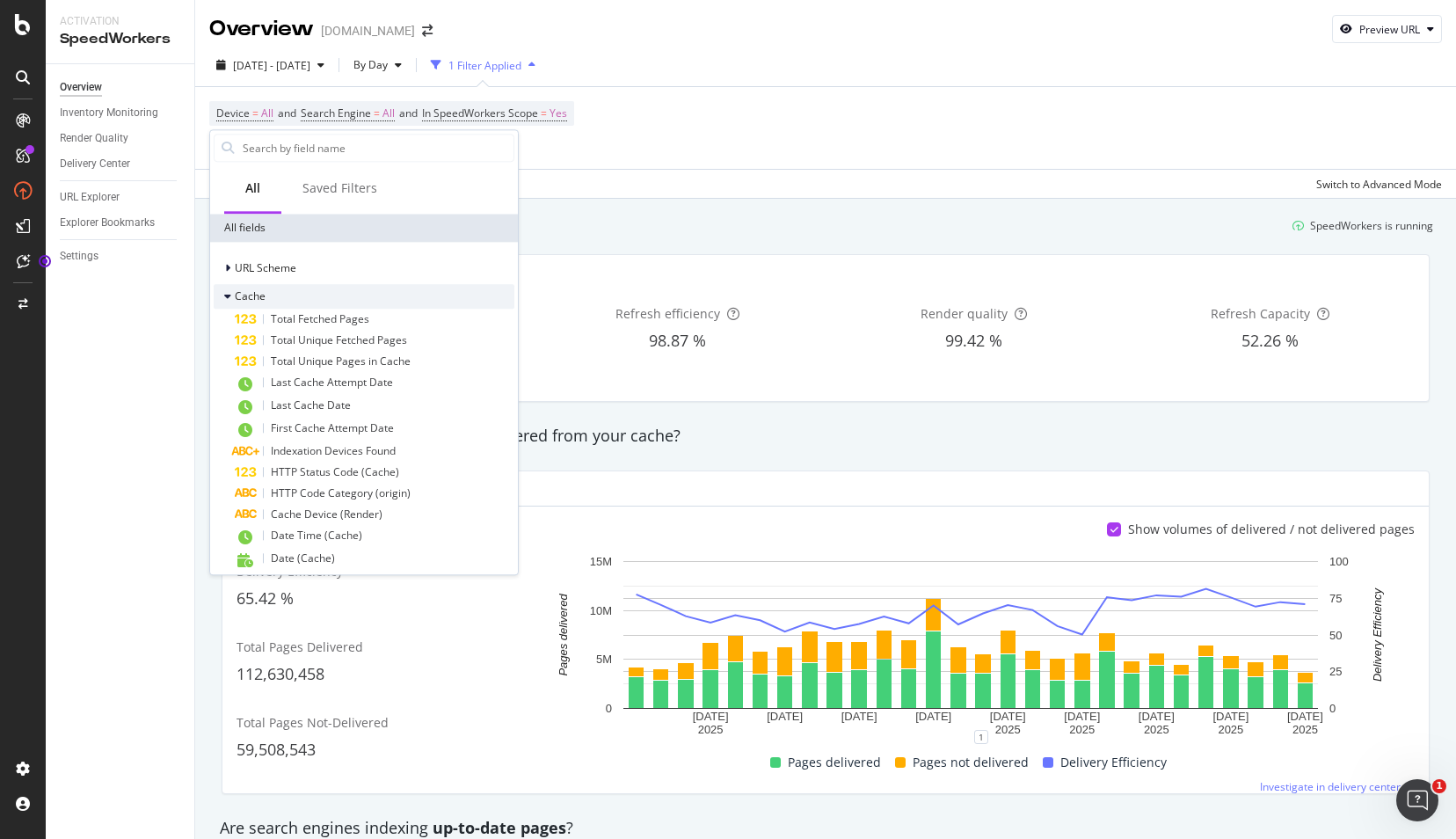
click at [232, 295] on div at bounding box center [229, 295] width 10 height 18
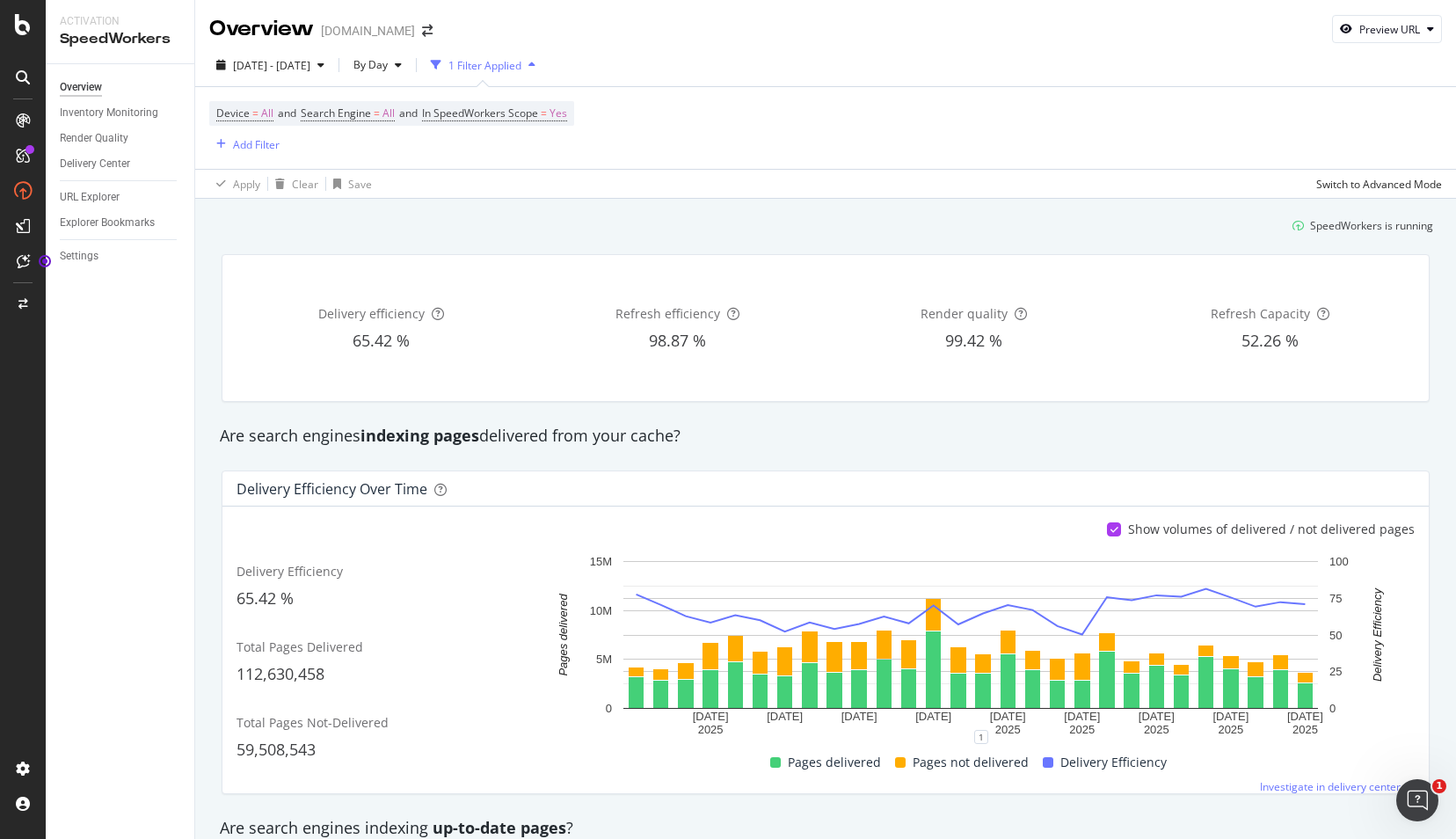
click at [636, 220] on div "SpeedWorkers is running" at bounding box center [825, 225] width 1229 height 29
click at [106, 327] on div "PageWorkers" at bounding box center [101, 327] width 73 height 18
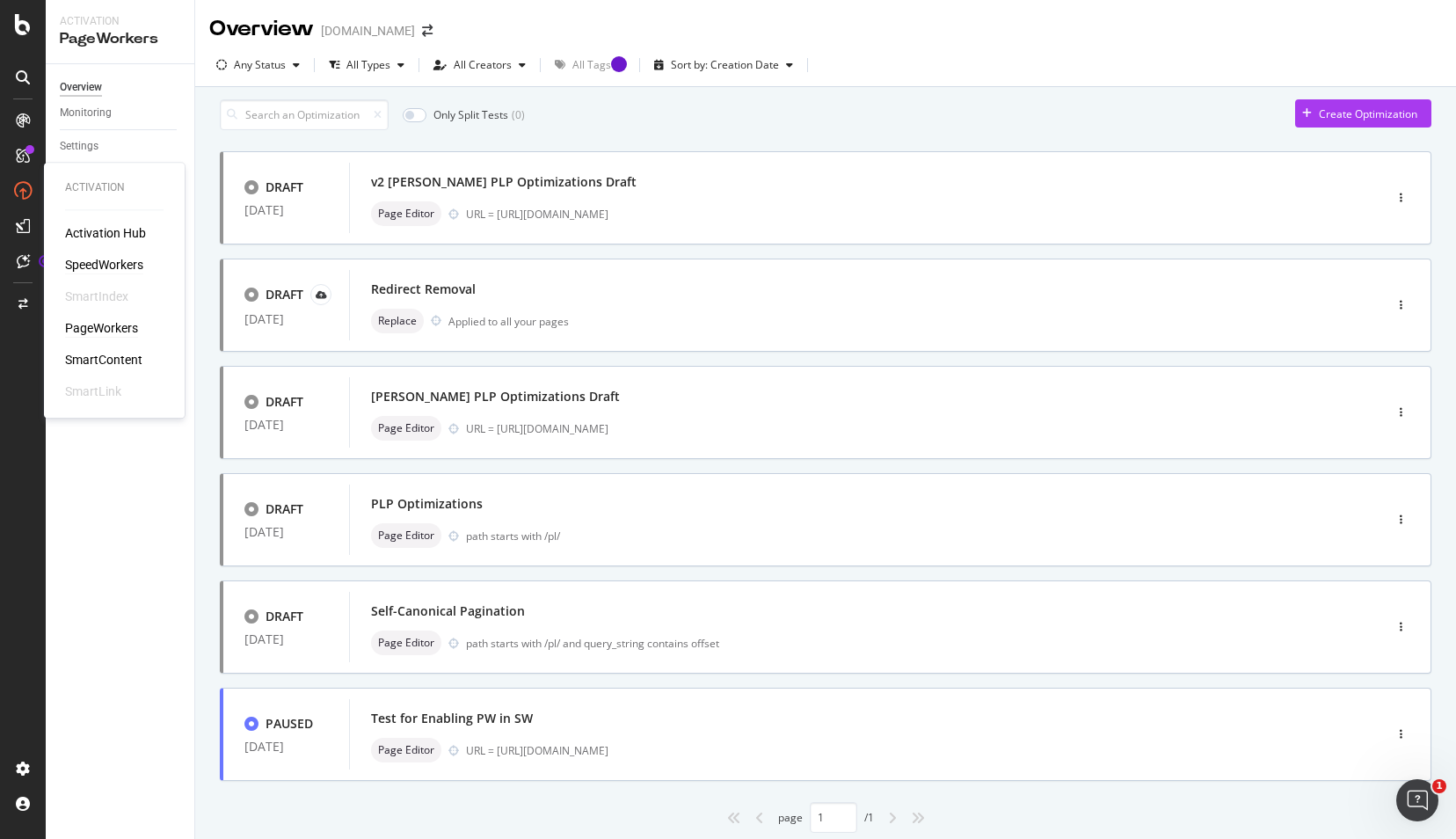
click at [118, 257] on div "SpeedWorkers" at bounding box center [104, 264] width 78 height 18
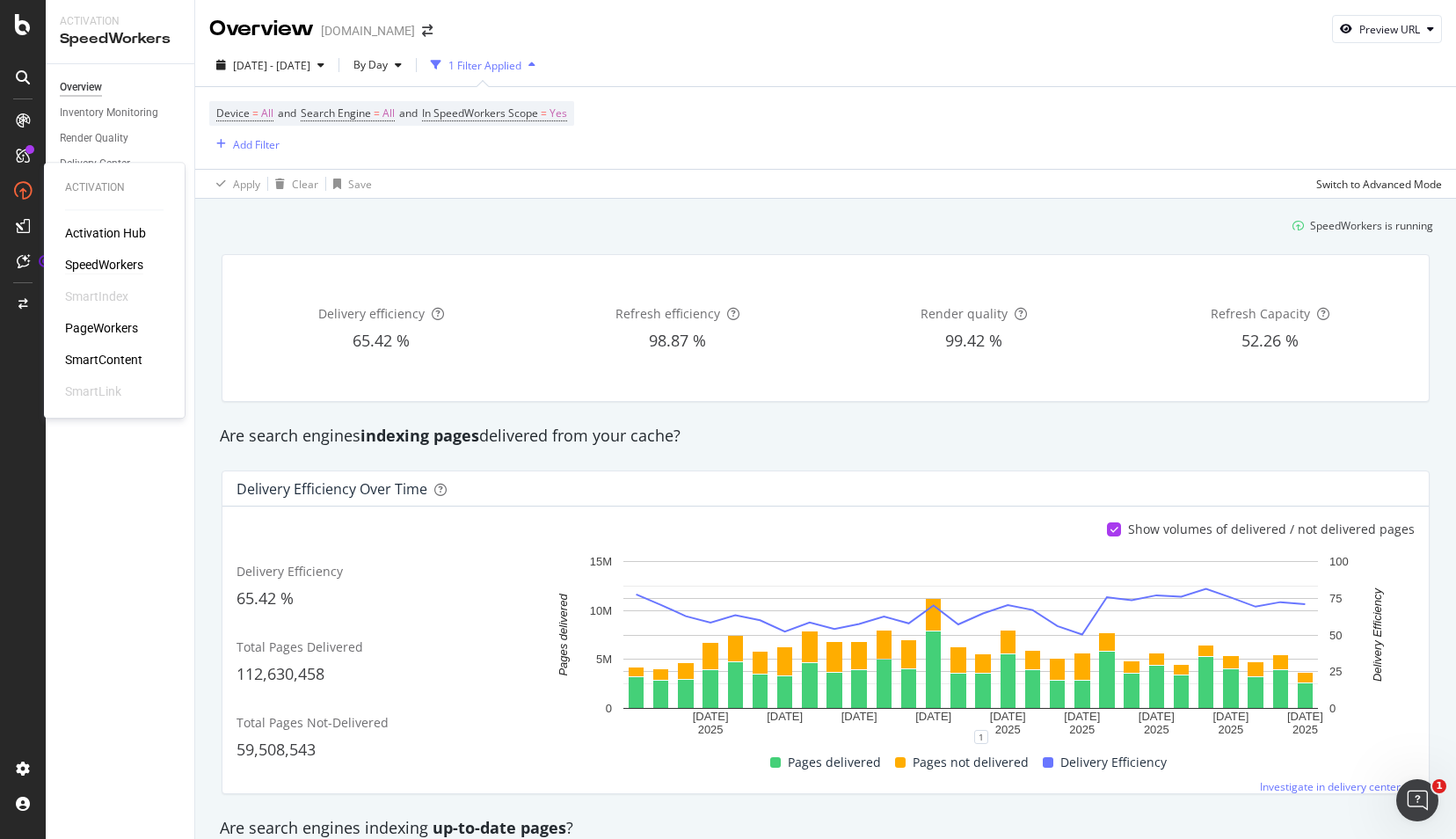
click at [102, 265] on div "SpeedWorkers" at bounding box center [104, 264] width 78 height 18
click at [100, 192] on div "URL Explorer" at bounding box center [89, 197] width 59 height 19
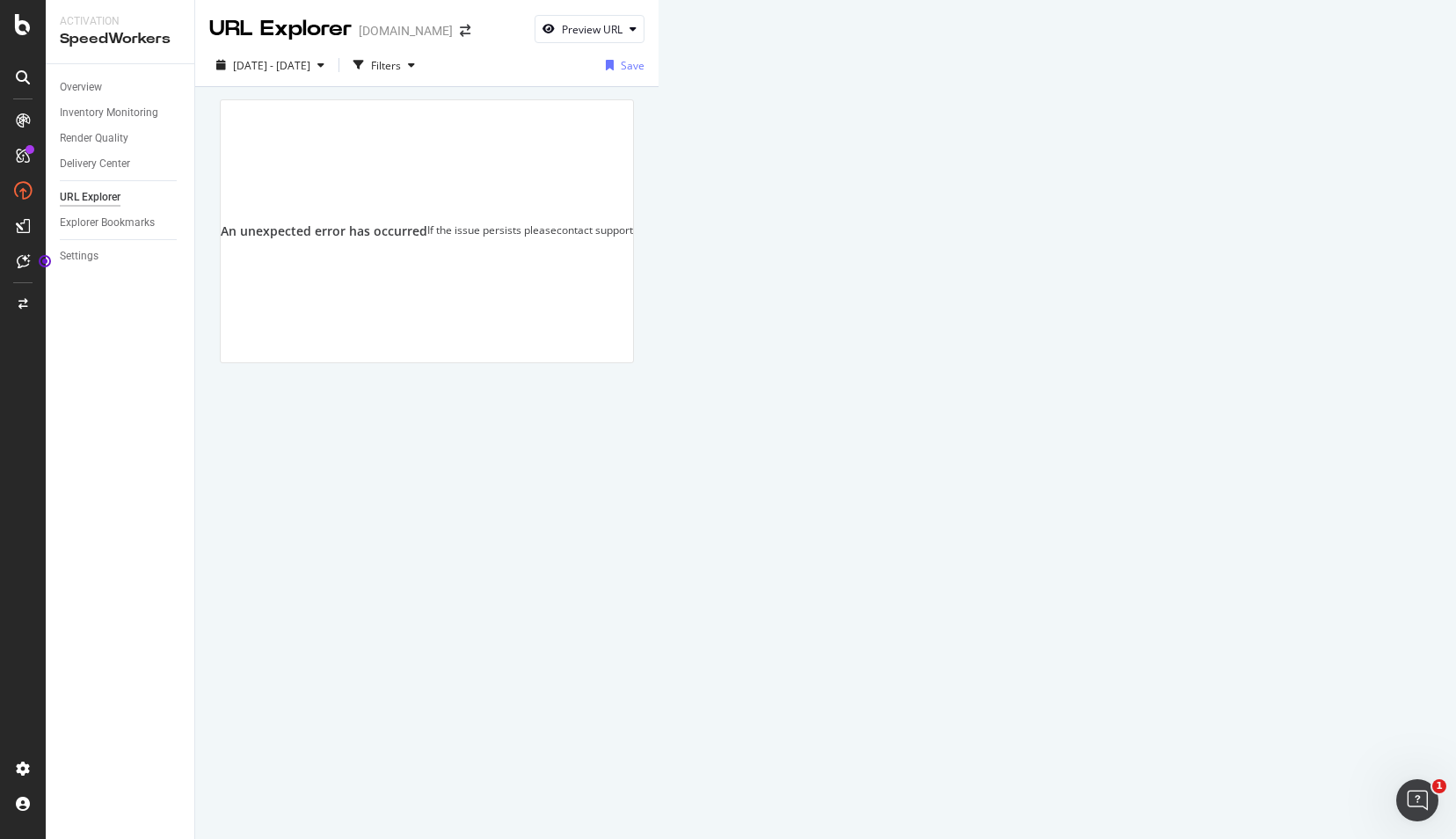
click at [80, 197] on div "URL Explorer" at bounding box center [89, 197] width 60 height 19
click at [90, 216] on div "Explorer Bookmarks" at bounding box center [107, 223] width 95 height 19
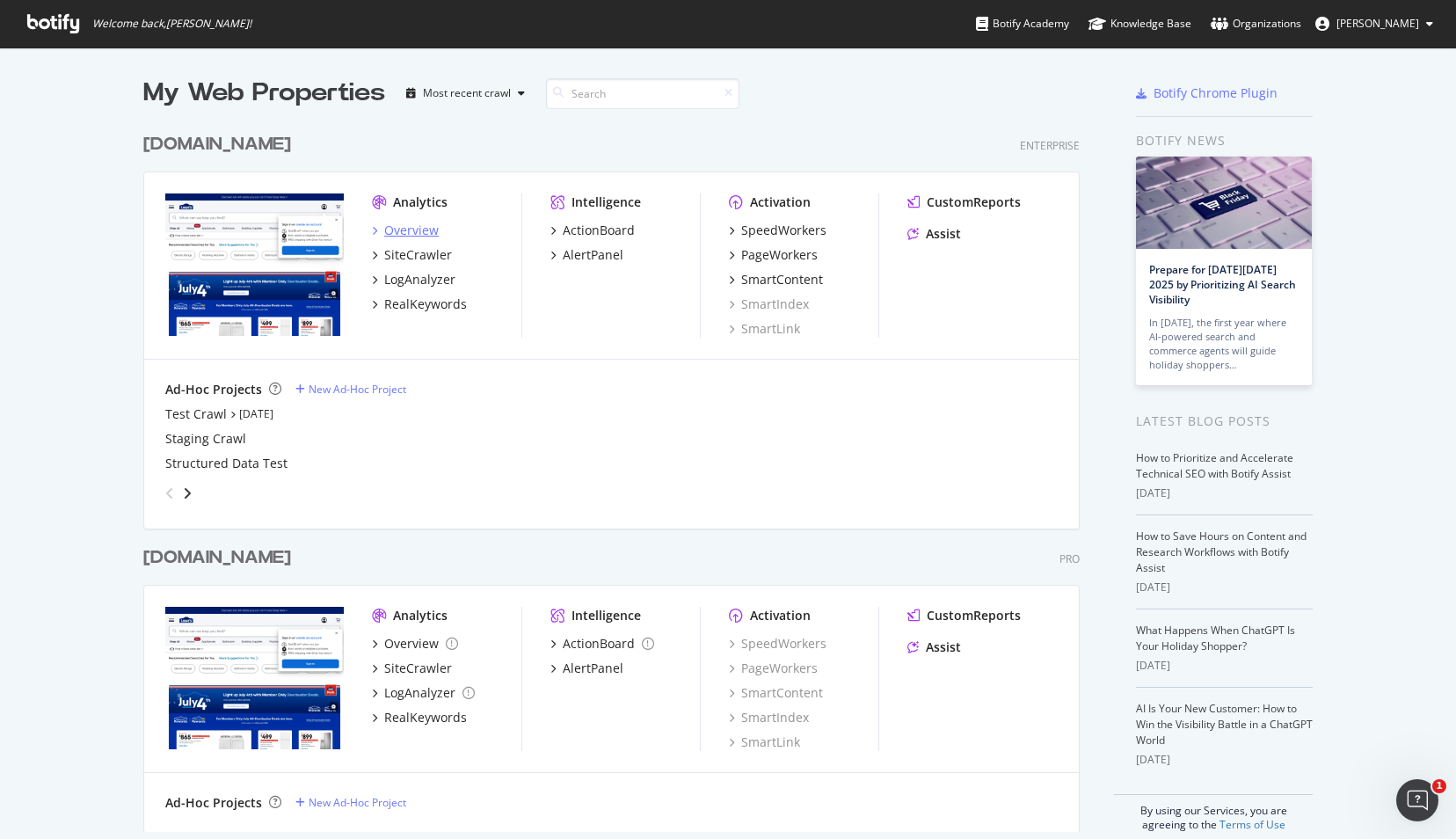
click at [401, 230] on div "Overview" at bounding box center [411, 229] width 55 height 18
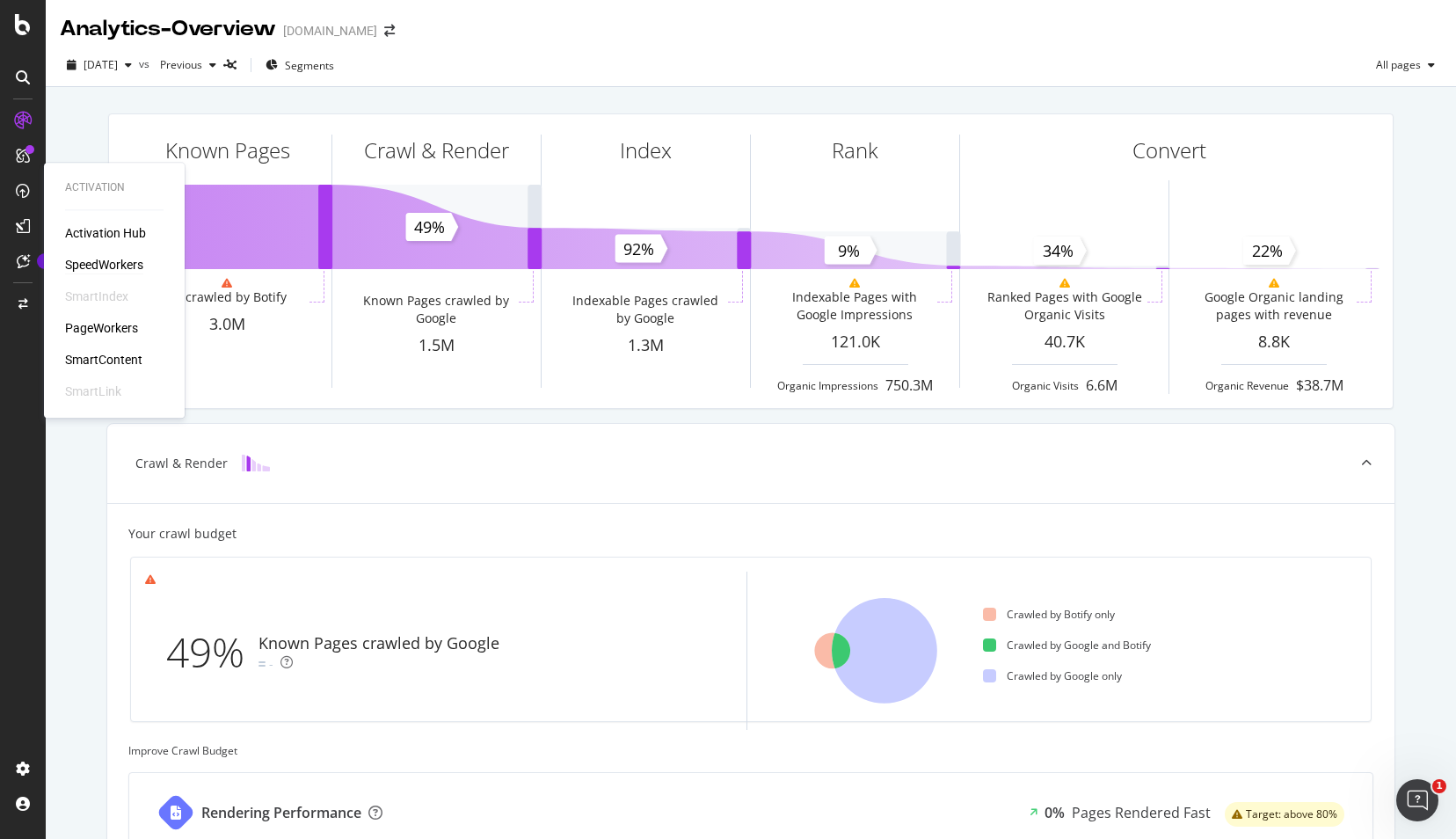
click at [123, 265] on div "SpeedWorkers" at bounding box center [104, 264] width 78 height 18
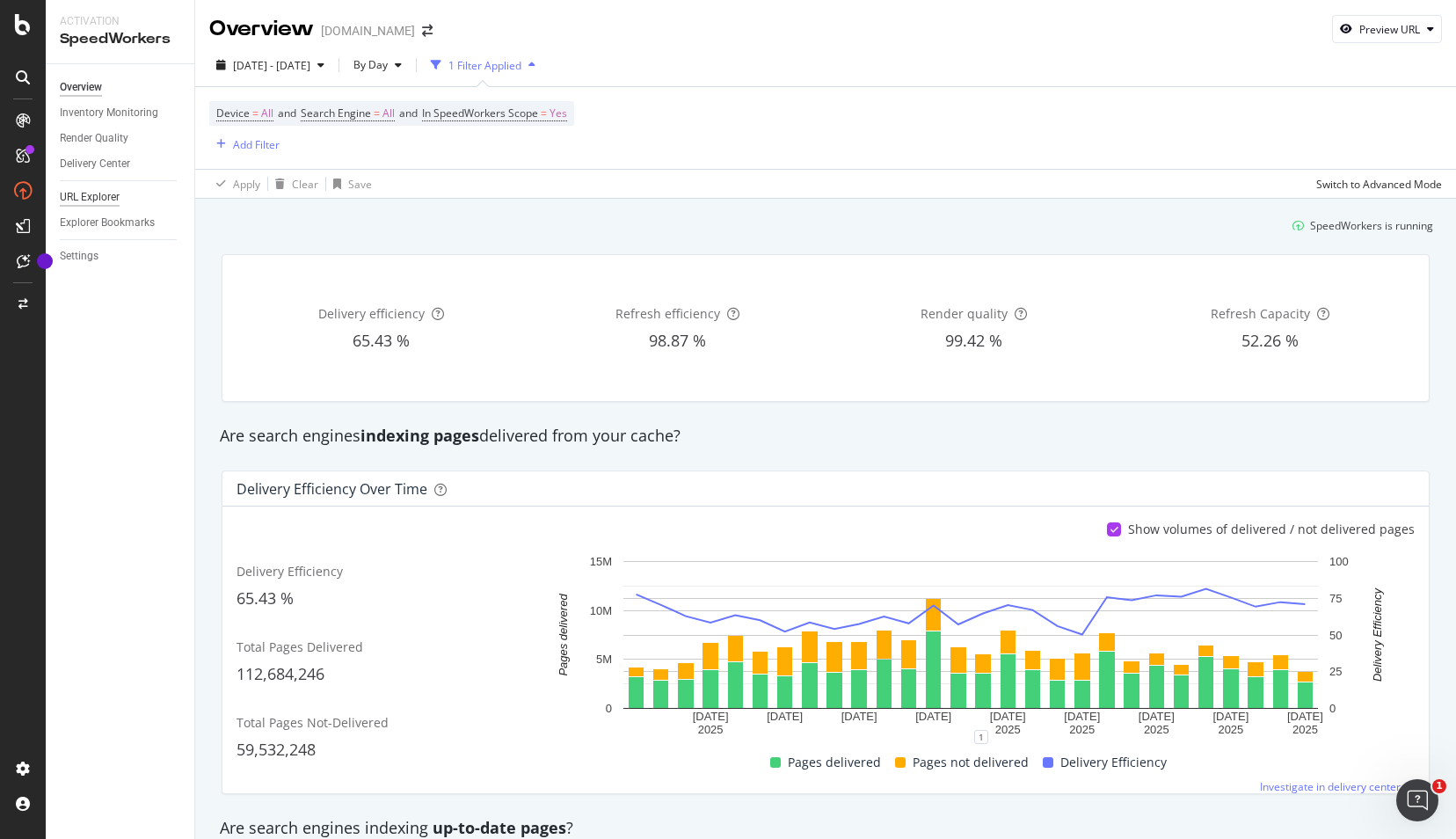
click at [92, 192] on div "URL Explorer" at bounding box center [89, 197] width 59 height 19
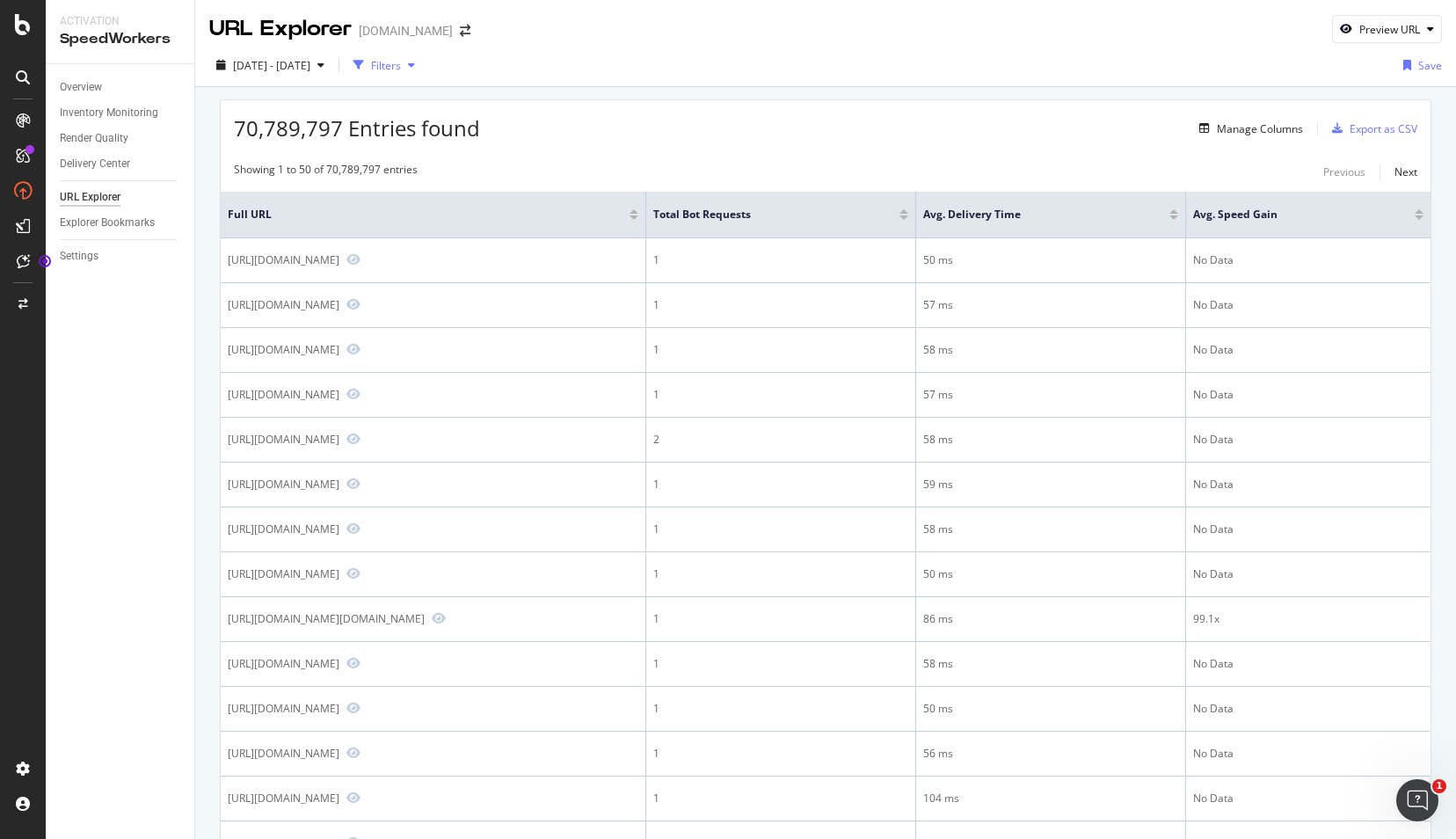
click at [400, 60] on div "Filters" at bounding box center [386, 65] width 30 height 15
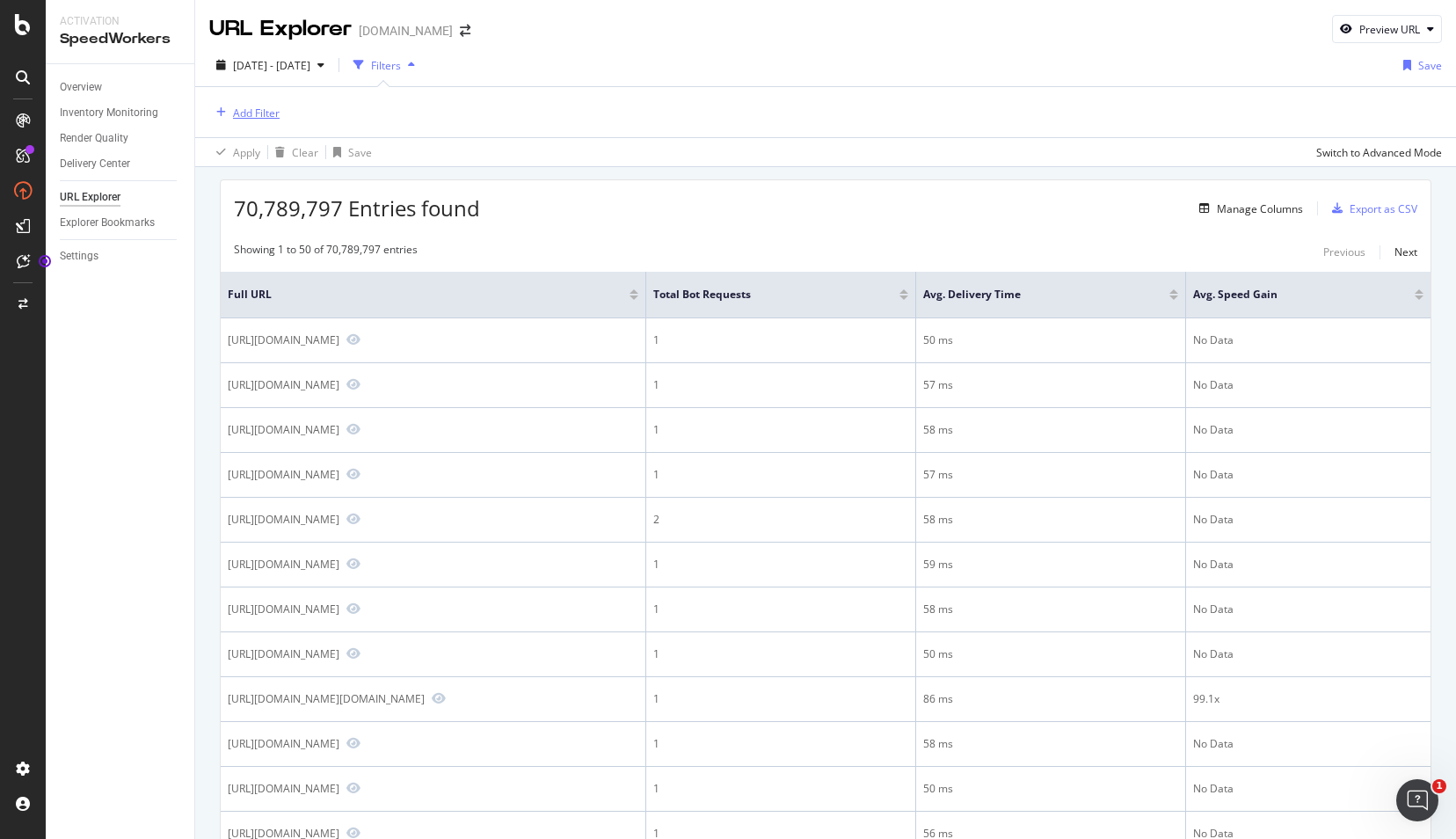
click at [261, 111] on div "Add Filter" at bounding box center [256, 113] width 46 height 15
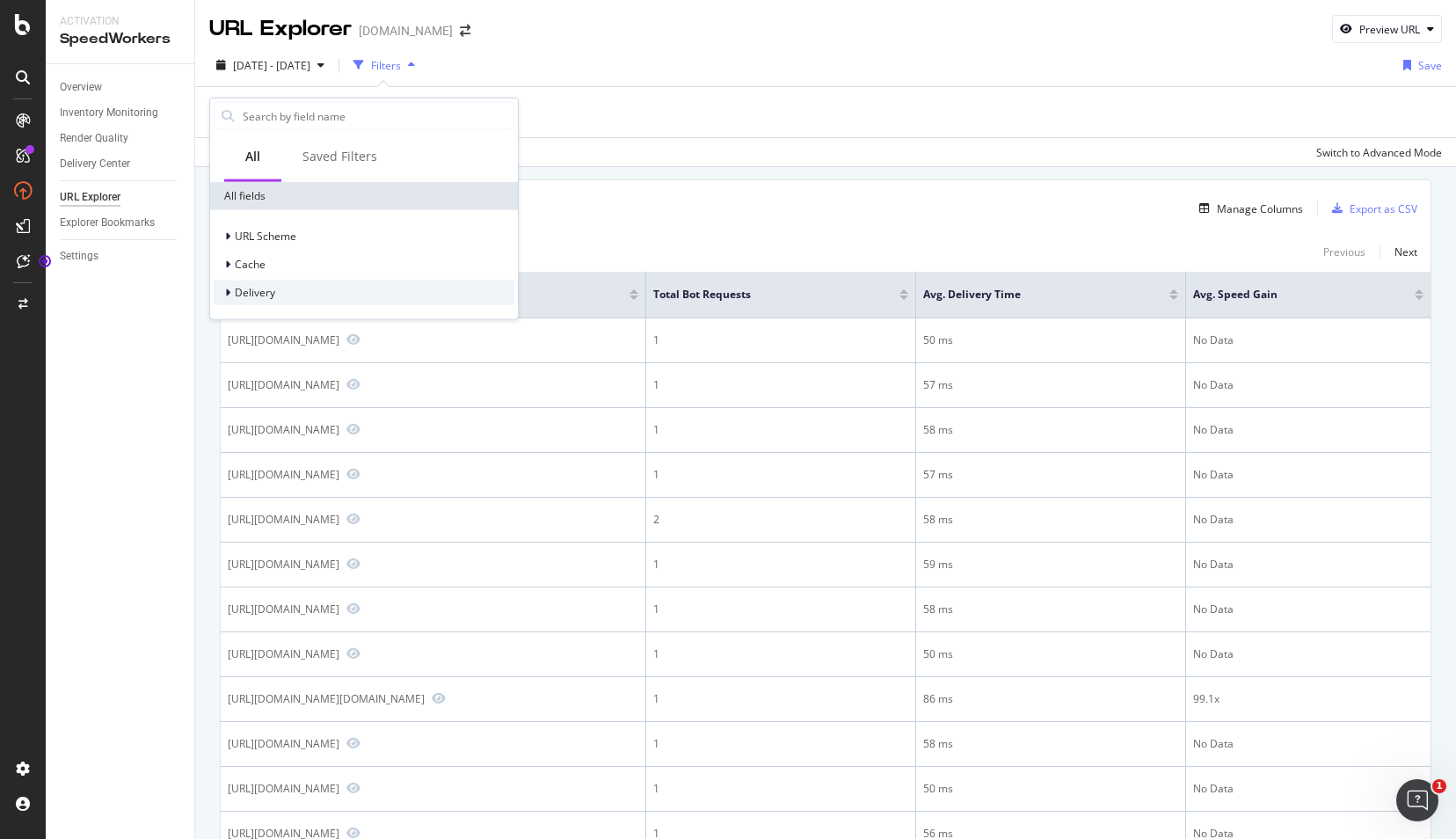
click at [227, 290] on icon at bounding box center [228, 292] width 6 height 10
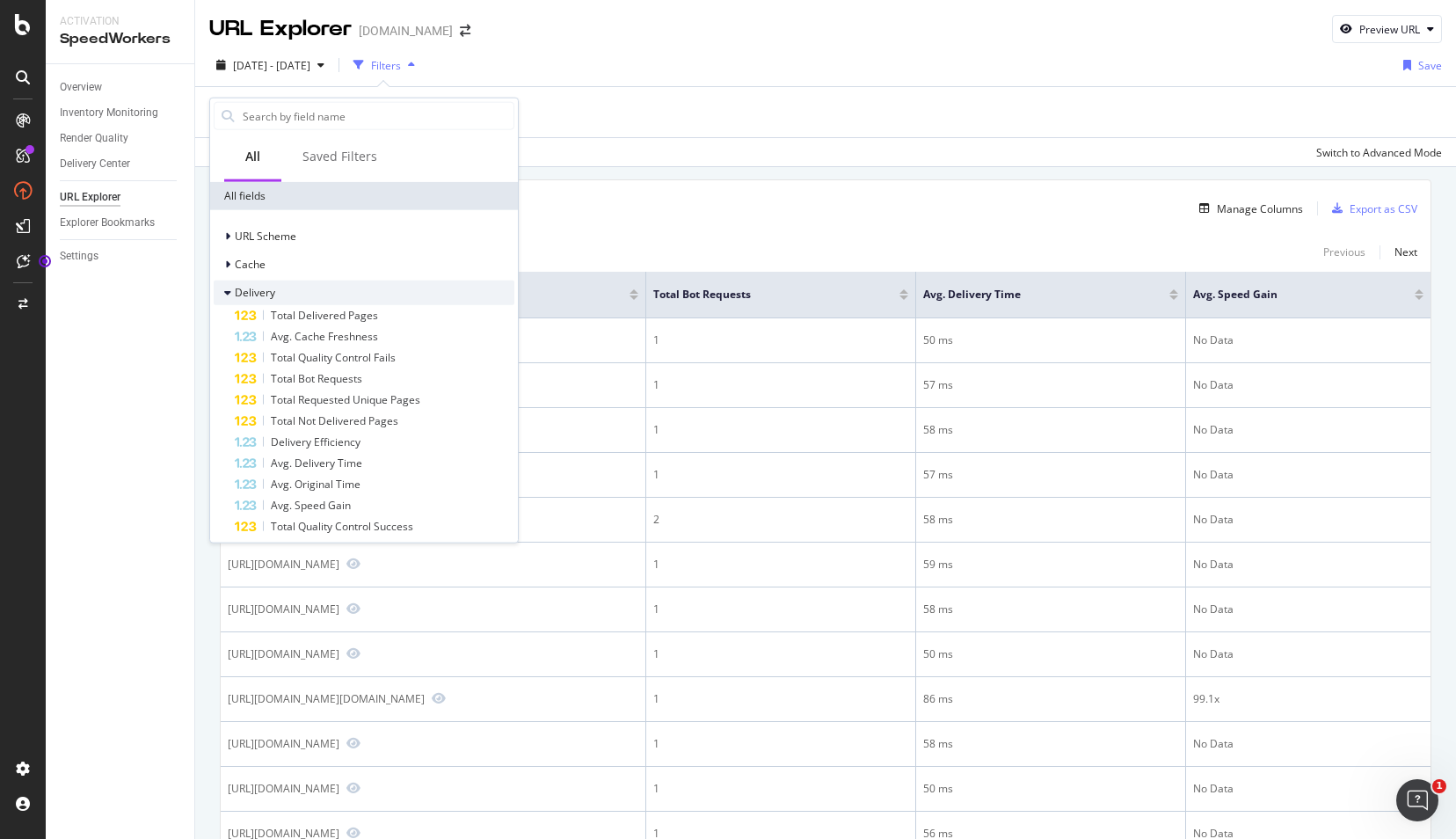
click at [227, 290] on icon at bounding box center [228, 292] width 7 height 10
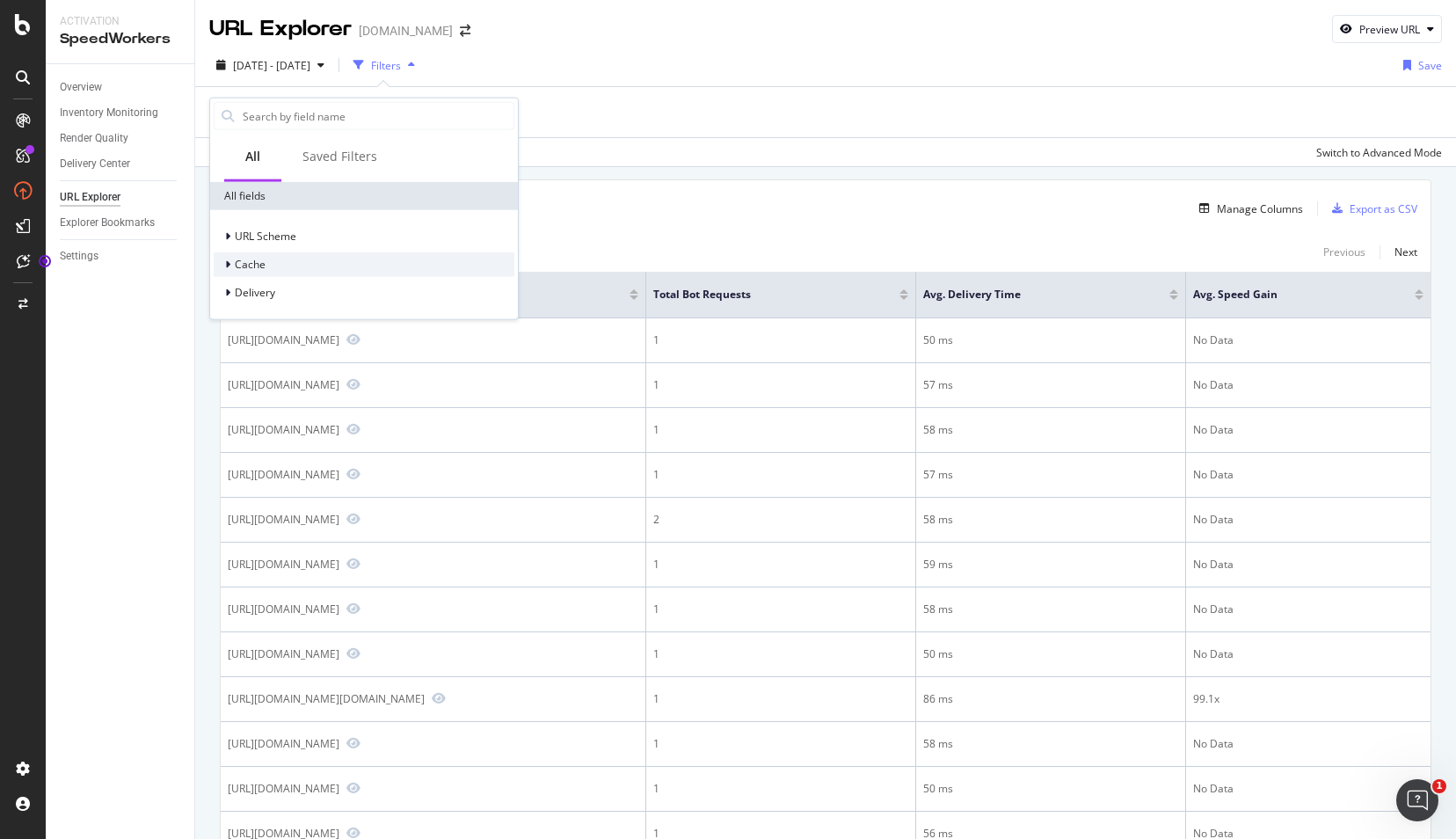
click at [228, 264] on icon at bounding box center [228, 264] width 6 height 10
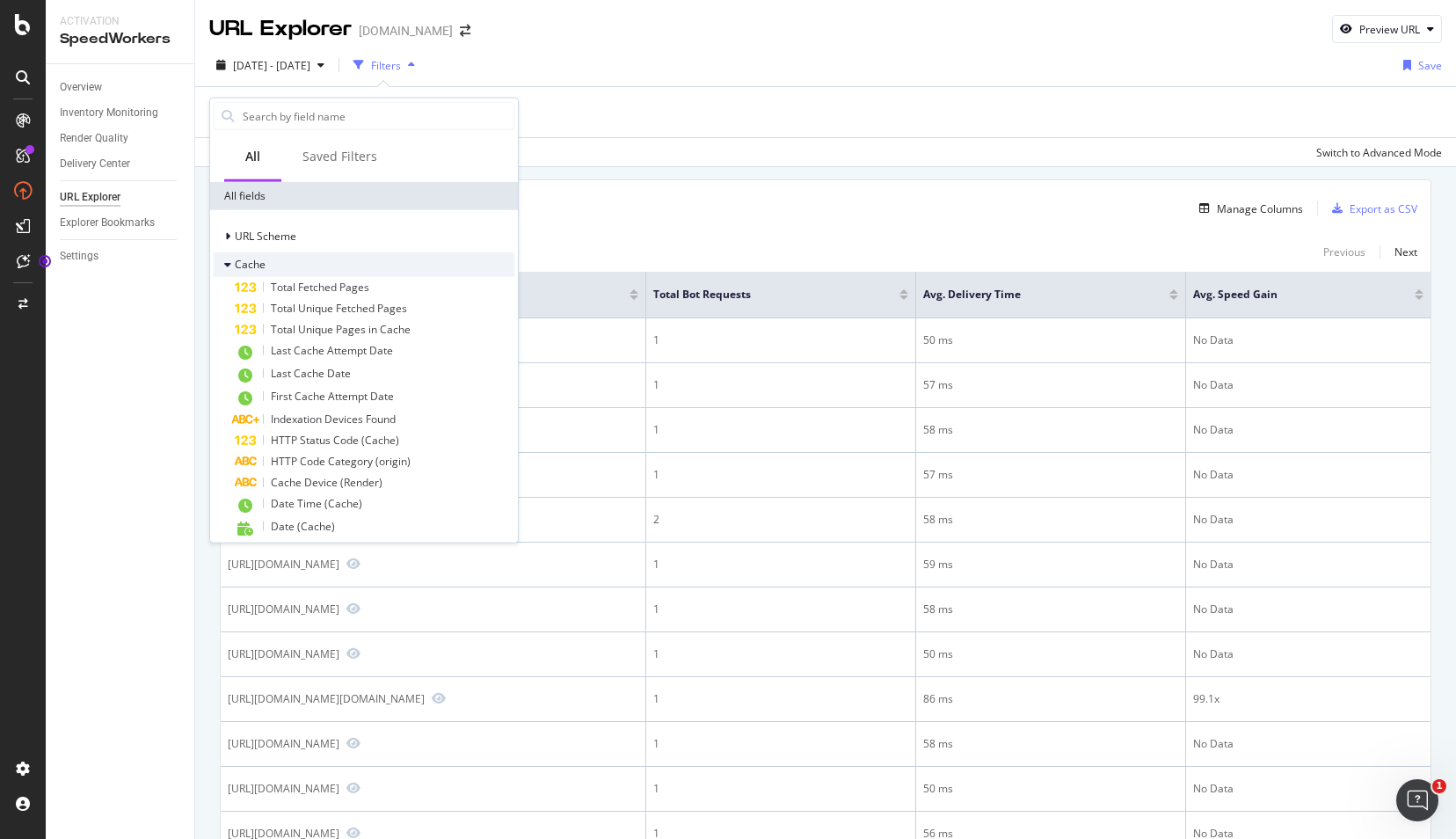
click at [228, 264] on icon at bounding box center [228, 264] width 7 height 10
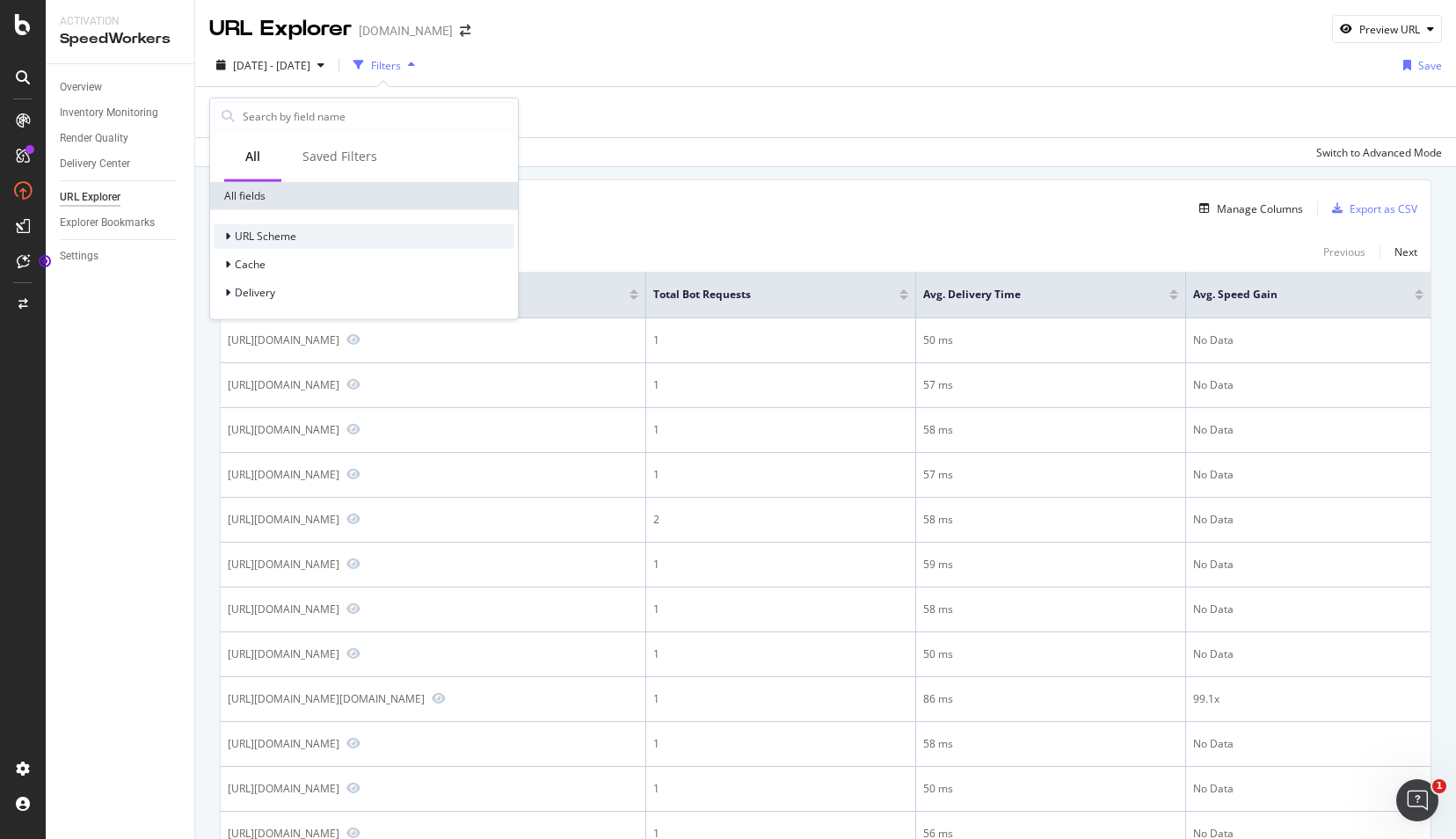
click at [229, 231] on icon at bounding box center [228, 236] width 6 height 10
click at [229, 231] on icon at bounding box center [228, 236] width 7 height 10
click at [357, 155] on div "Saved Filters" at bounding box center [339, 156] width 74 height 18
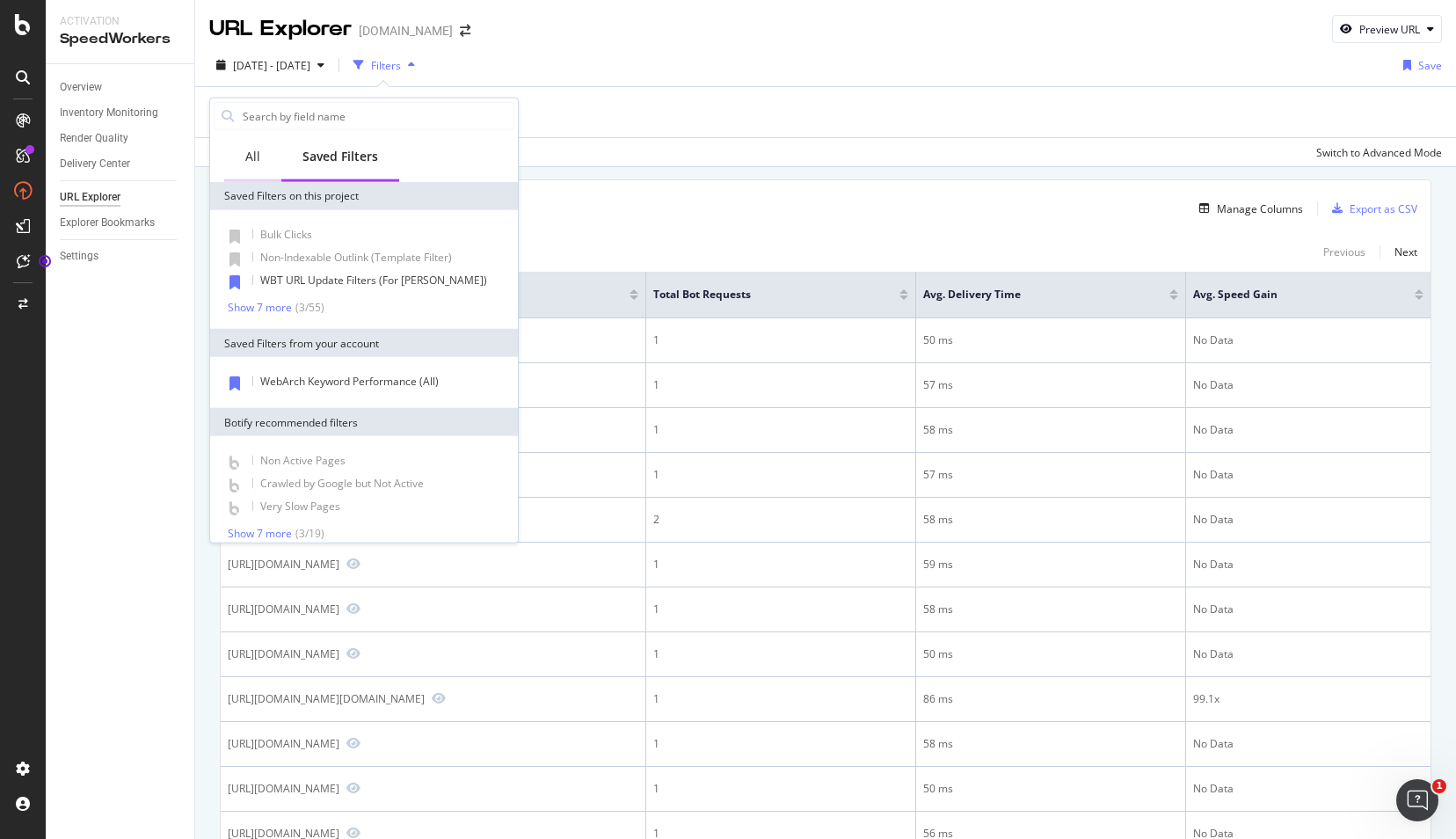
click at [256, 160] on div "All" at bounding box center [253, 156] width 15 height 18
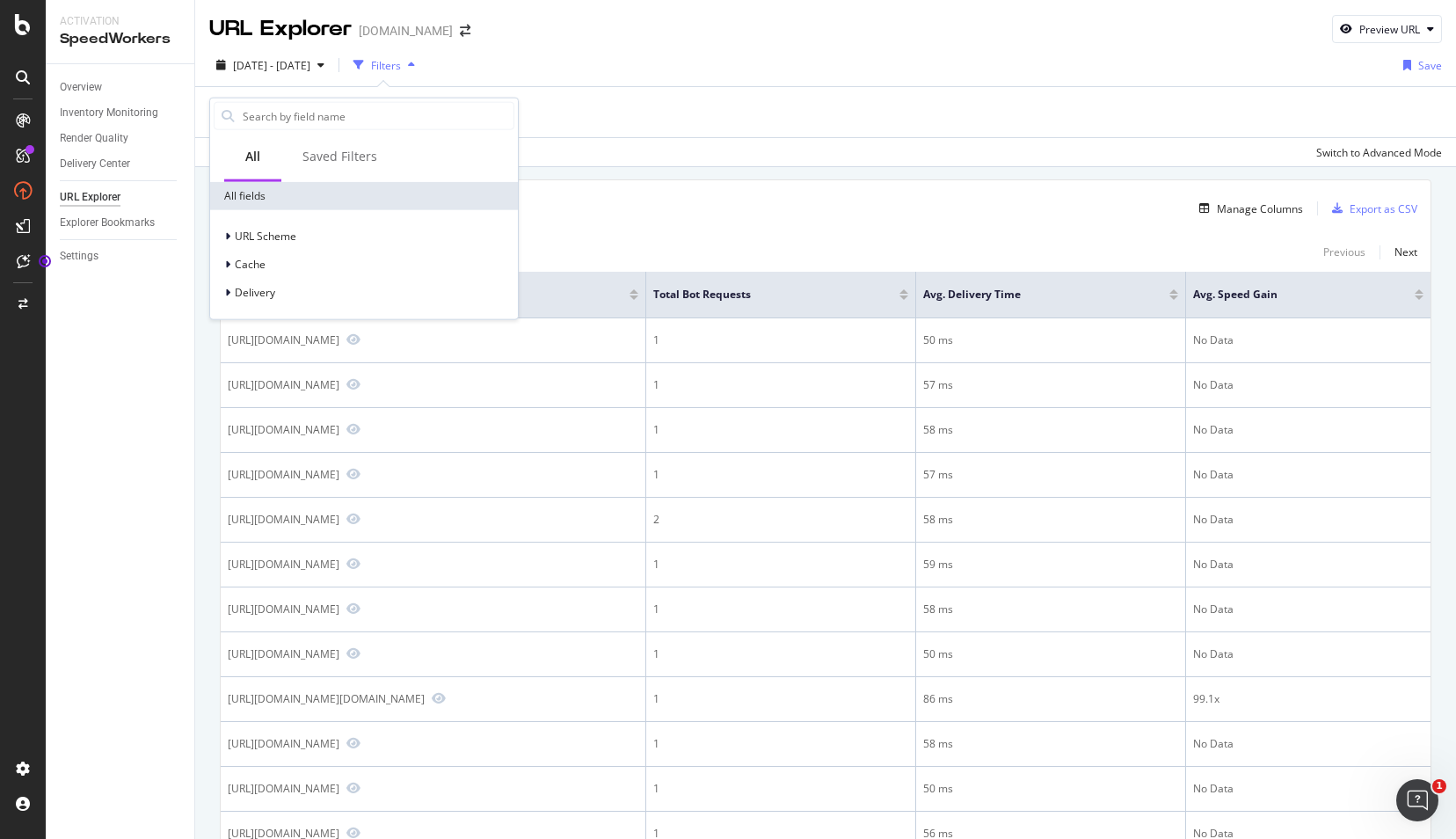
click at [89, 363] on div "Overview Inventory Monitoring Render Quality Delivery Center URL Explorer Explo…" at bounding box center [120, 452] width 149 height 775
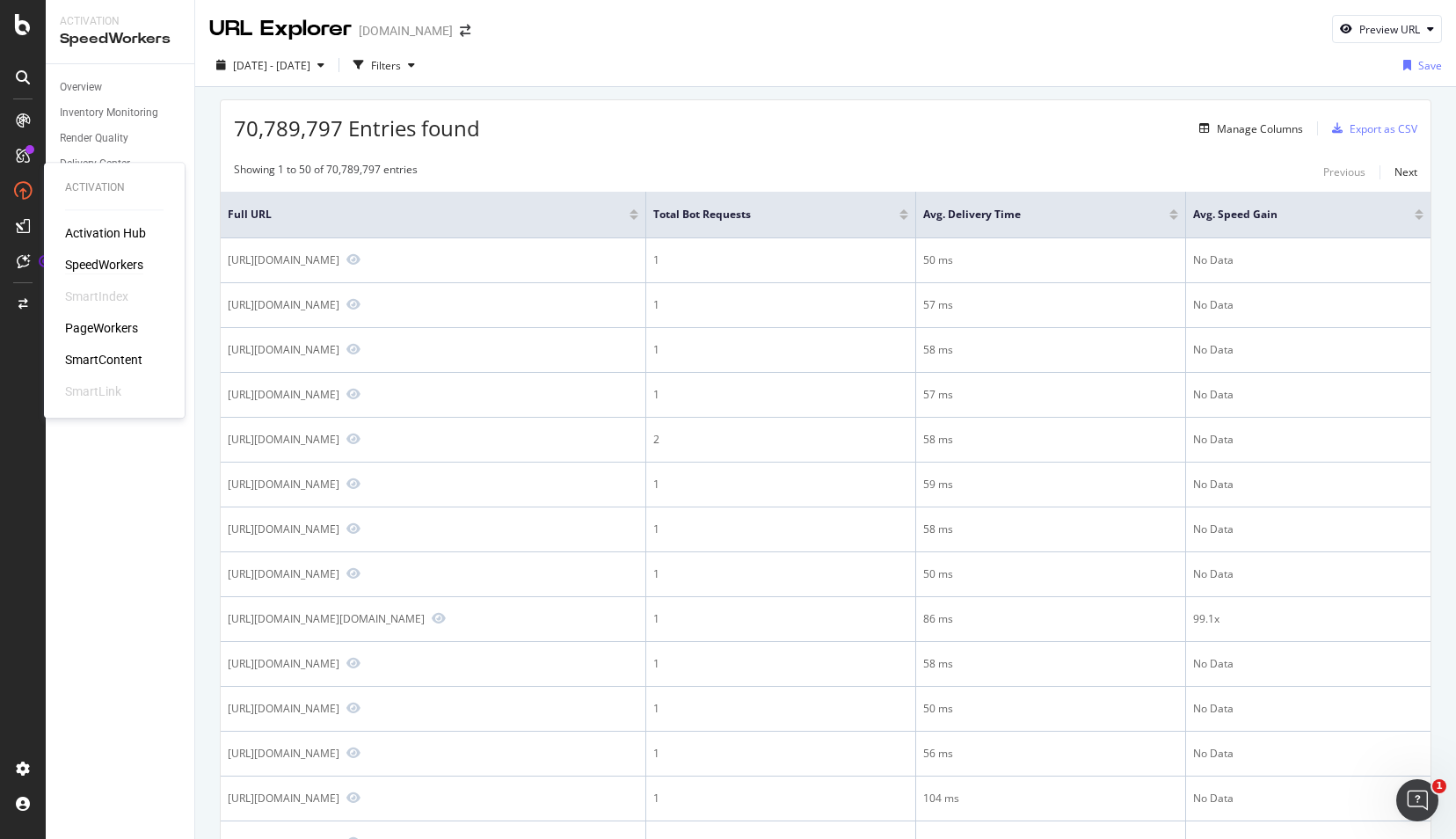
click at [95, 264] on div "SpeedWorkers" at bounding box center [104, 264] width 78 height 18
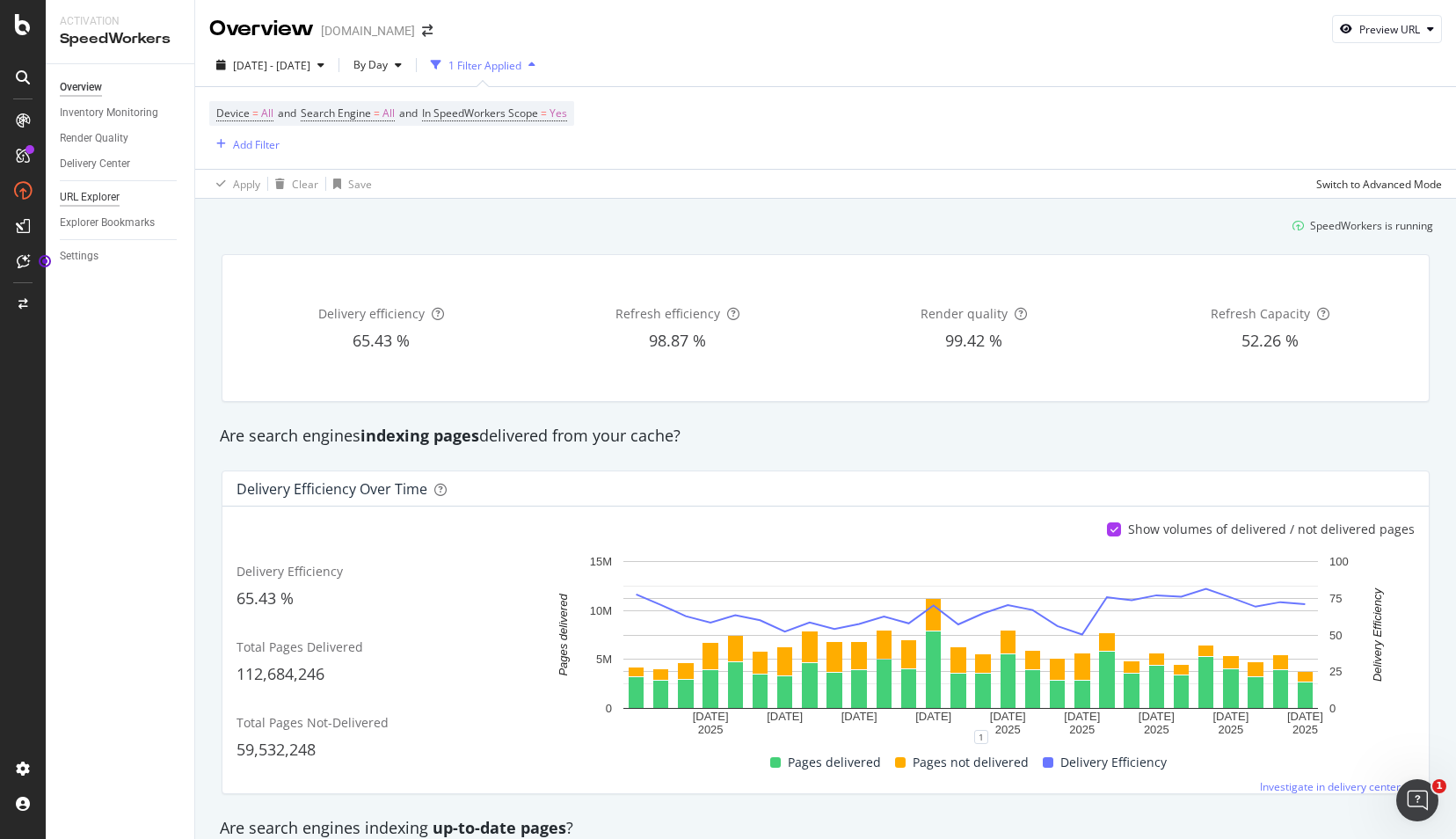
click at [88, 194] on div "URL Explorer" at bounding box center [89, 197] width 59 height 19
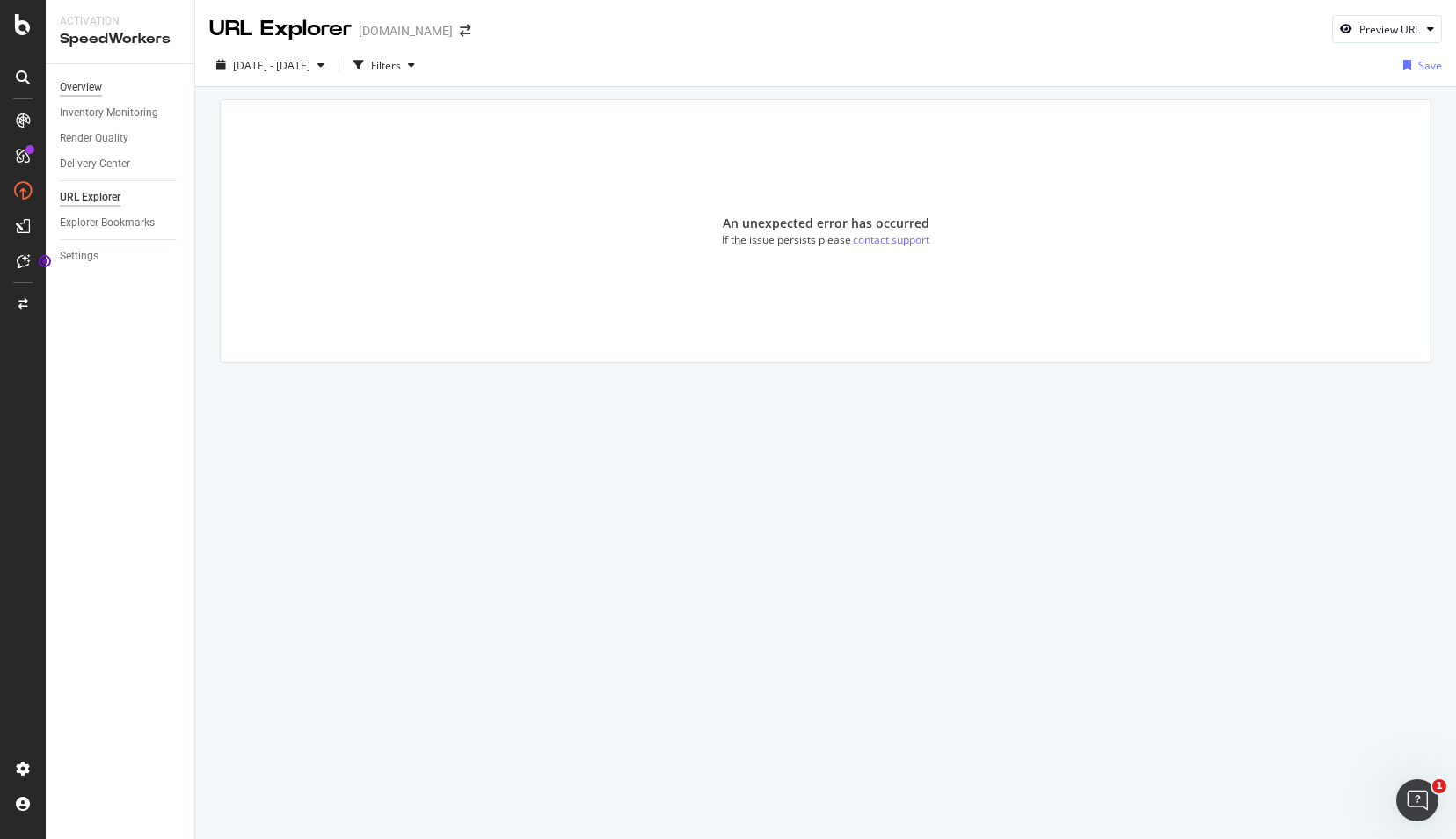
click at [86, 86] on div "Overview" at bounding box center [80, 87] width 42 height 19
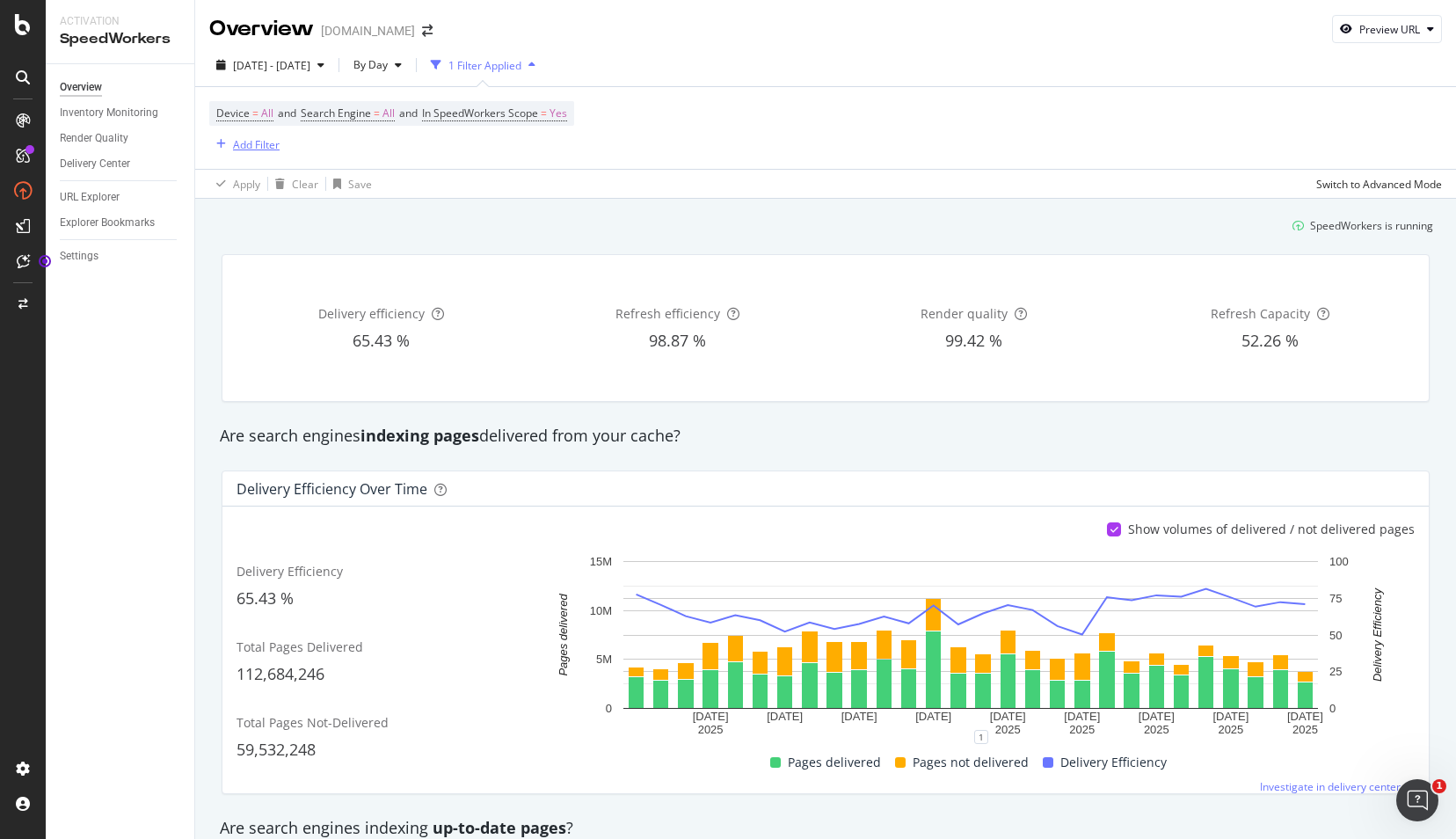
click at [258, 144] on div "Add Filter" at bounding box center [256, 145] width 46 height 15
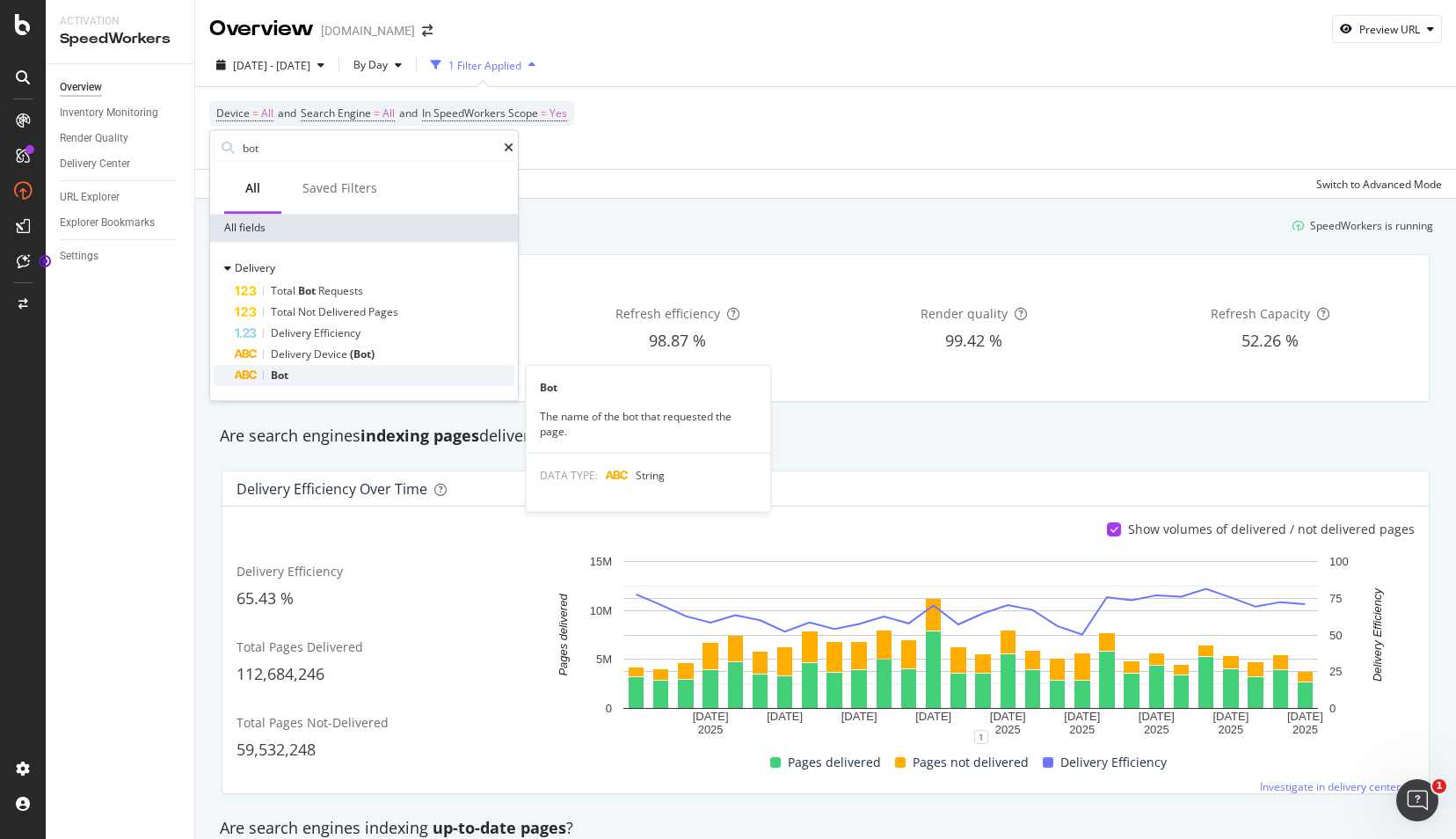
type input "bot"
click at [282, 373] on span "Bot" at bounding box center [279, 374] width 18 height 15
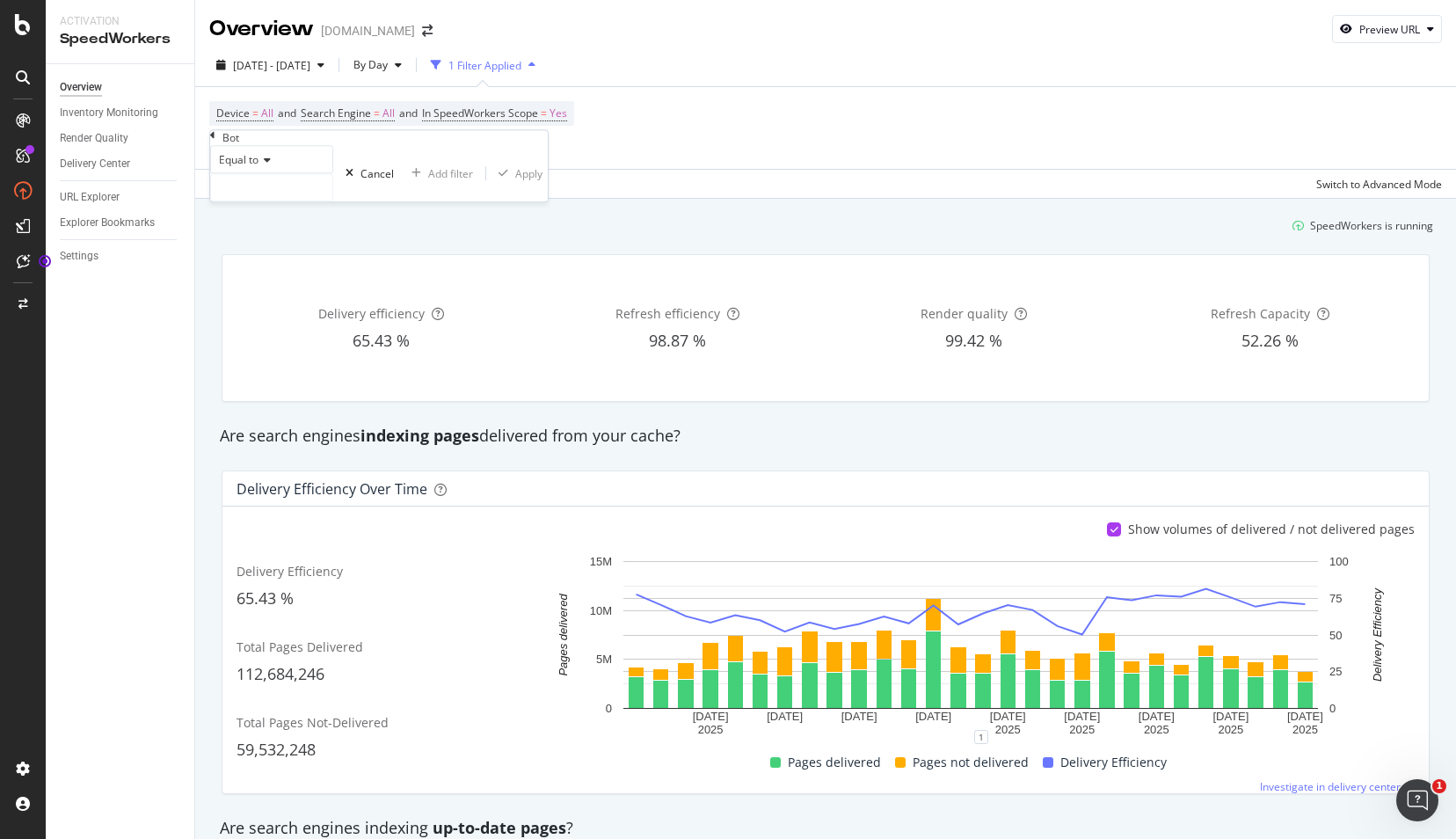
click at [249, 167] on span "Equal to" at bounding box center [239, 160] width 40 height 15
click at [492, 183] on div "Apply Clear Save Switch to Advanced Mode" at bounding box center [825, 183] width 1261 height 29
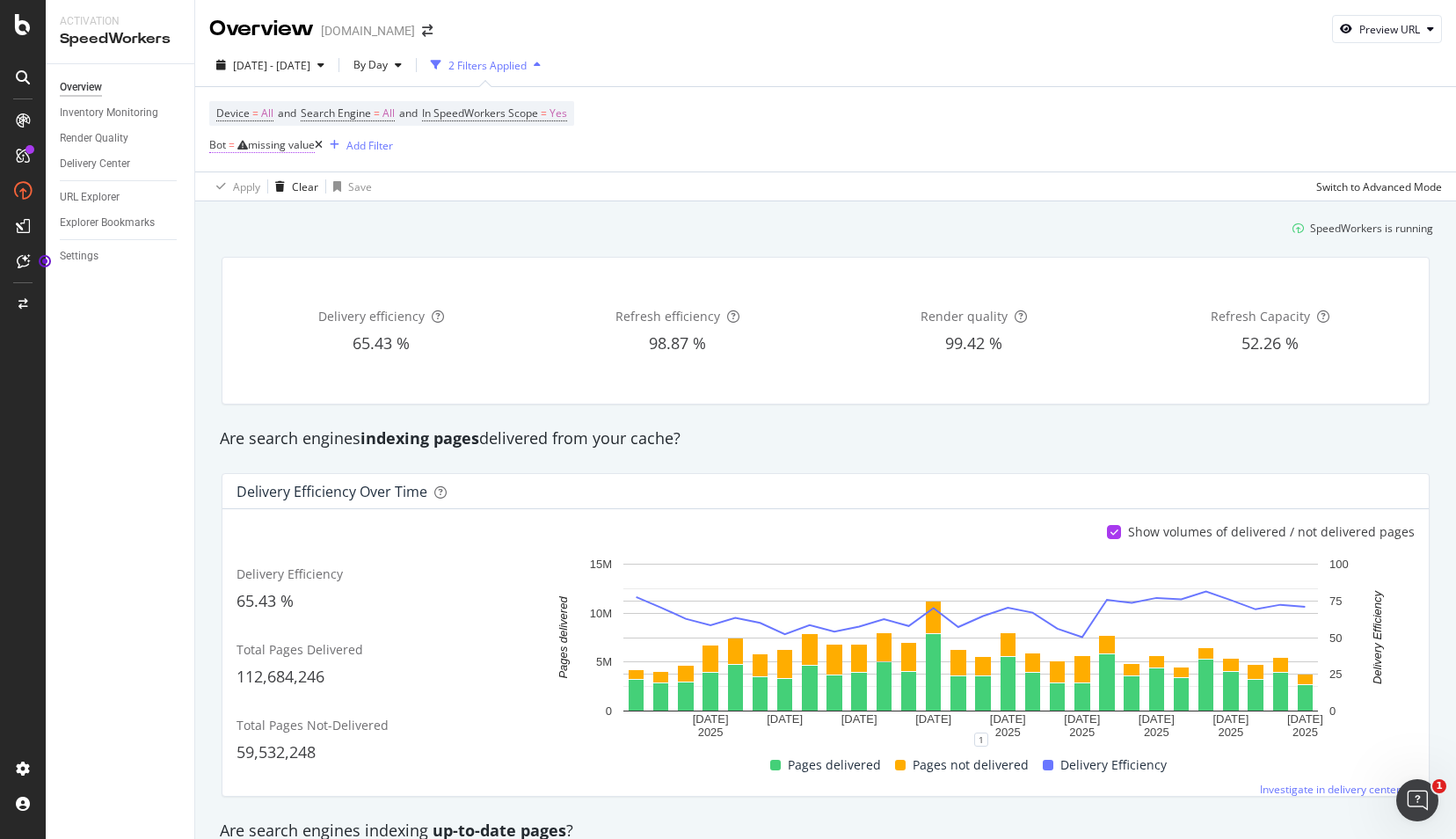
click at [282, 146] on div "missing value" at bounding box center [282, 145] width 67 height 15
click at [276, 199] on input "text" at bounding box center [271, 185] width 122 height 26
click at [259, 216] on span "openai_searchbot" at bounding box center [237, 209] width 44 height 15
type input "openai_searchbot"
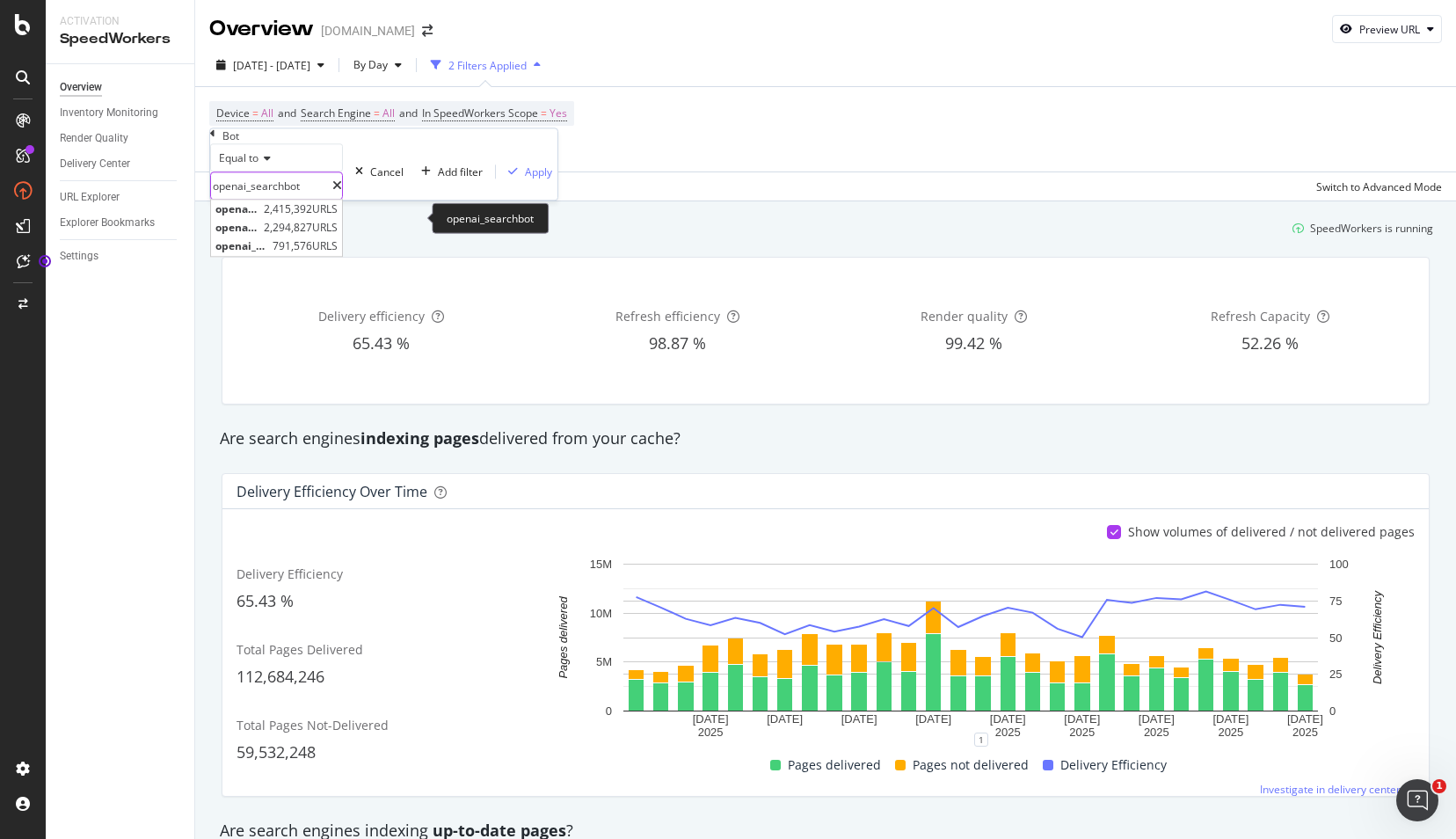
click at [333, 199] on input "openai_searchbot" at bounding box center [271, 185] width 122 height 26
click at [585, 225] on div "SpeedWorkers is running" at bounding box center [825, 228] width 1229 height 29
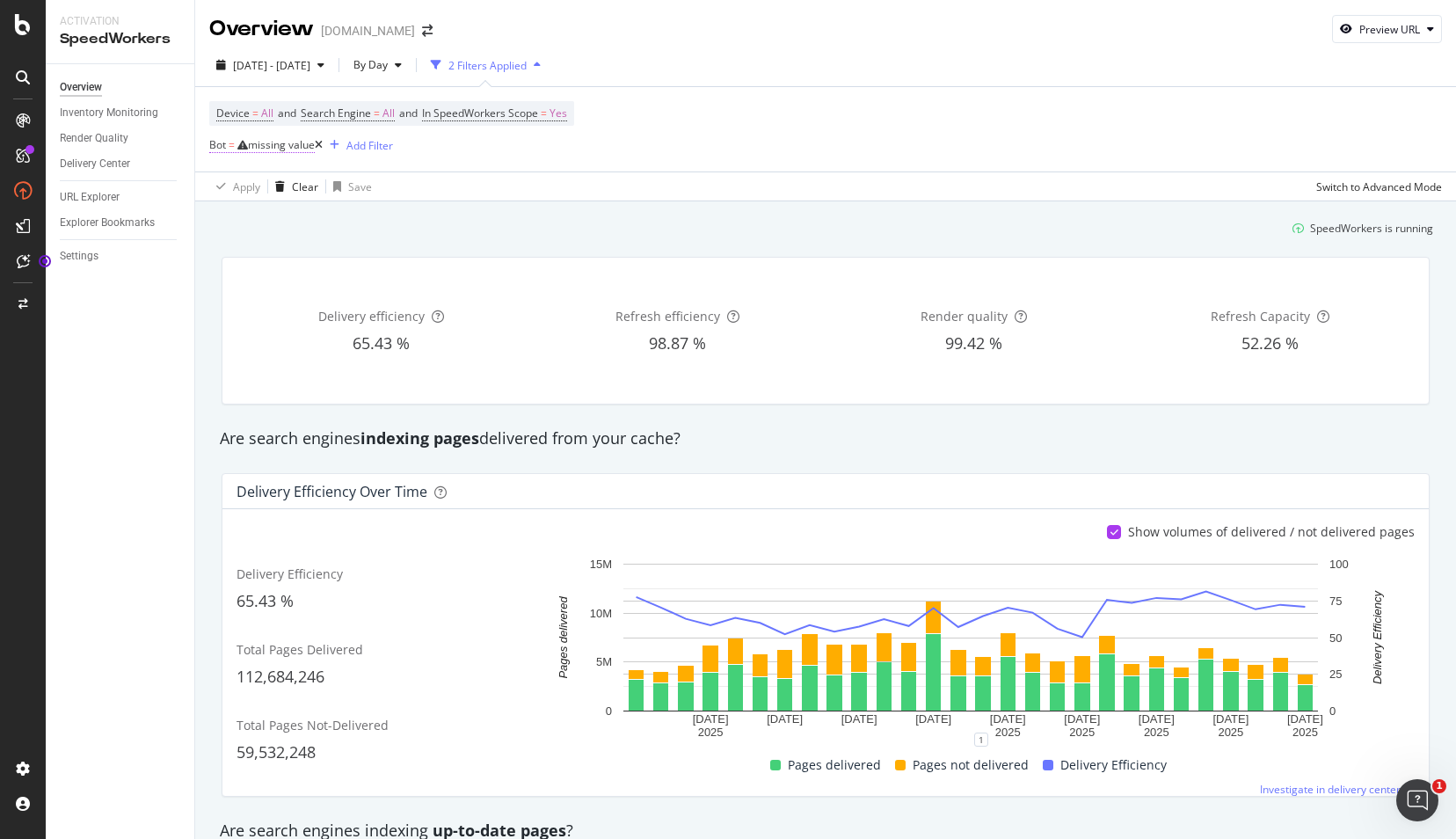
click at [230, 146] on span "=" at bounding box center [231, 145] width 7 height 15
click at [269, 164] on icon at bounding box center [264, 158] width 12 height 10
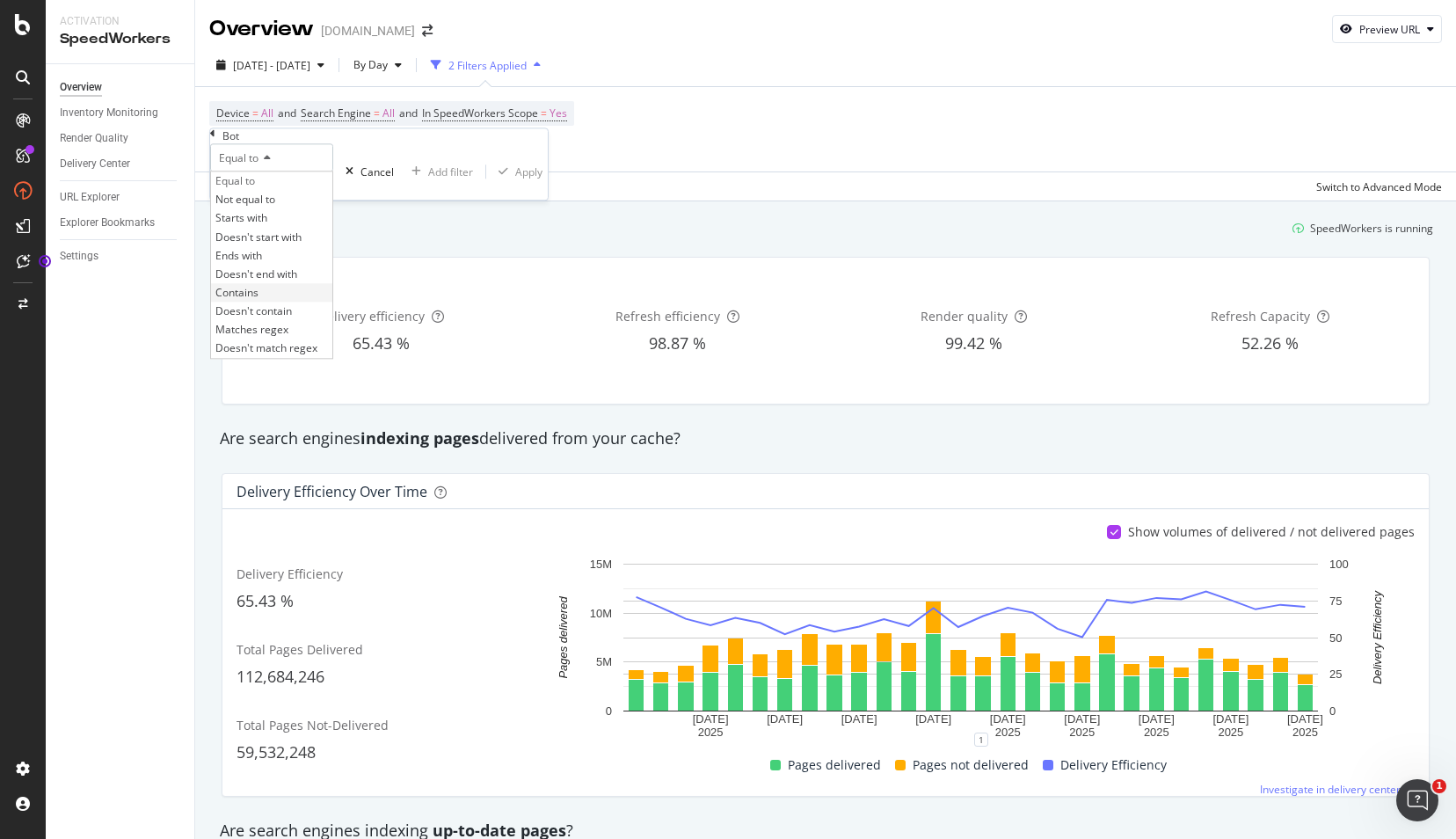
click at [253, 300] on span "Contains" at bounding box center [237, 293] width 43 height 15
click at [327, 171] on div "Contains" at bounding box center [271, 157] width 123 height 28
click at [489, 169] on div "Device = All and Search Engine = All and In SpeedWorkers Scope = Yes Bot = miss…" at bounding box center [825, 129] width 1232 height 85
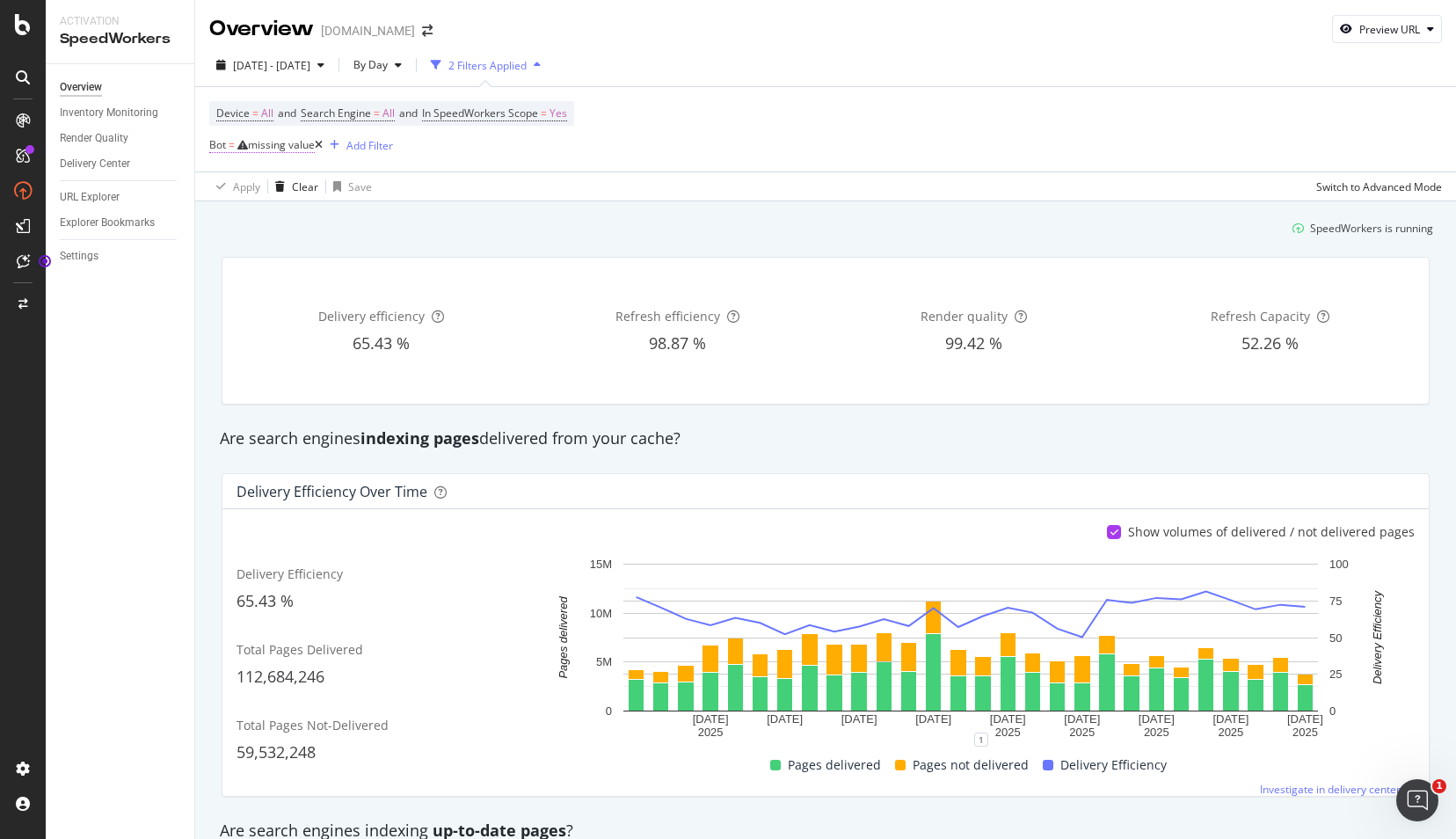
click at [230, 142] on span "=" at bounding box center [231, 145] width 7 height 15
click at [252, 165] on span "Equal to" at bounding box center [239, 158] width 40 height 15
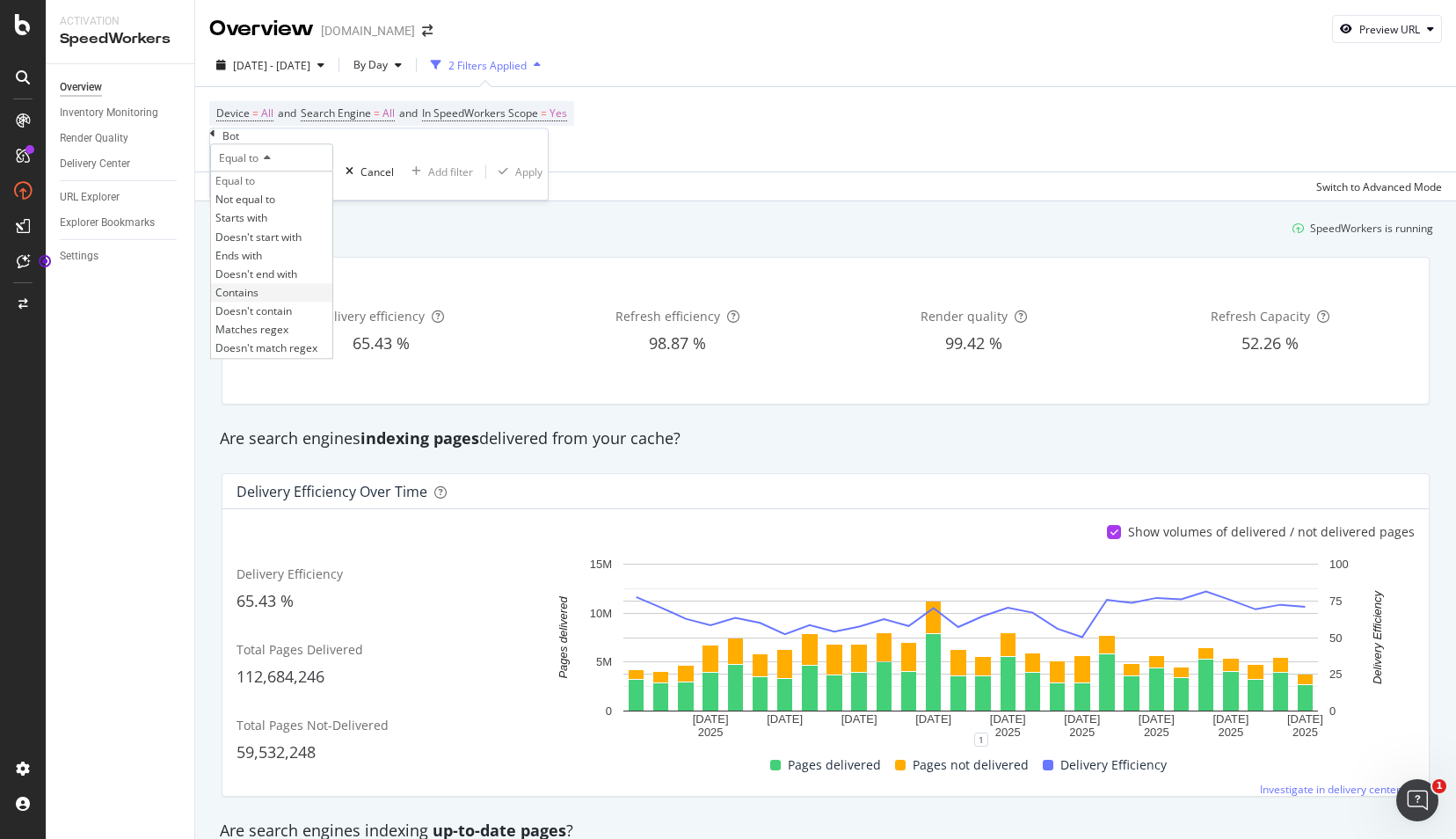
click at [258, 300] on span "Contains" at bounding box center [237, 293] width 43 height 15
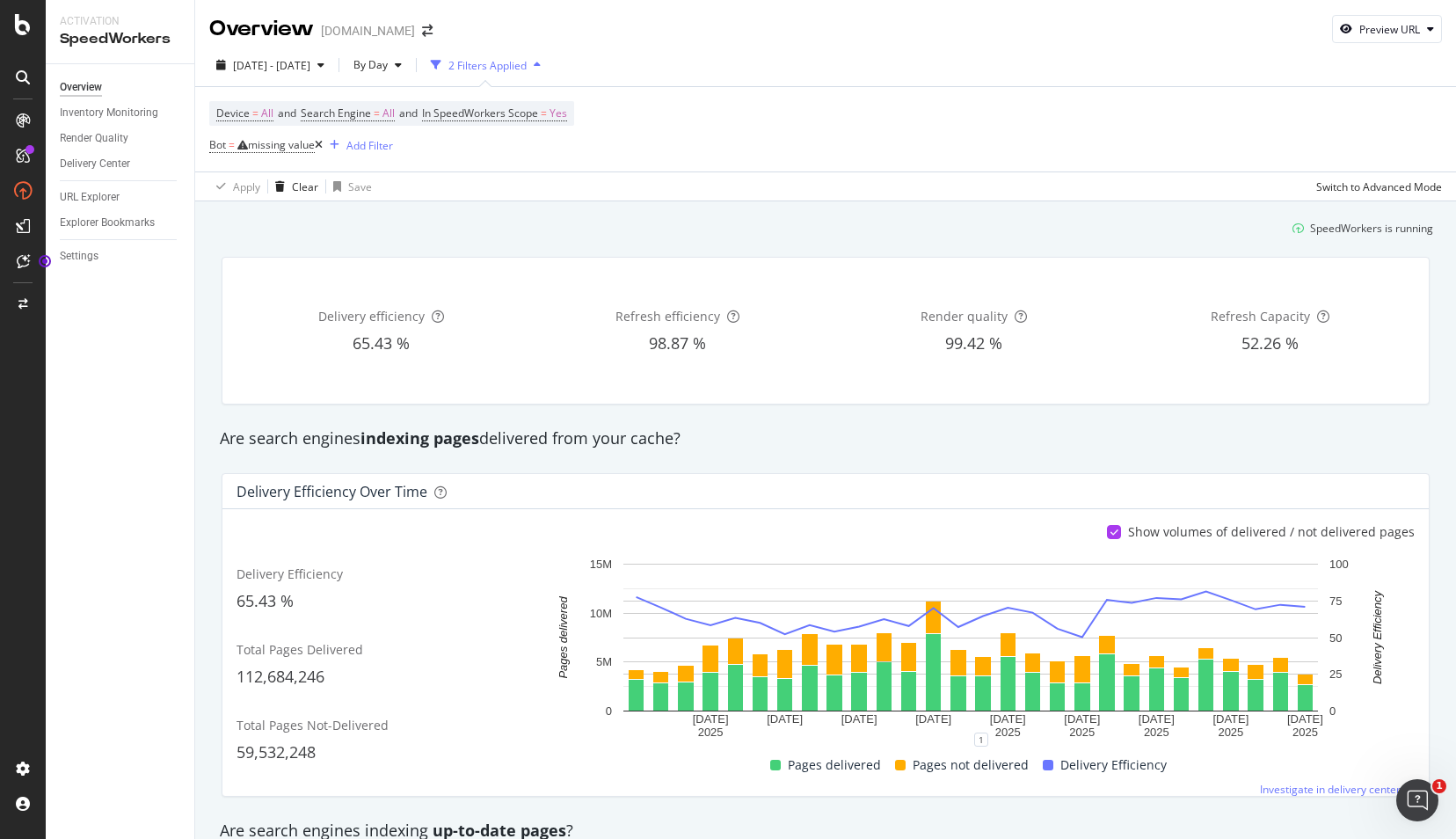
click at [480, 151] on div "Device = All and Search Engine = All and In SpeedWorkers Scope = Yes Bot = miss…" at bounding box center [391, 129] width 365 height 57
click at [232, 145] on span "=" at bounding box center [231, 145] width 7 height 15
click at [269, 164] on icon at bounding box center [264, 158] width 12 height 10
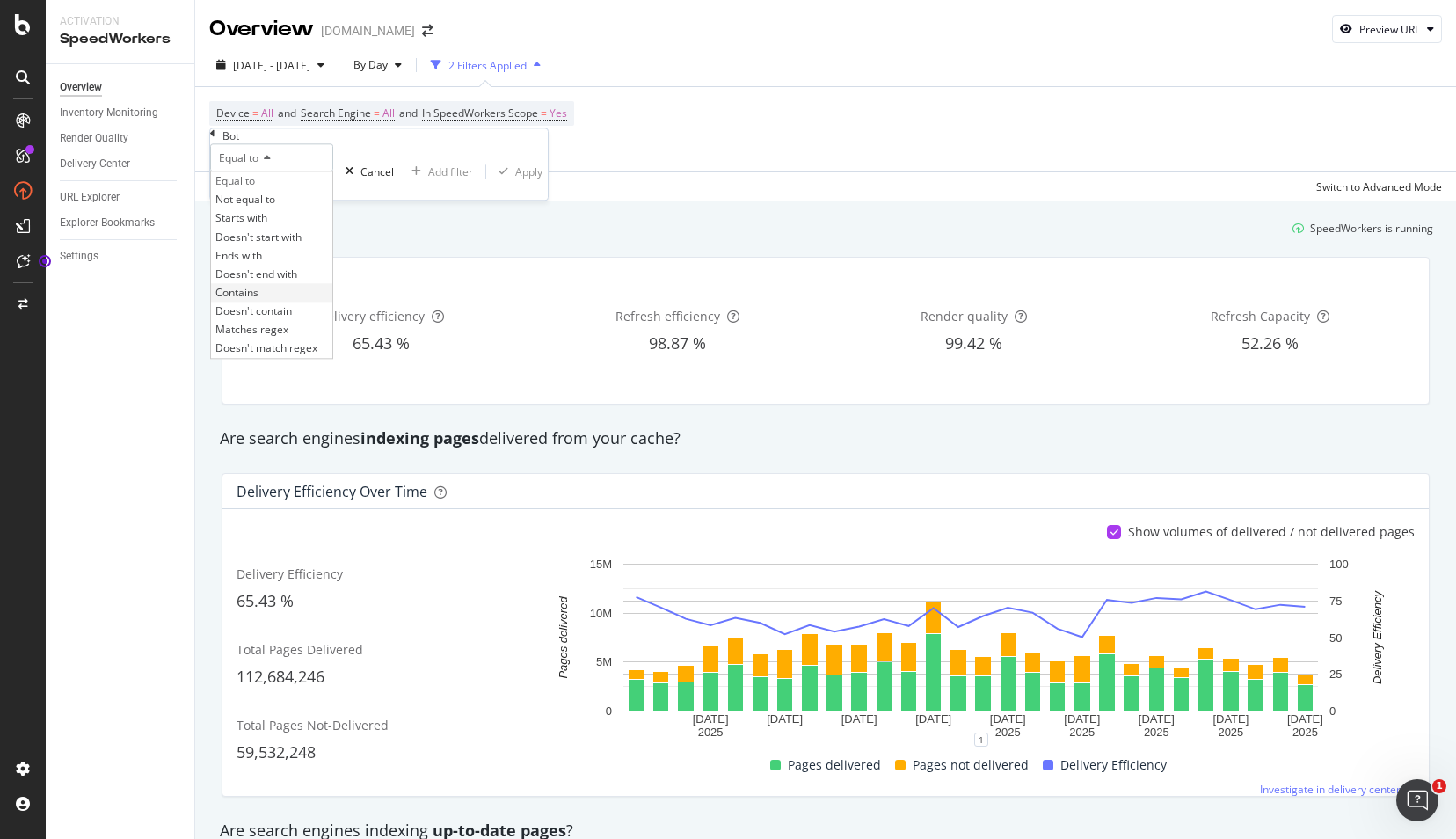
click at [258, 300] on span "Contains" at bounding box center [237, 293] width 43 height 15
click at [261, 199] on input "text" at bounding box center [271, 185] width 122 height 26
type input "openai"
click at [525, 179] on div "Apply" at bounding box center [538, 172] width 27 height 15
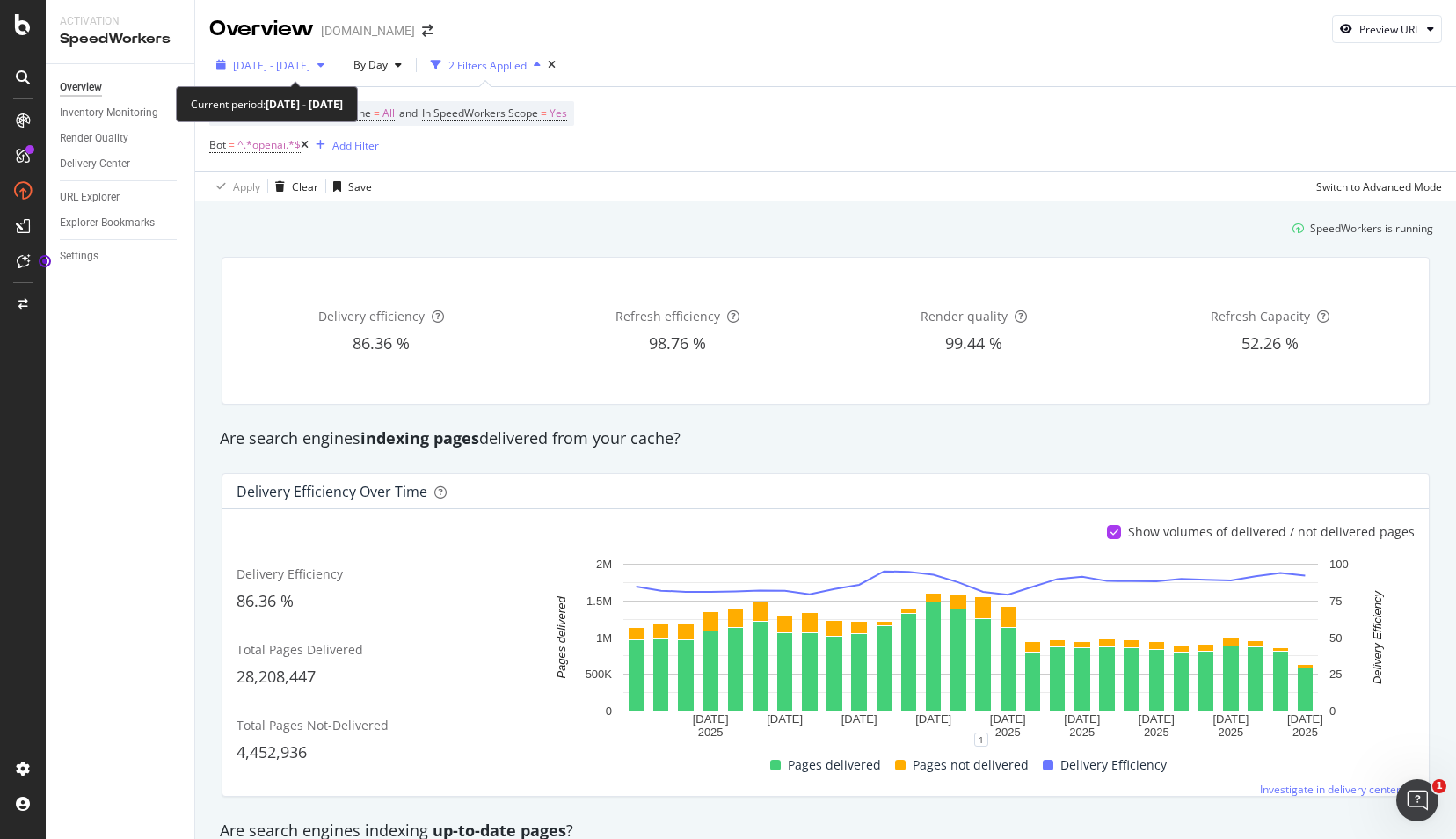
click at [324, 65] on icon "button" at bounding box center [321, 64] width 7 height 10
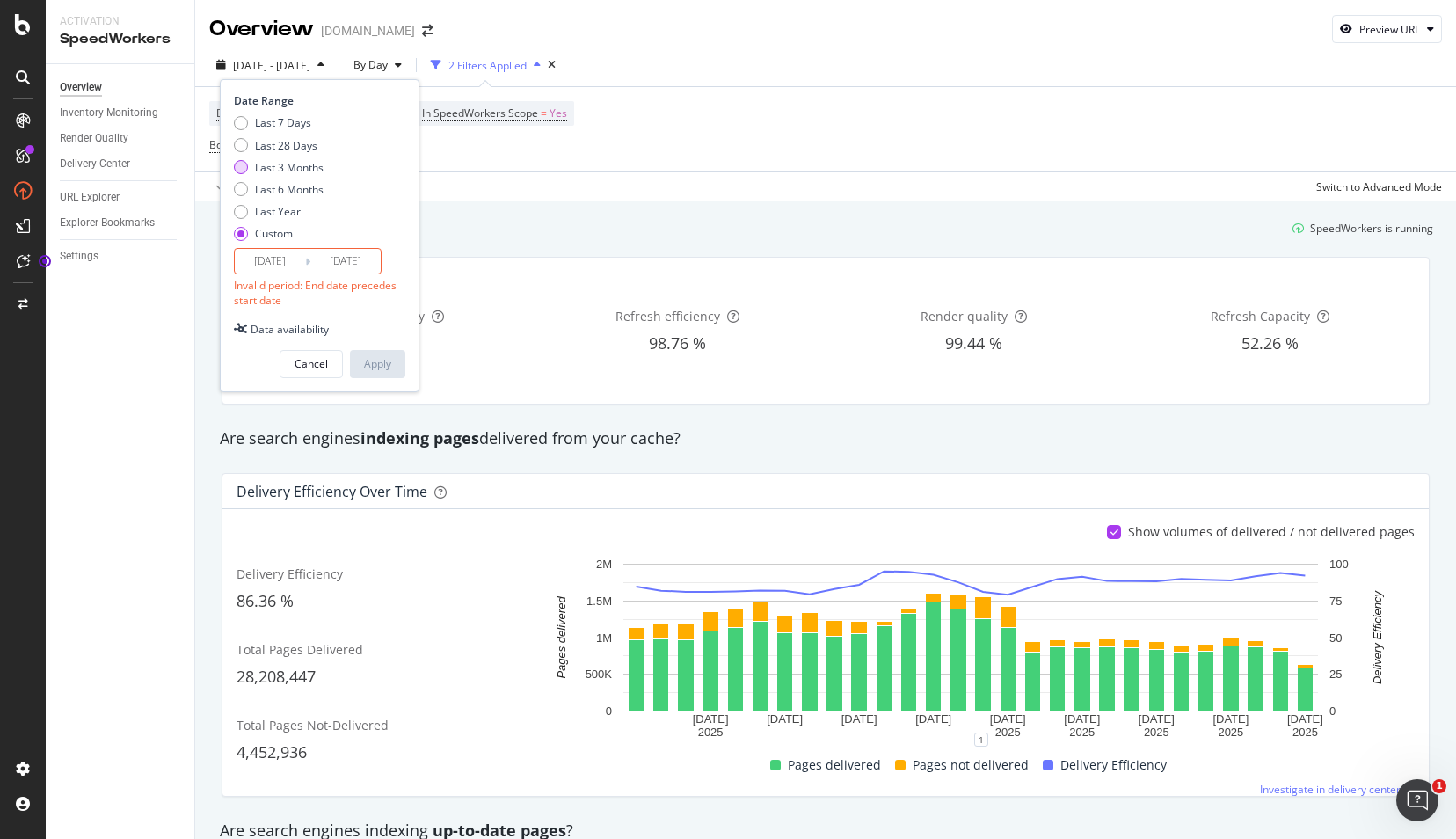
click at [236, 165] on div "Last 3 Months" at bounding box center [241, 166] width 14 height 14
type input "[DATE]"
click at [372, 324] on div "Apply" at bounding box center [377, 330] width 27 height 15
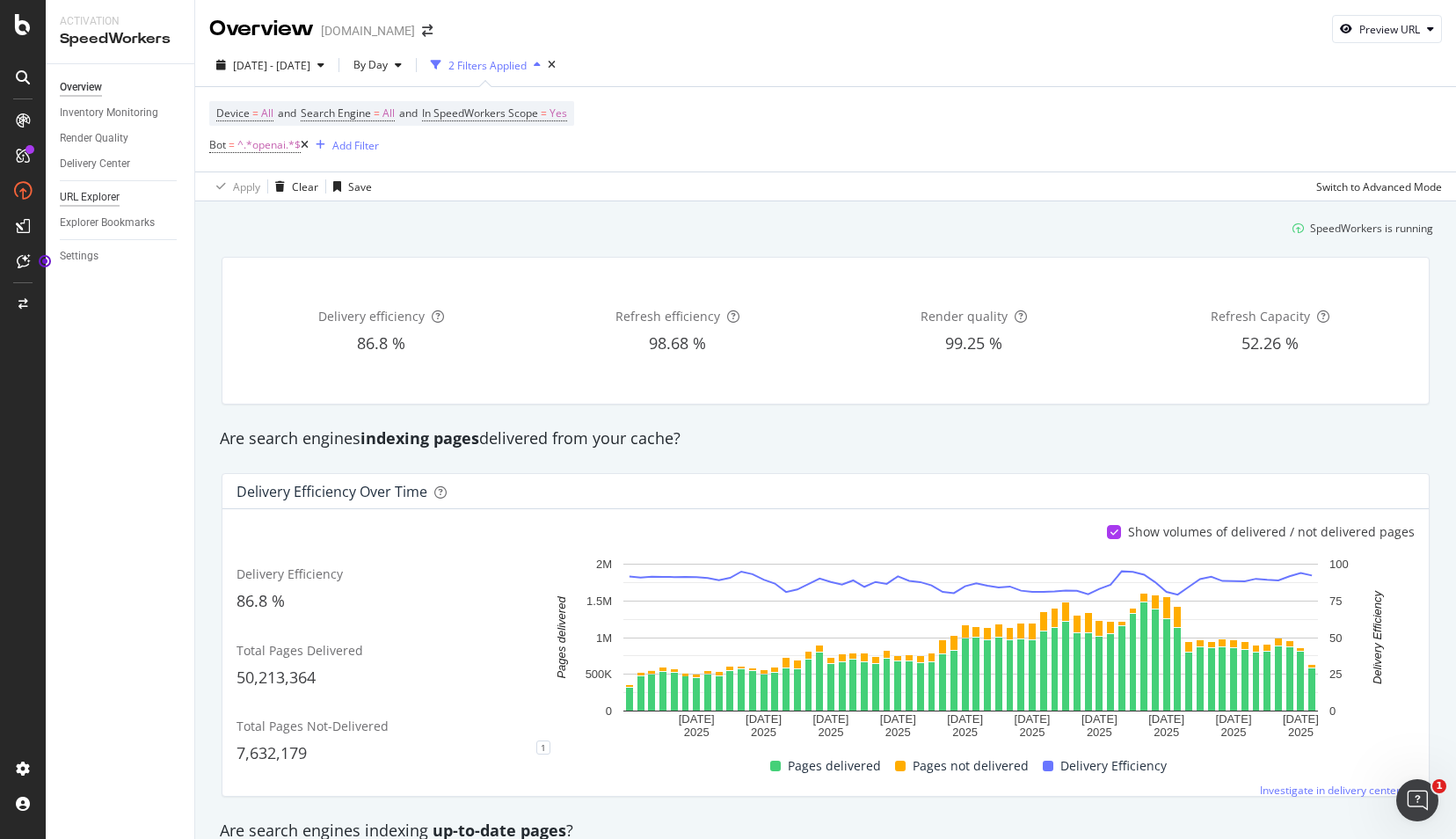
click at [77, 191] on div "URL Explorer" at bounding box center [89, 197] width 59 height 19
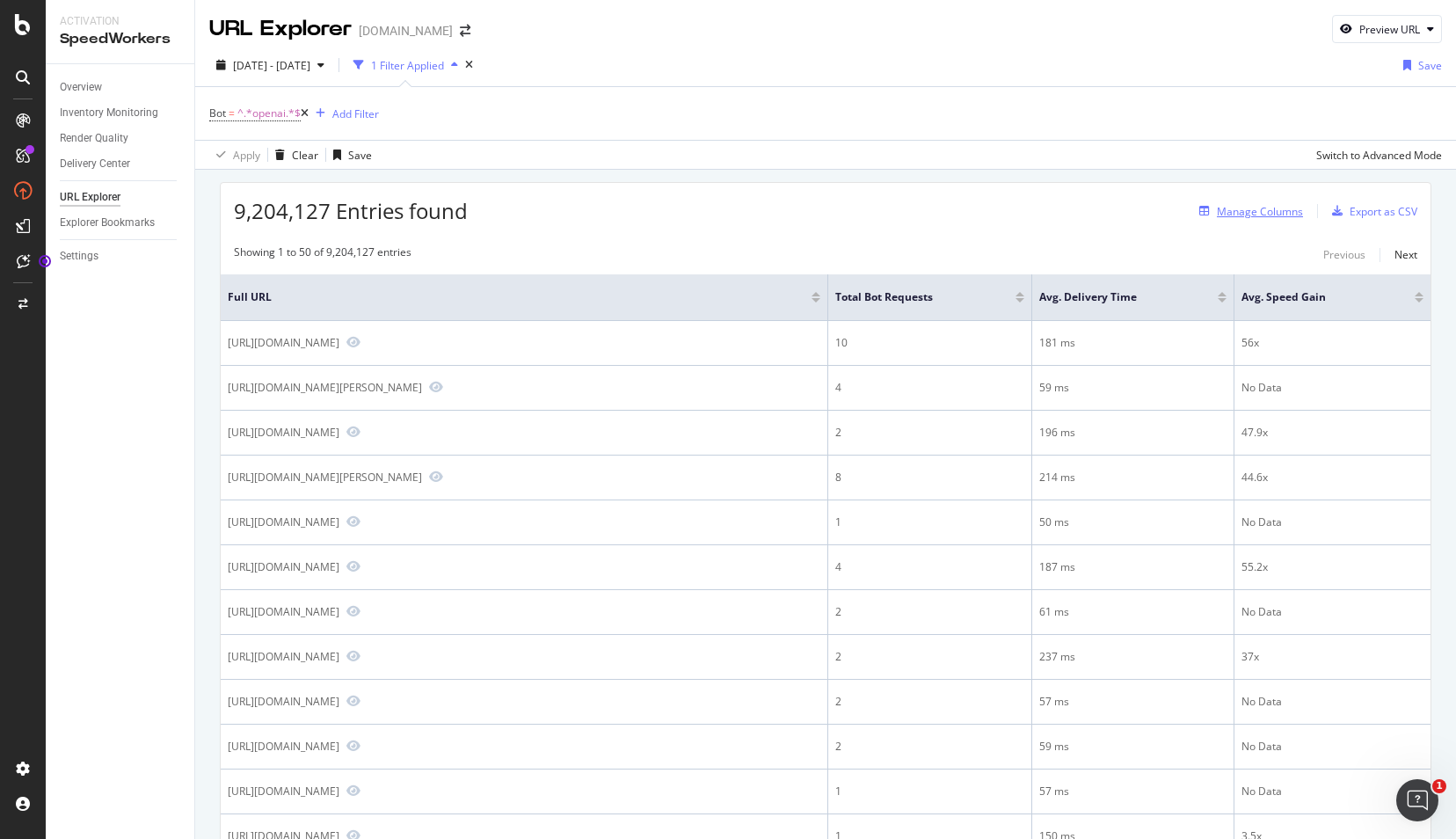
click at [1234, 207] on div "Manage Columns" at bounding box center [1259, 211] width 86 height 15
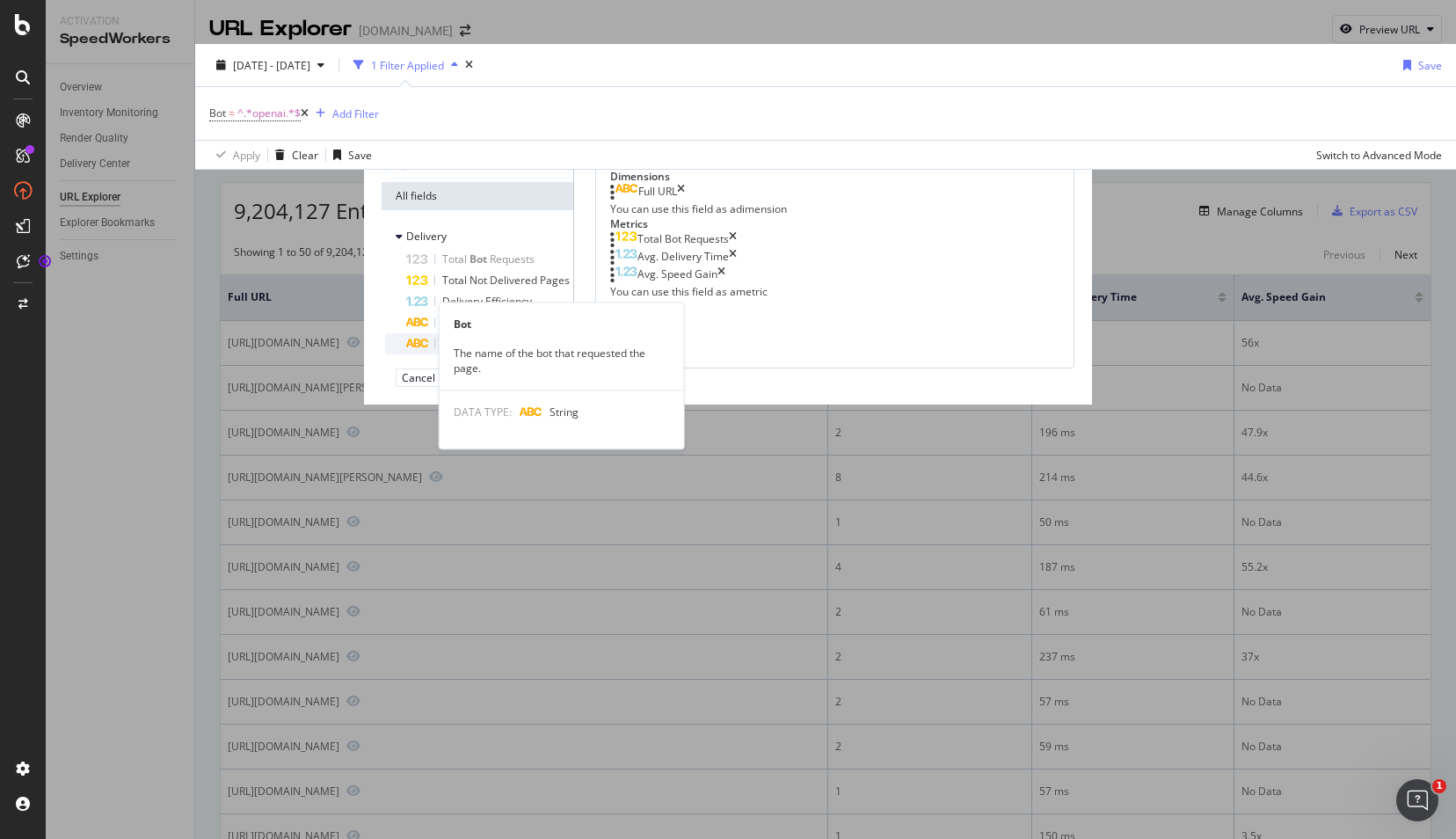
type input "bot"
click at [442, 350] on span "Bot" at bounding box center [451, 343] width 18 height 15
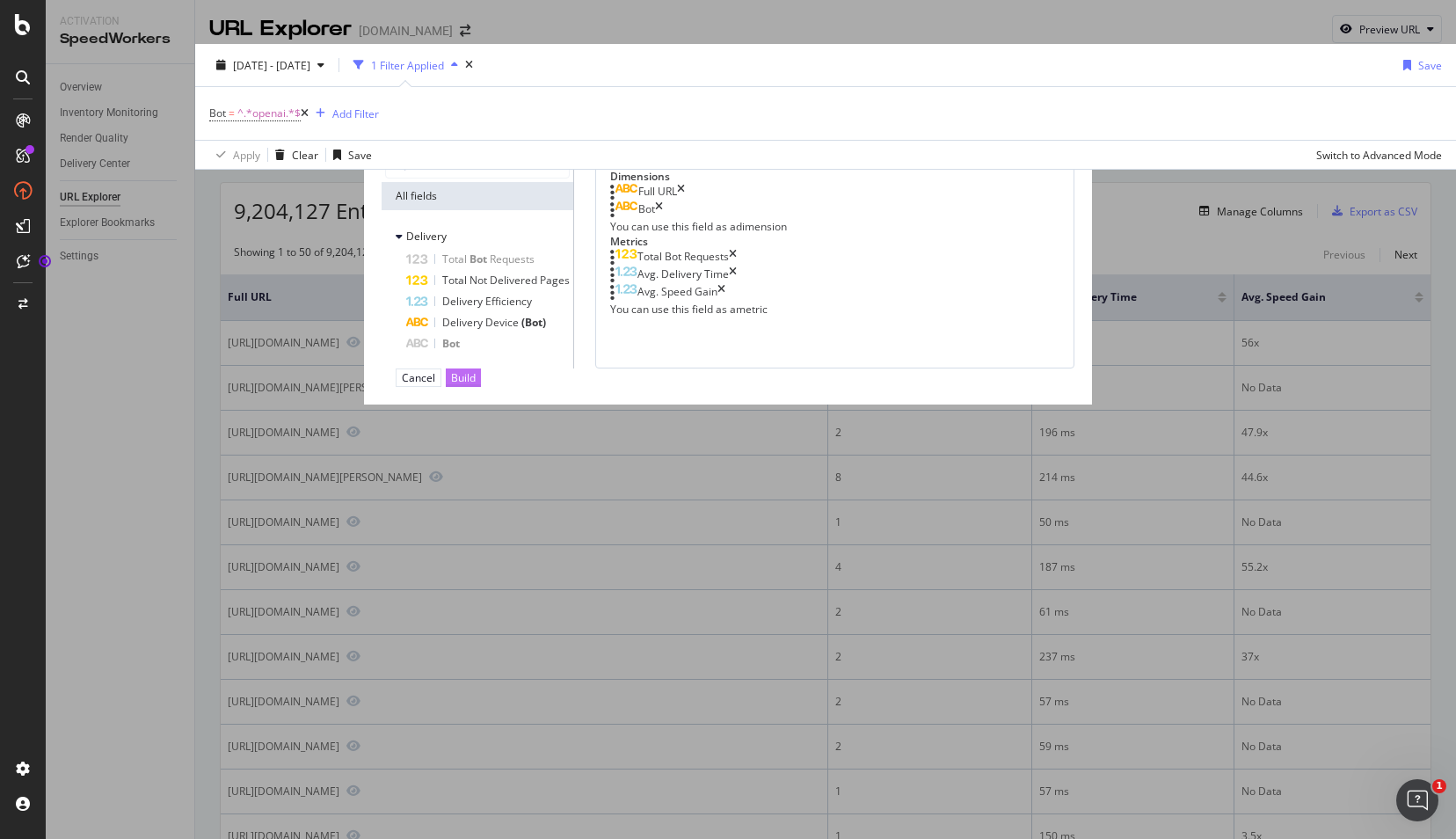
click at [476, 385] on div "Build" at bounding box center [463, 377] width 24 height 15
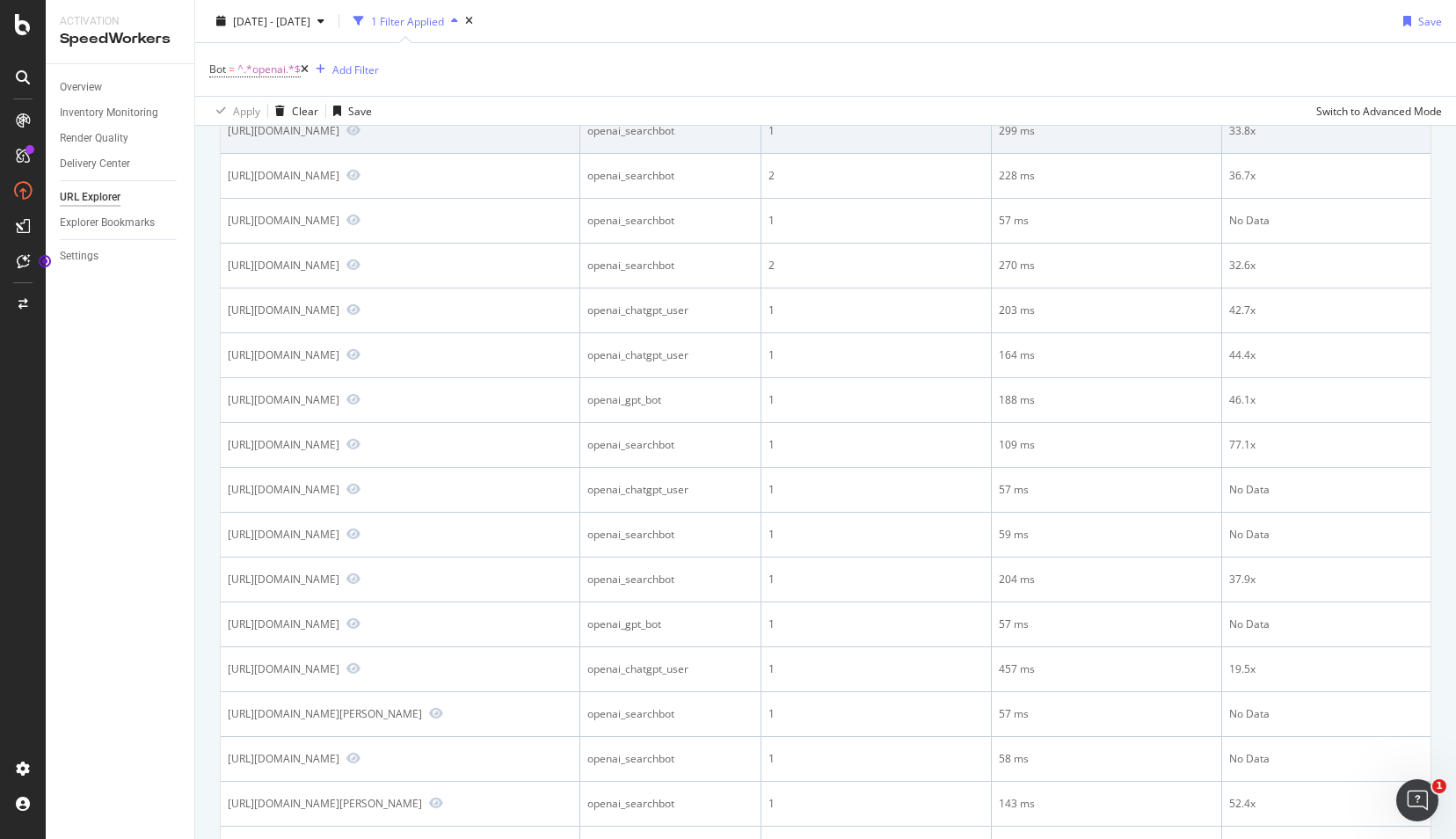
scroll to position [967, 0]
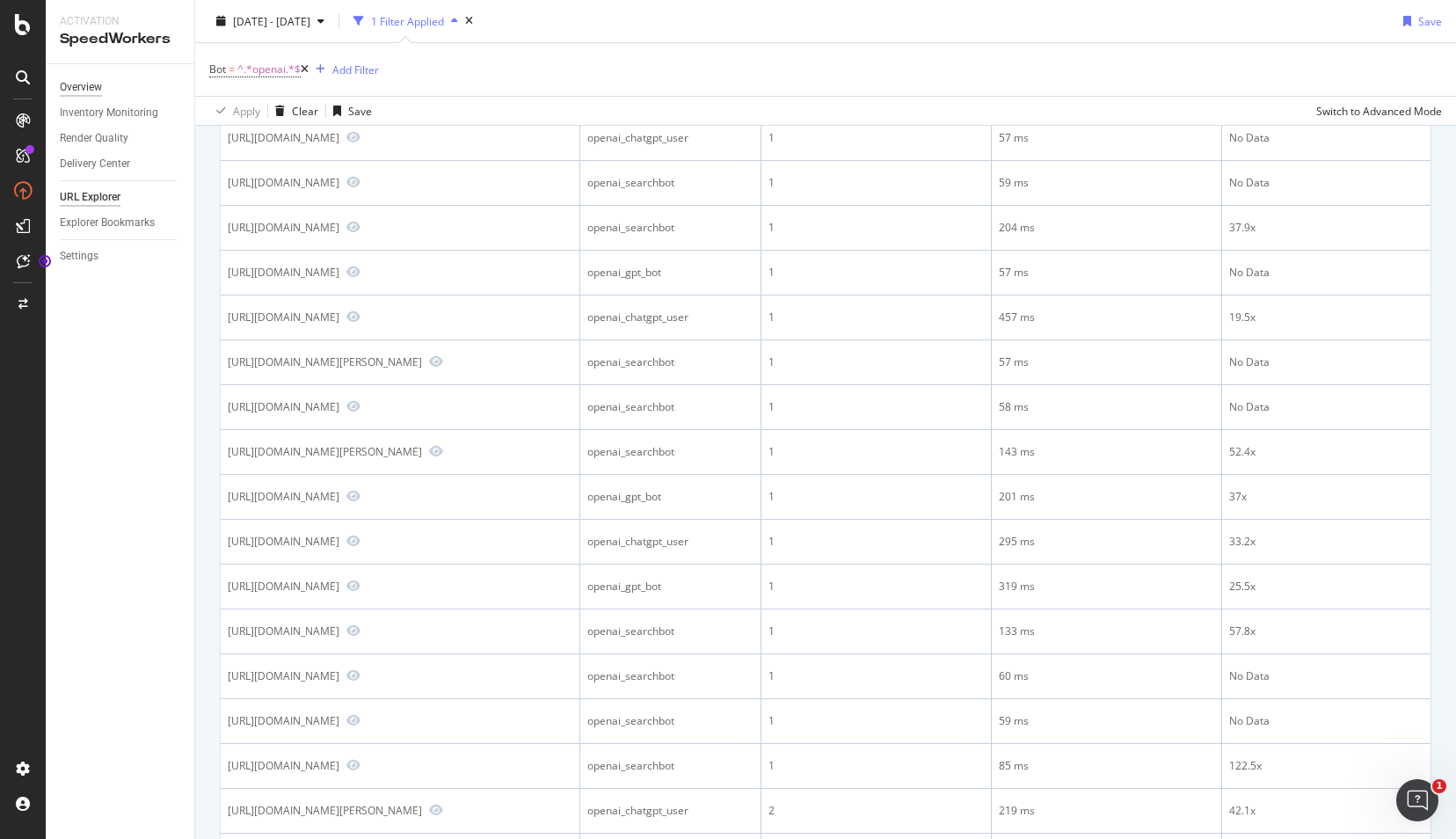
click at [75, 84] on div "Overview" at bounding box center [80, 87] width 42 height 19
